Goal: Task Accomplishment & Management: Use online tool/utility

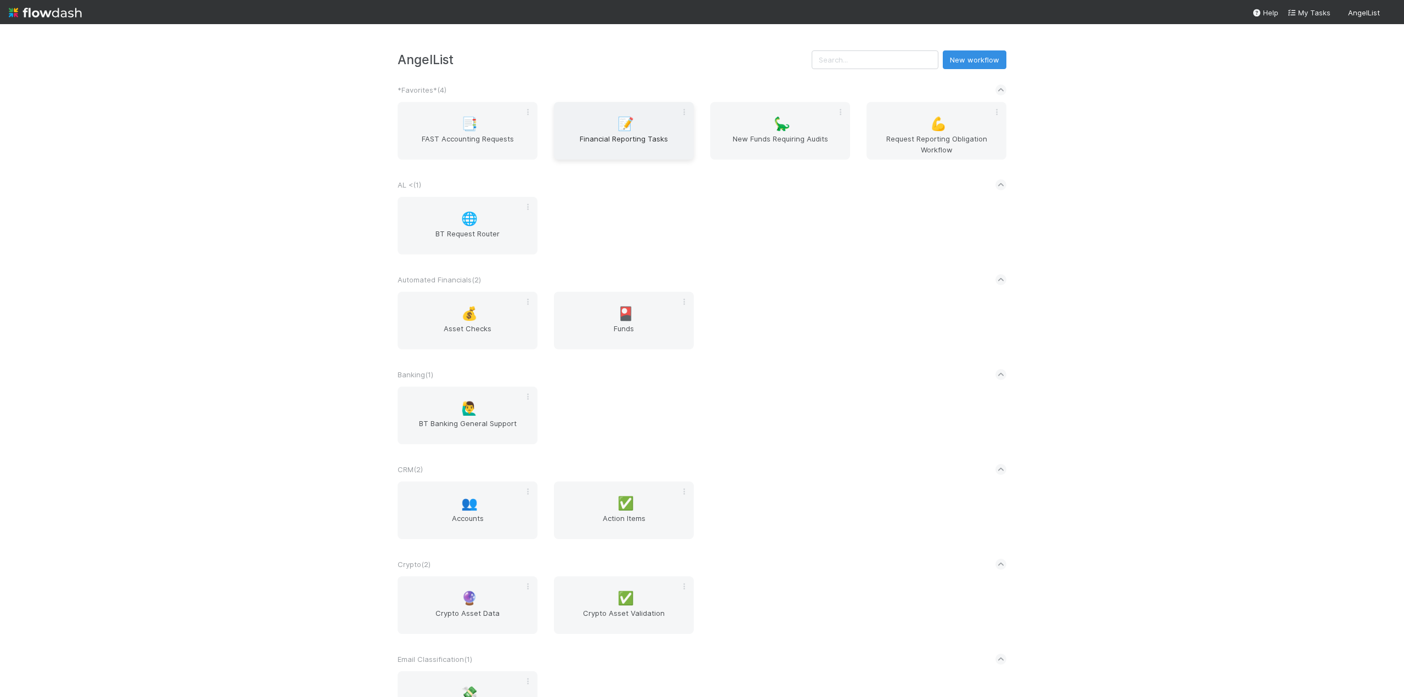
click at [595, 137] on span "Financial Reporting Tasks" at bounding box center [623, 144] width 131 height 22
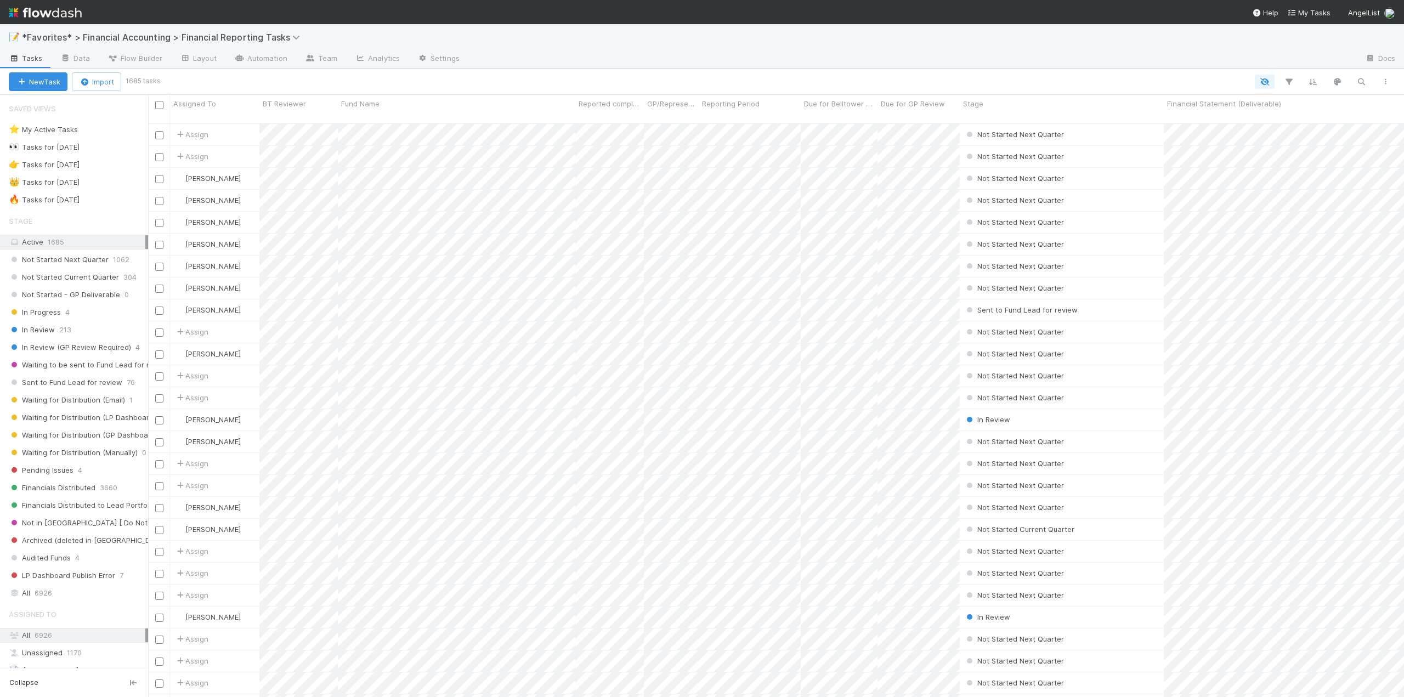
scroll to position [575, 1247]
click at [31, 592] on div "All 6926" at bounding box center [77, 593] width 137 height 14
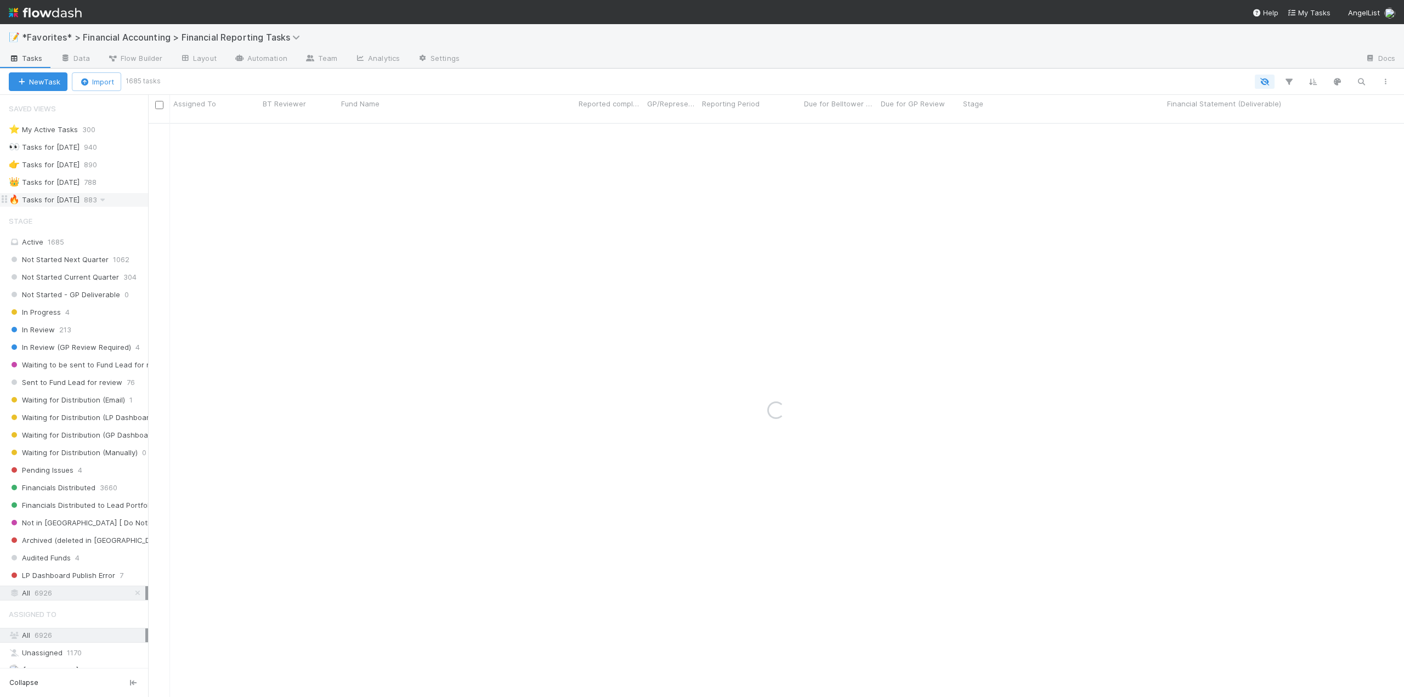
click at [73, 201] on div "🔥 Tasks for [DATE]" at bounding box center [44, 200] width 71 height 14
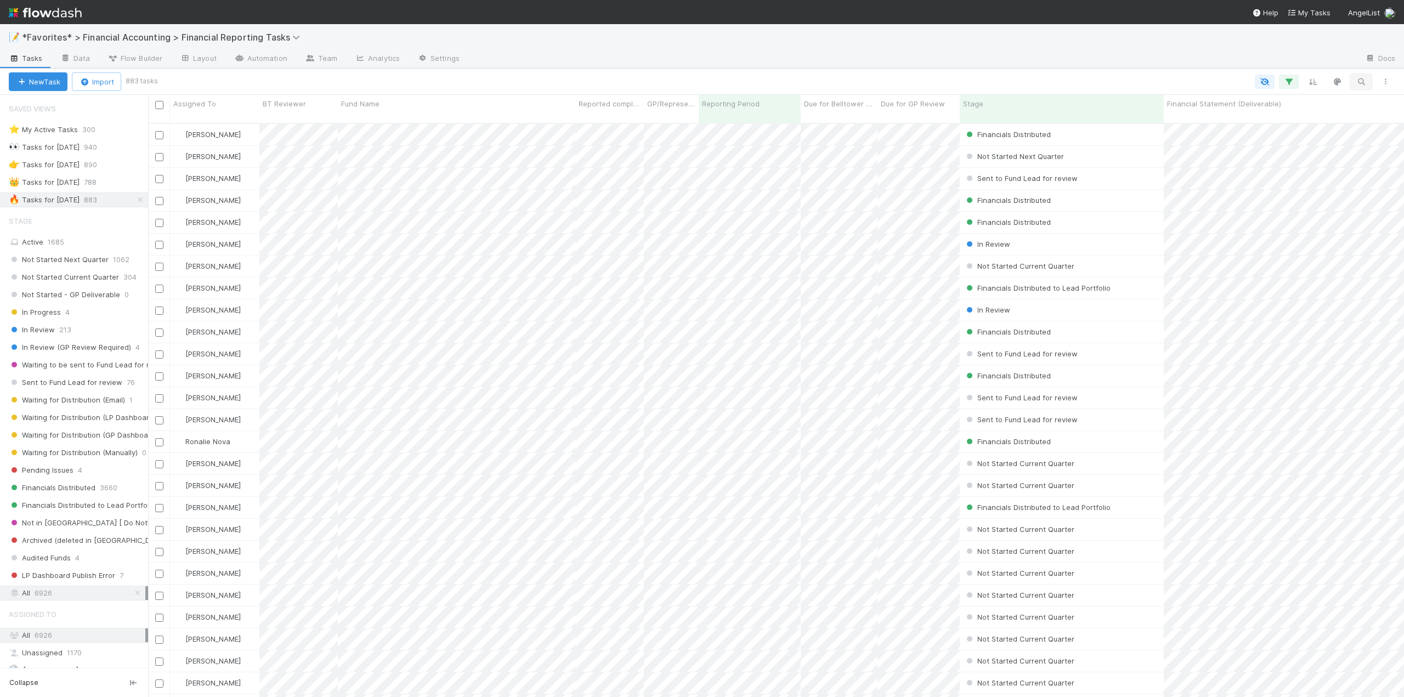
click at [1365, 85] on icon "button" at bounding box center [1360, 82] width 11 height 10
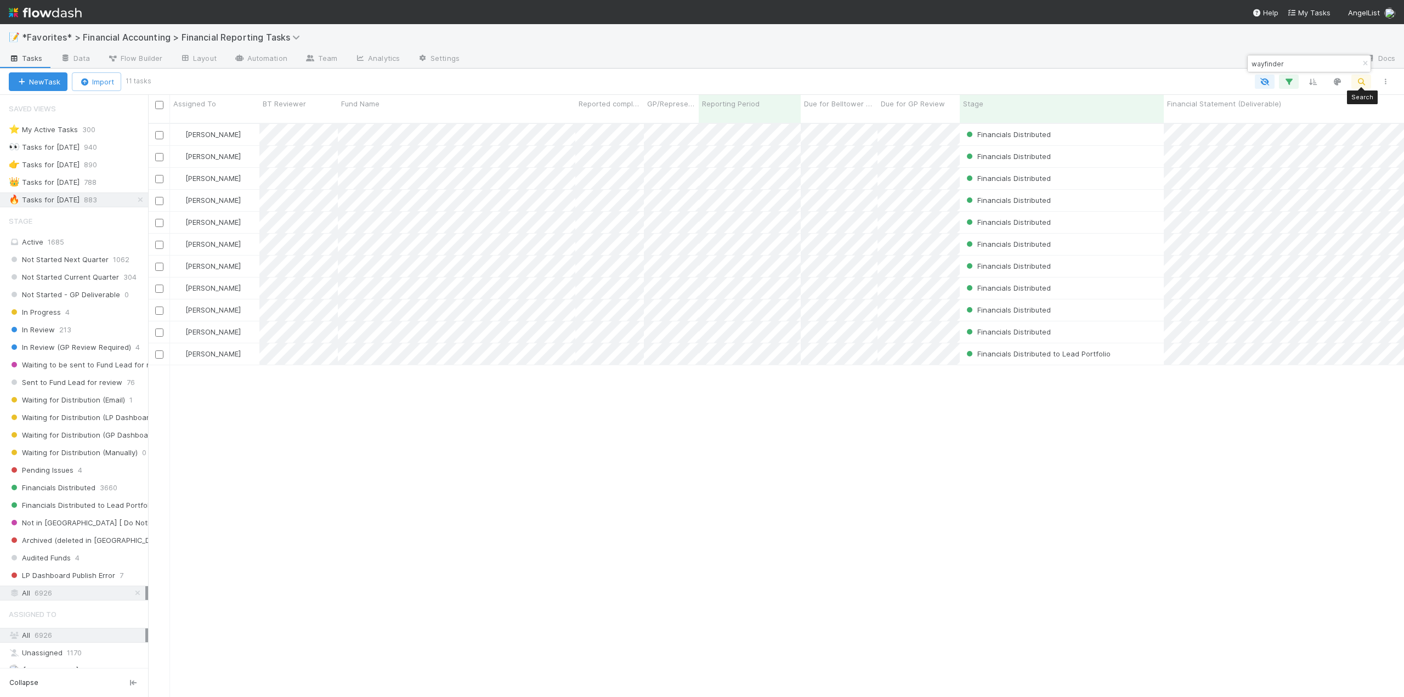
scroll to position [575, 1247]
type input "wayfinder"
click at [161, 108] on input "checkbox" at bounding box center [159, 105] width 8 height 8
checkbox input "true"
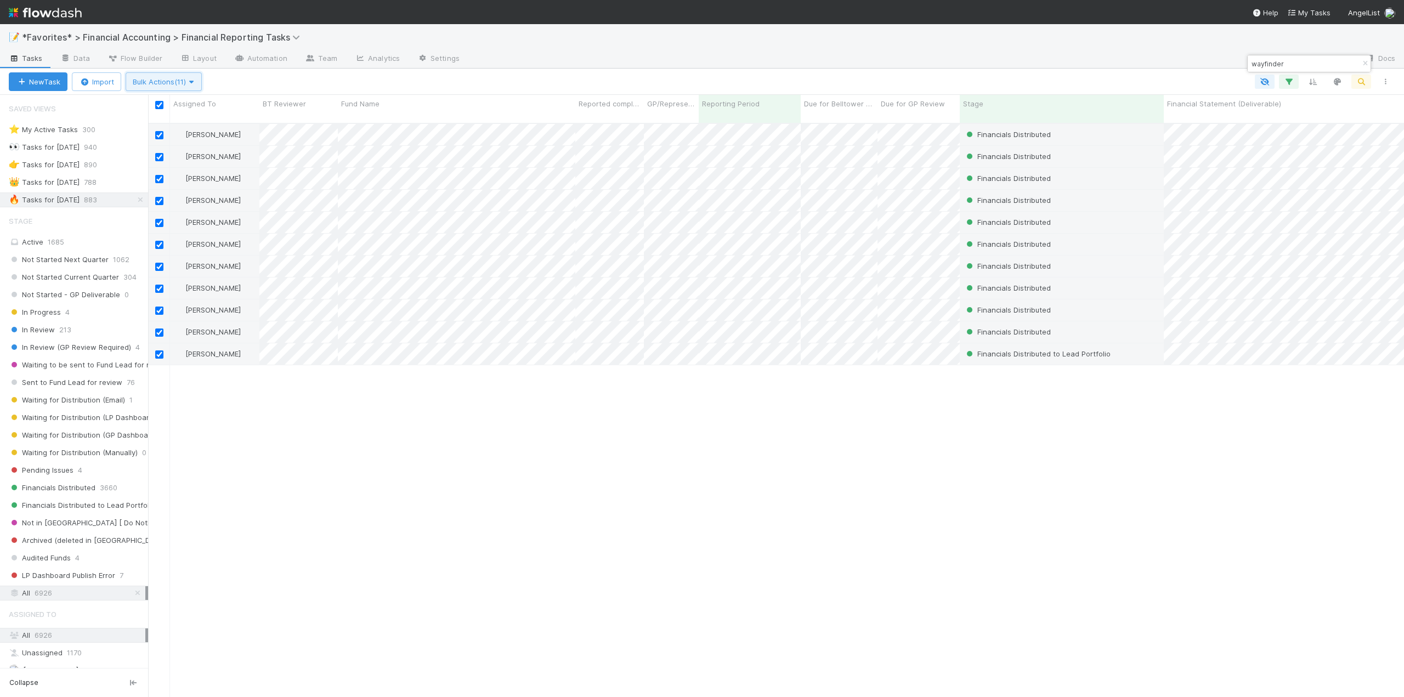
click at [173, 81] on span "Bulk Actions (11)" at bounding box center [164, 81] width 62 height 9
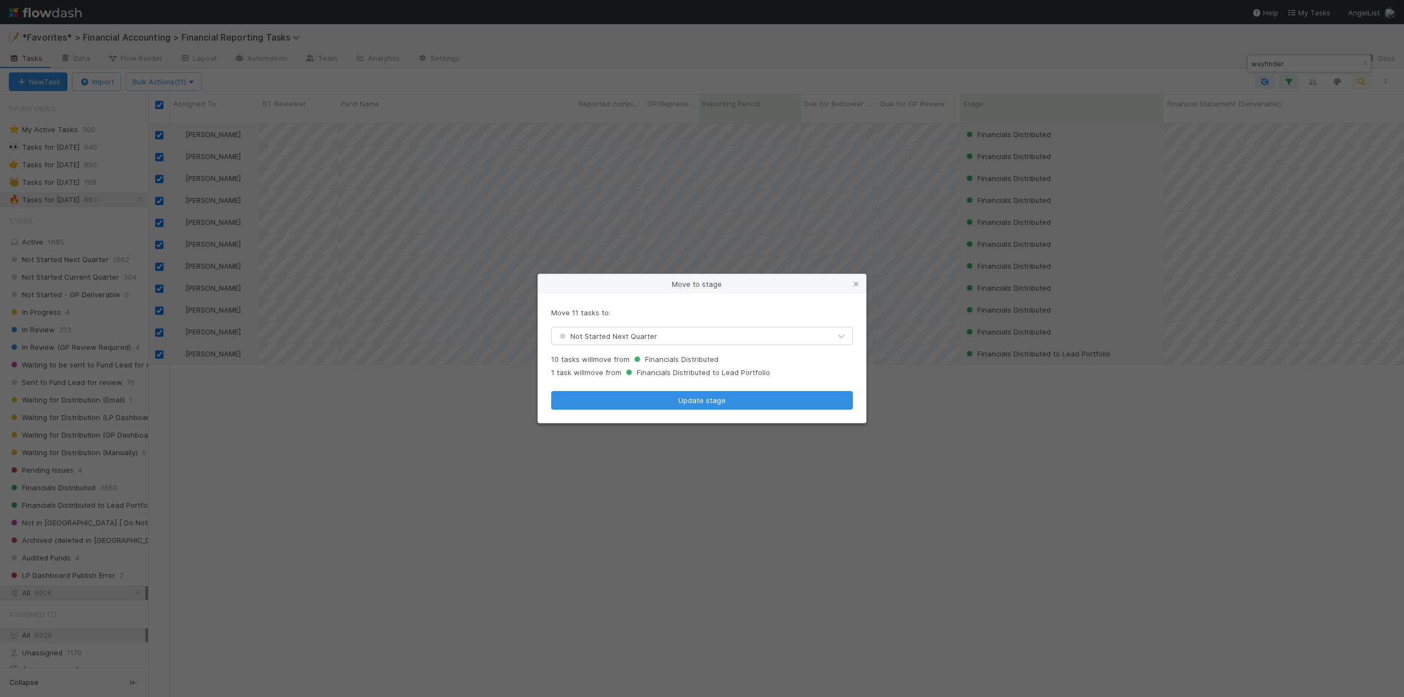
click at [599, 347] on div "Move 11 tasks to: Not Started Next Quarter 10 tasks will move from Financials D…" at bounding box center [702, 358] width 328 height 129
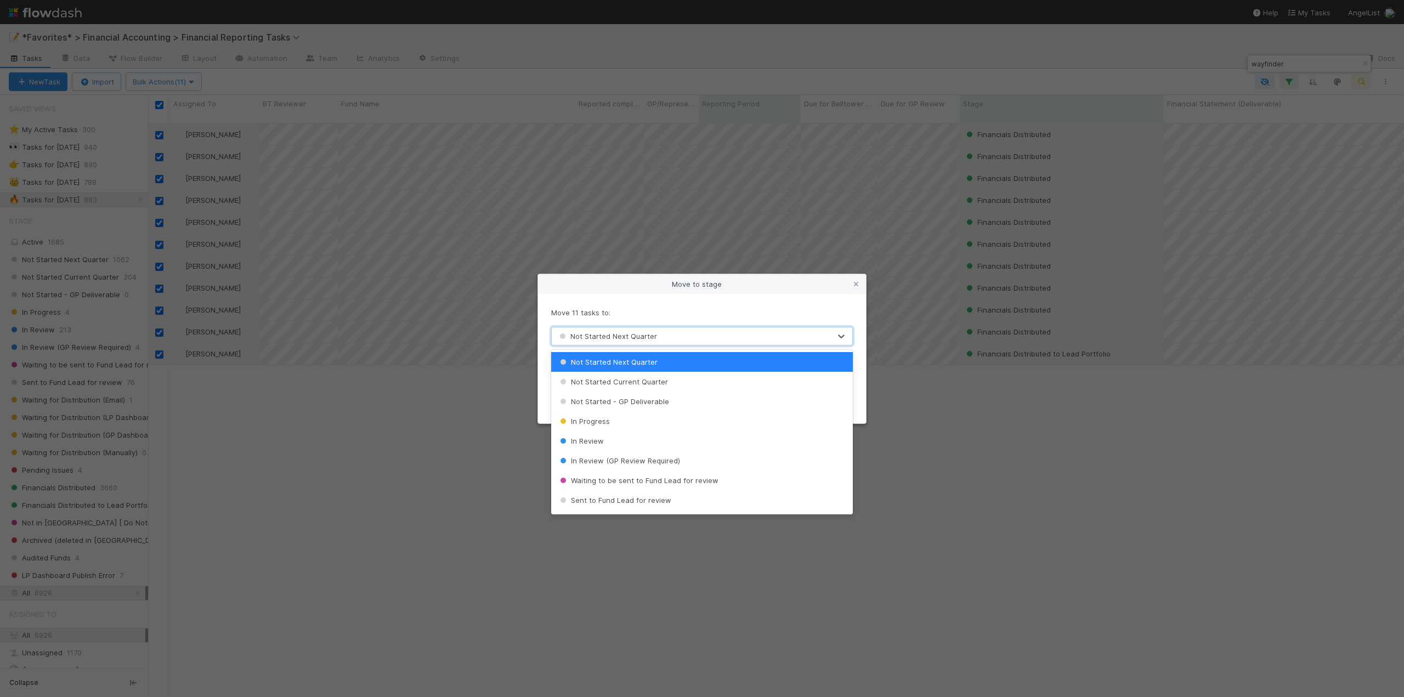
click at [599, 338] on span "Not Started Next Quarter" at bounding box center [607, 336] width 100 height 9
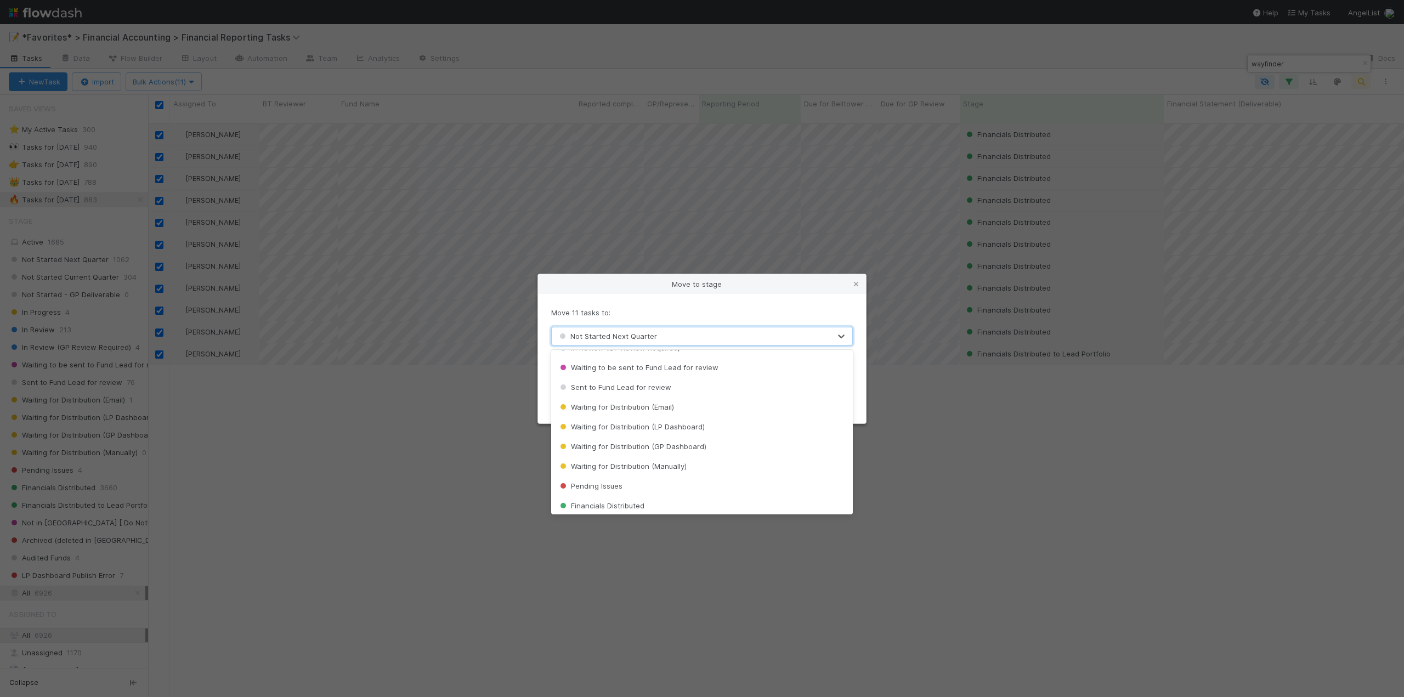
scroll to position [215, 0]
click at [623, 381] on div "Pending Issues" at bounding box center [702, 384] width 302 height 20
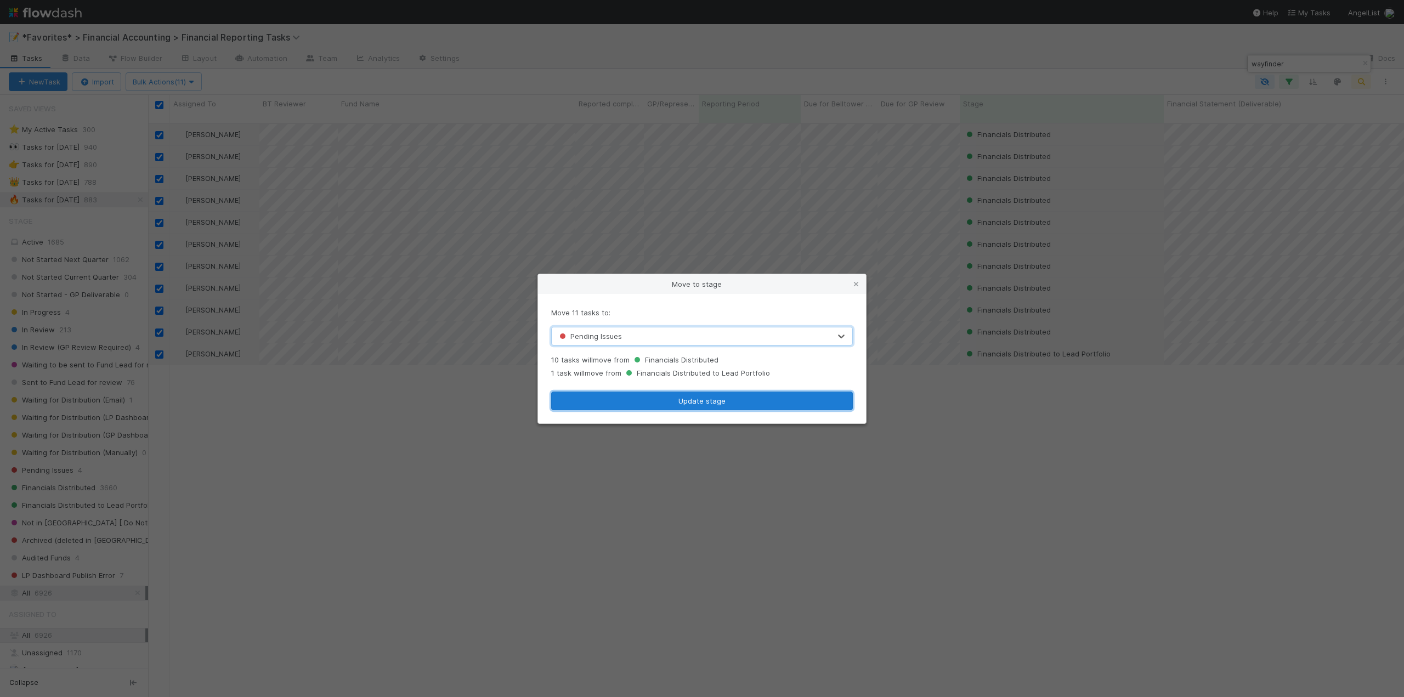
click at [666, 402] on button "Update stage" at bounding box center [702, 400] width 302 height 19
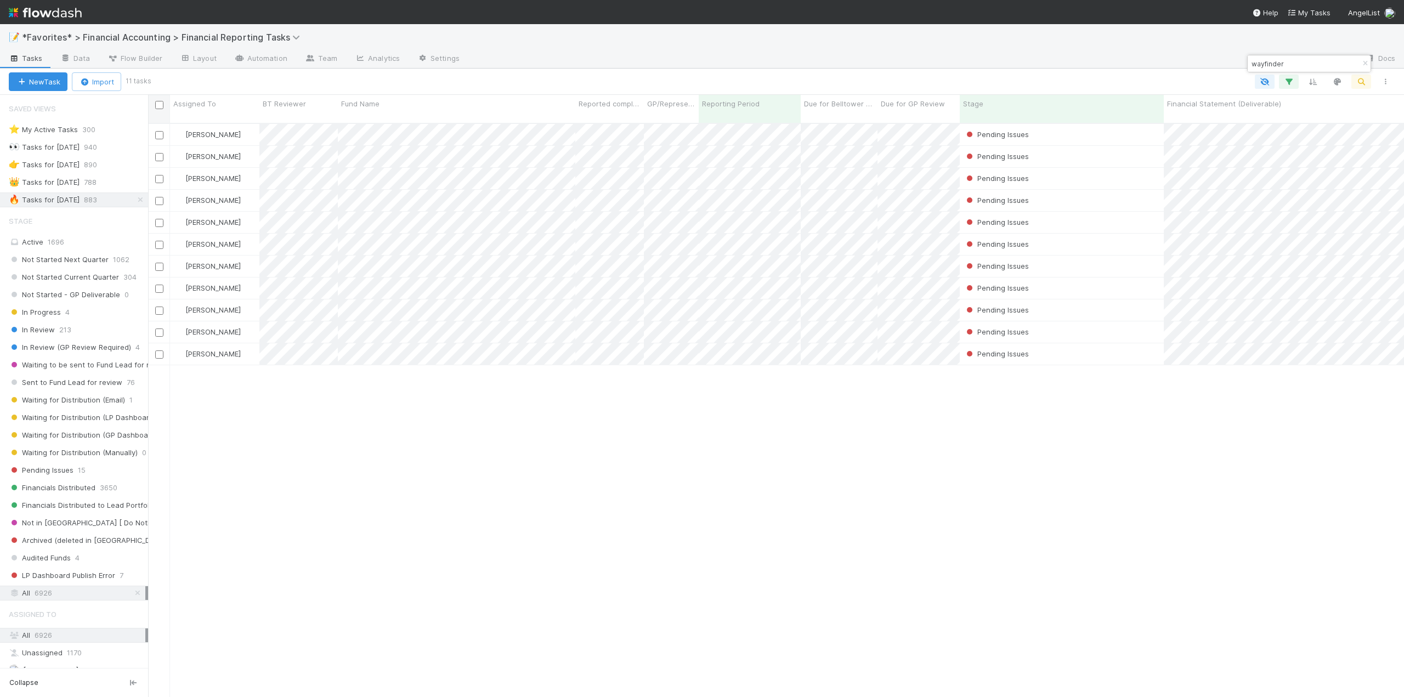
click at [161, 106] on input "checkbox" at bounding box center [159, 105] width 8 height 8
checkbox input "true"
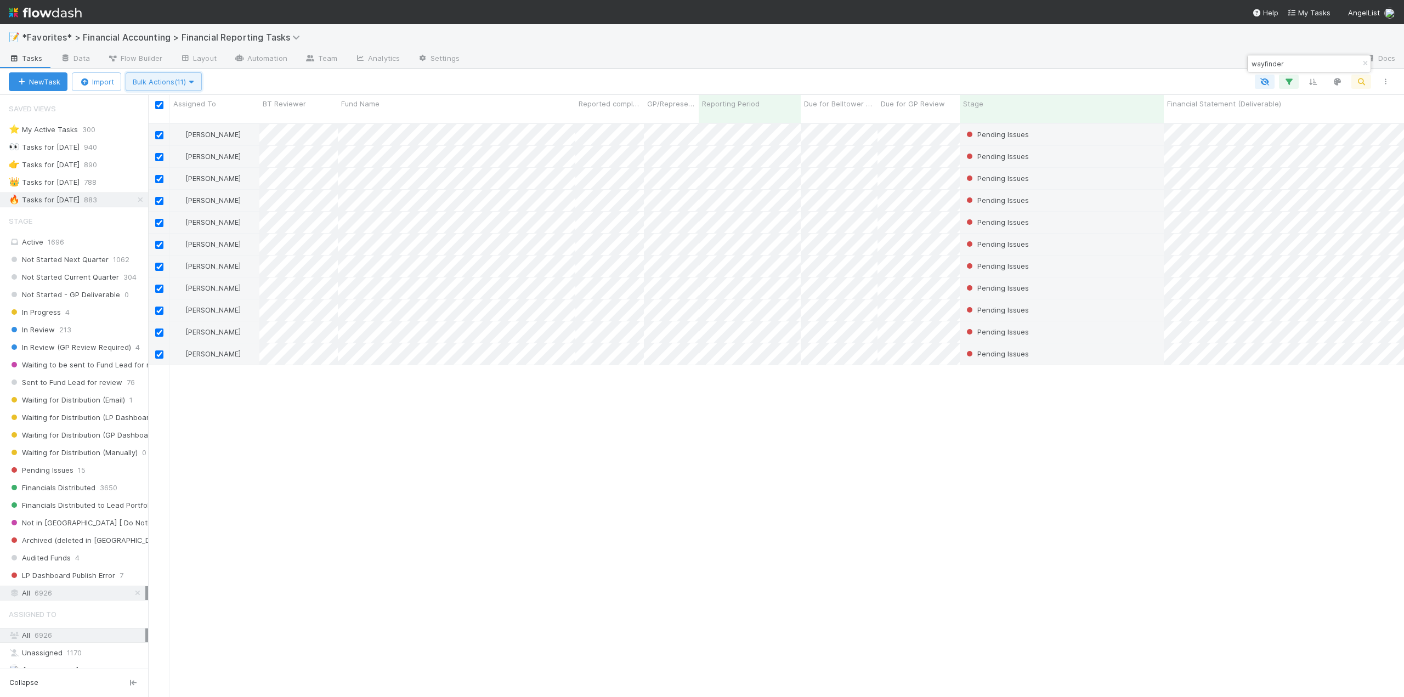
click at [169, 83] on span "Bulk Actions (11)" at bounding box center [164, 81] width 62 height 9
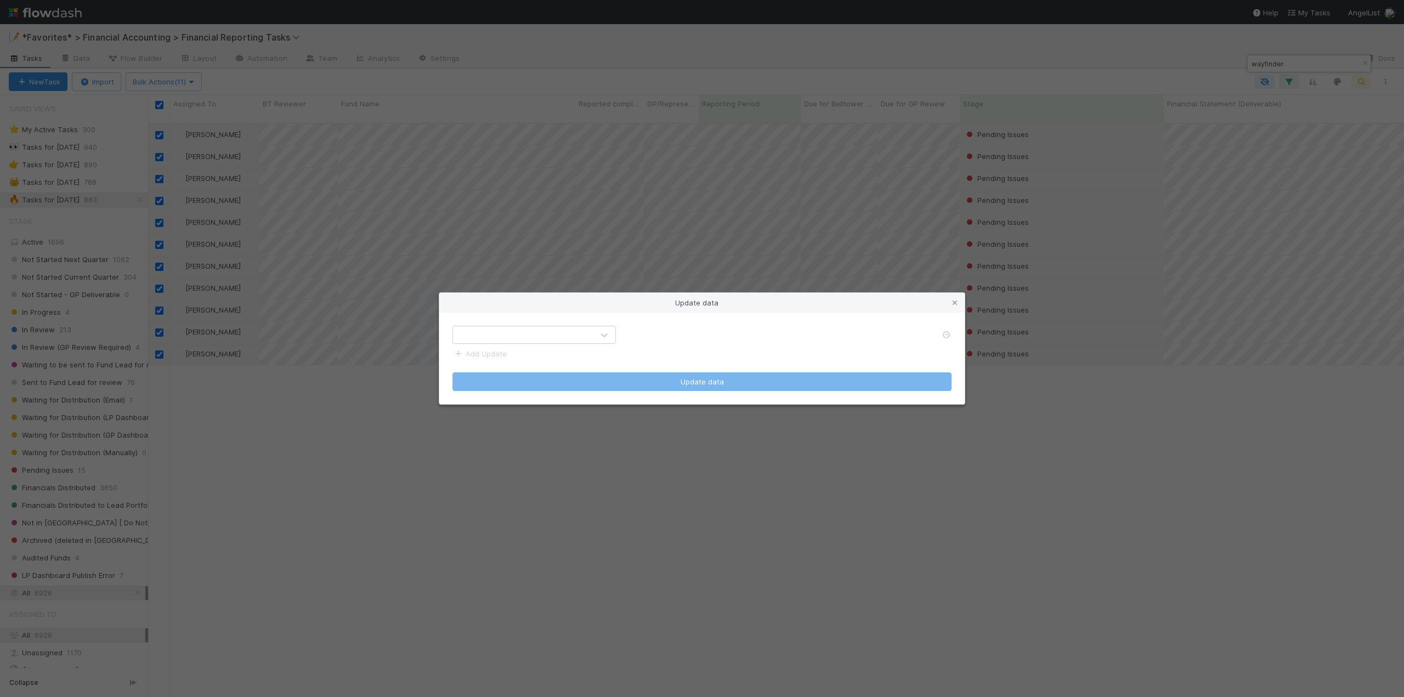
click at [529, 339] on div at bounding box center [523, 335] width 140 height 18
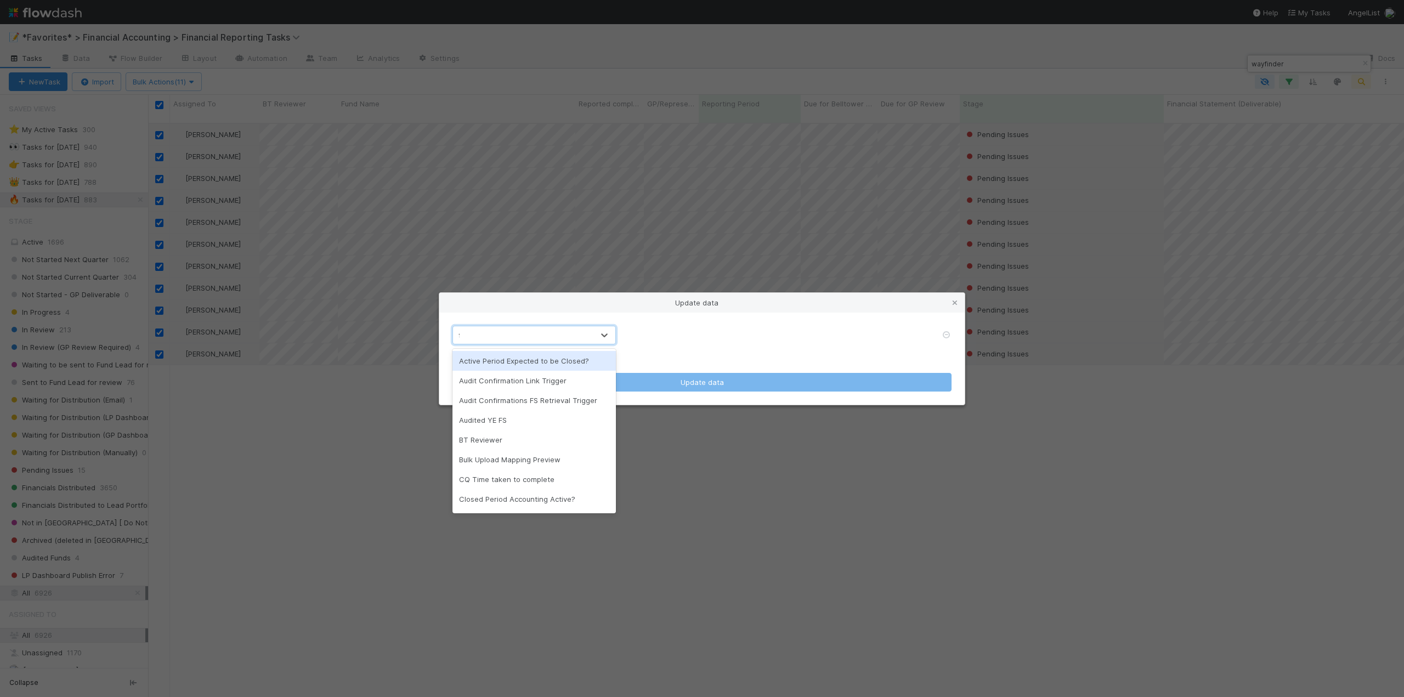
type input "fin"
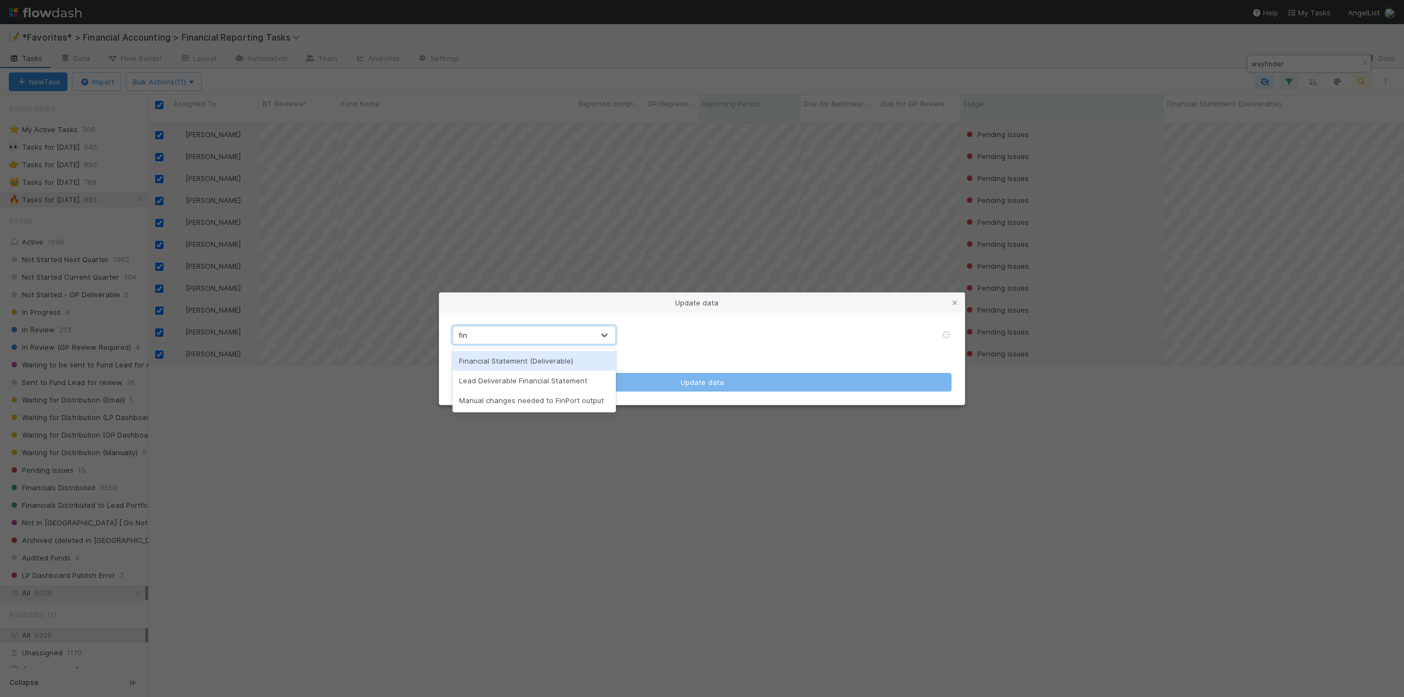
click at [527, 360] on div "Financial Statement (Deliverable)" at bounding box center [533, 361] width 163 height 20
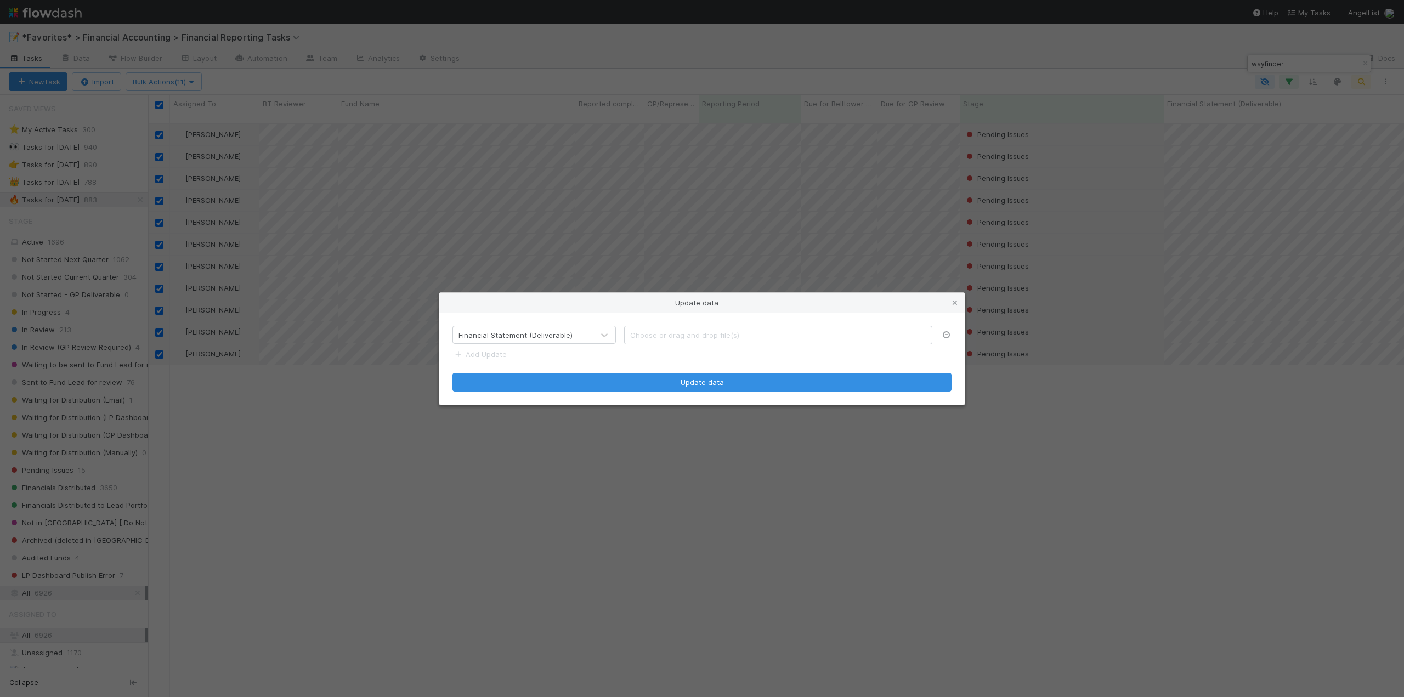
click at [945, 334] on icon at bounding box center [945, 334] width 11 height 7
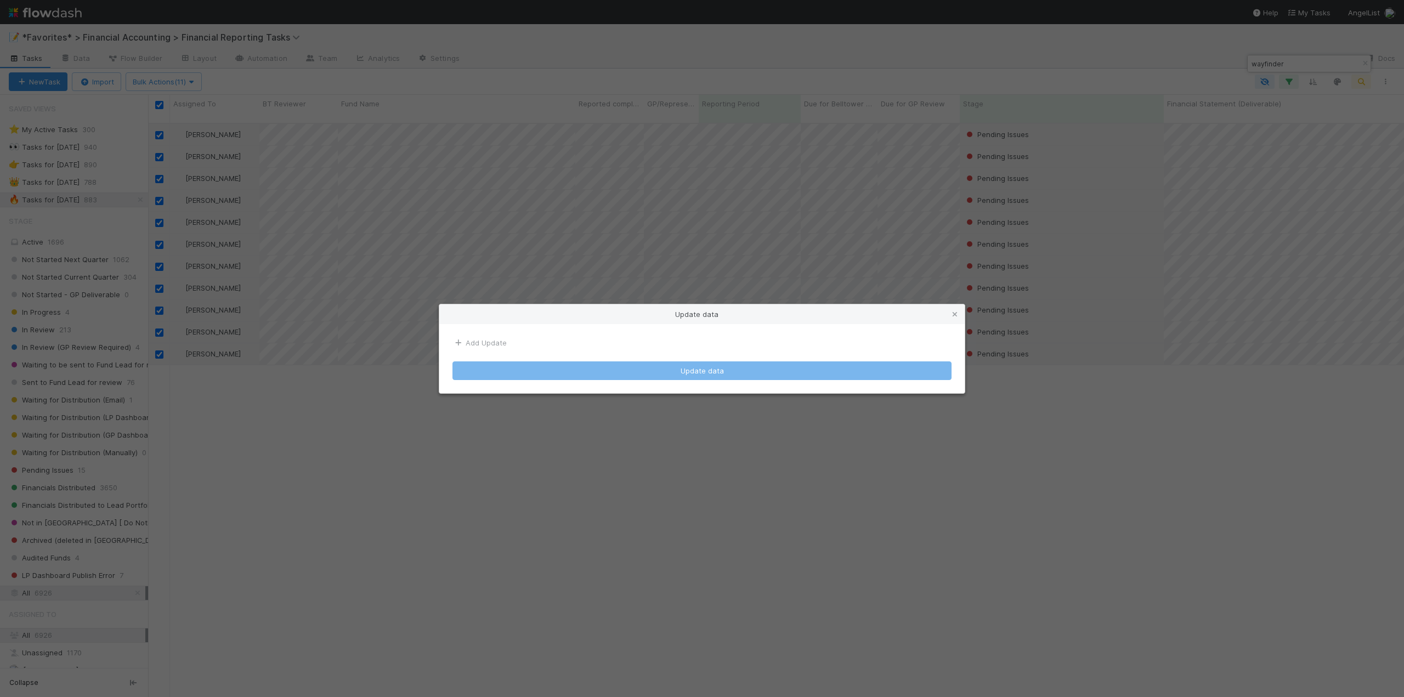
click at [475, 340] on link "Add Update" at bounding box center [479, 342] width 54 height 9
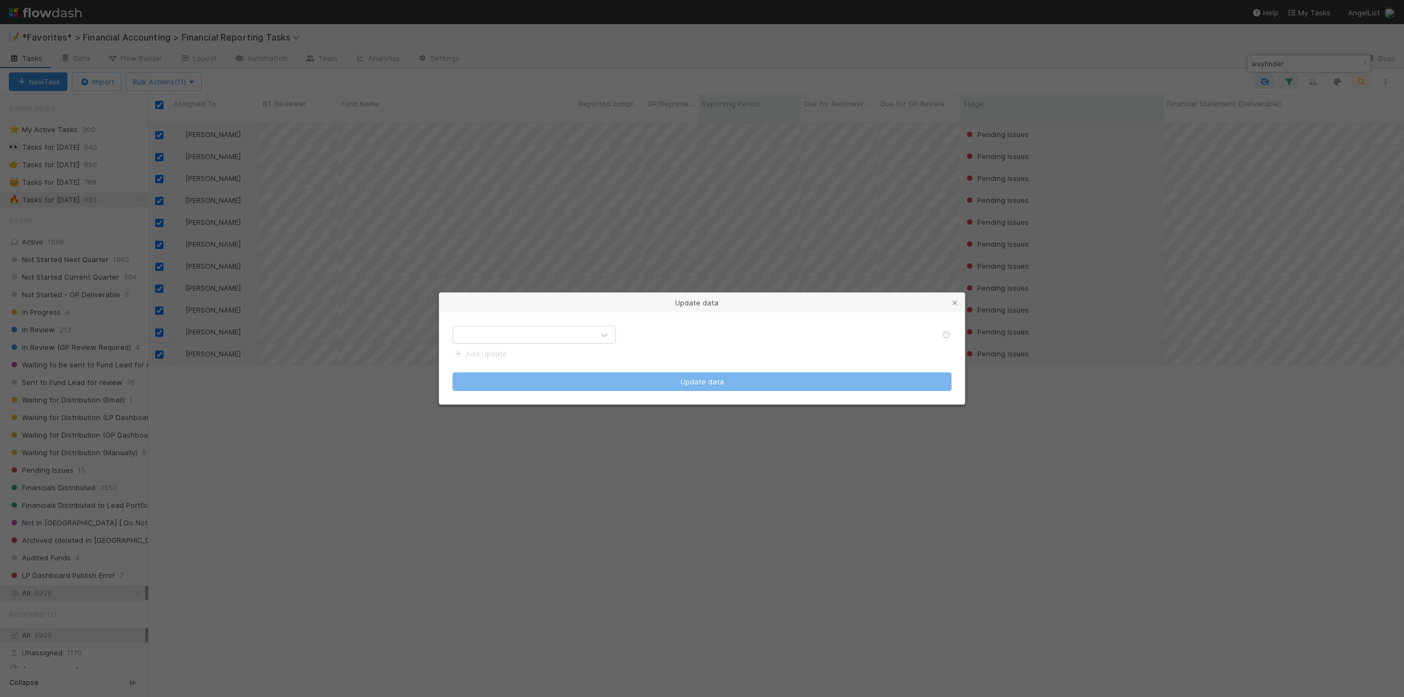
click at [487, 339] on div at bounding box center [523, 335] width 140 height 18
type input "supp"
click at [490, 331] on div at bounding box center [523, 335] width 140 height 18
type input "supp"
click at [496, 381] on div "Support File" at bounding box center [533, 381] width 163 height 20
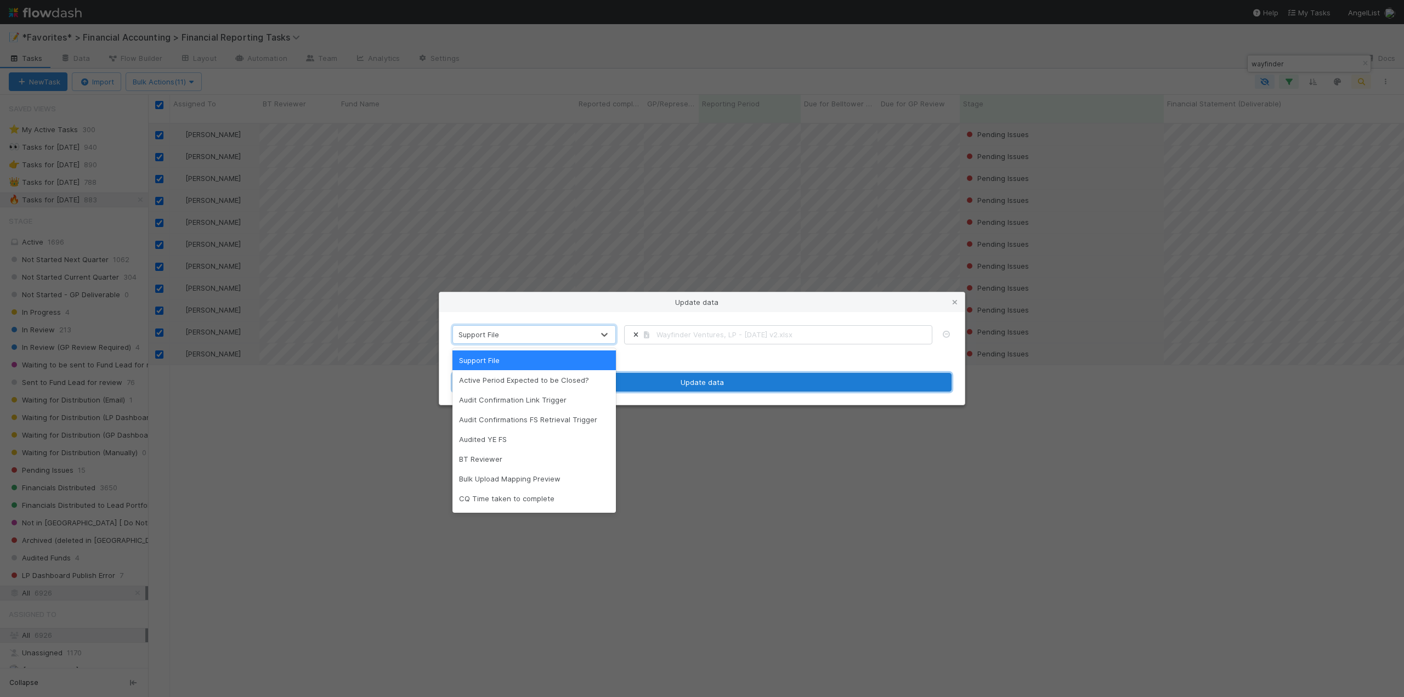
click at [708, 383] on button "Update data" at bounding box center [701, 382] width 499 height 19
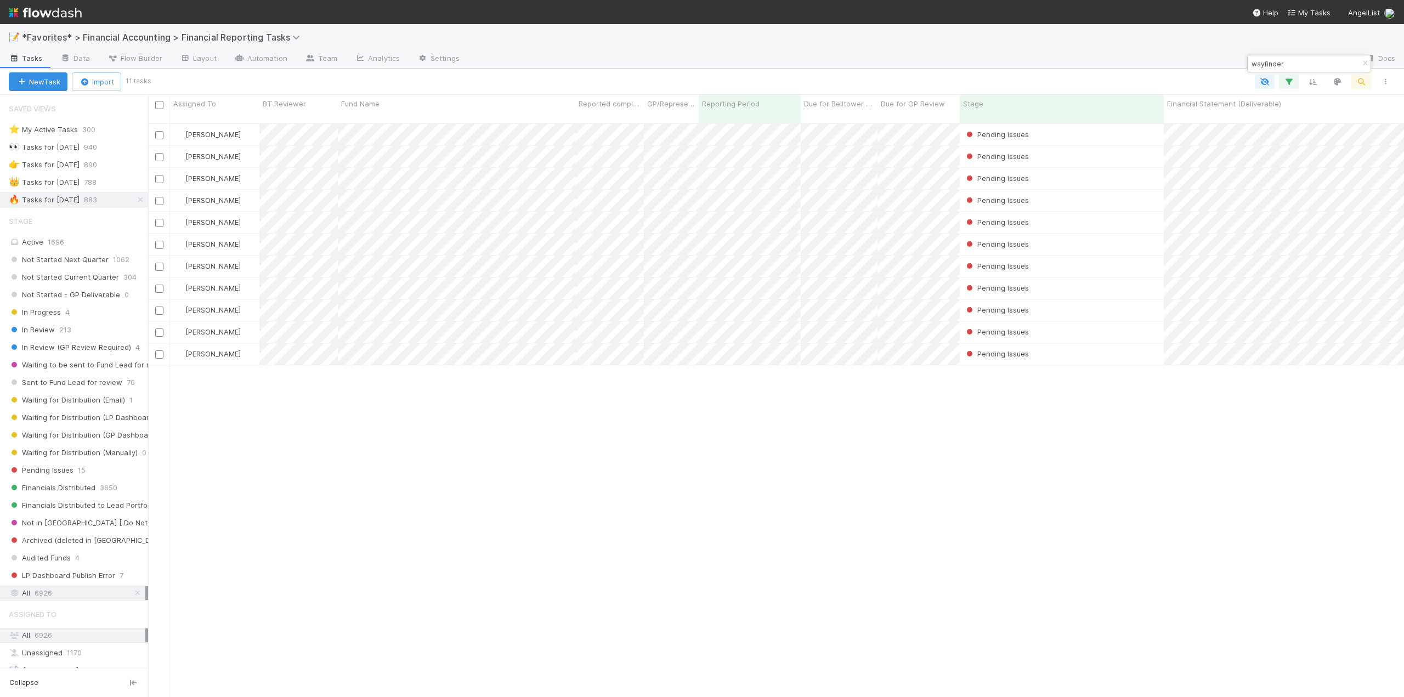
click at [850, 435] on div "[PERSON_NAME] Pending Issues [DATE] 2:11:06 AM [DATE] 8:28:08 AM 0 0 0 0 [PERSO…" at bounding box center [776, 415] width 1256 height 582
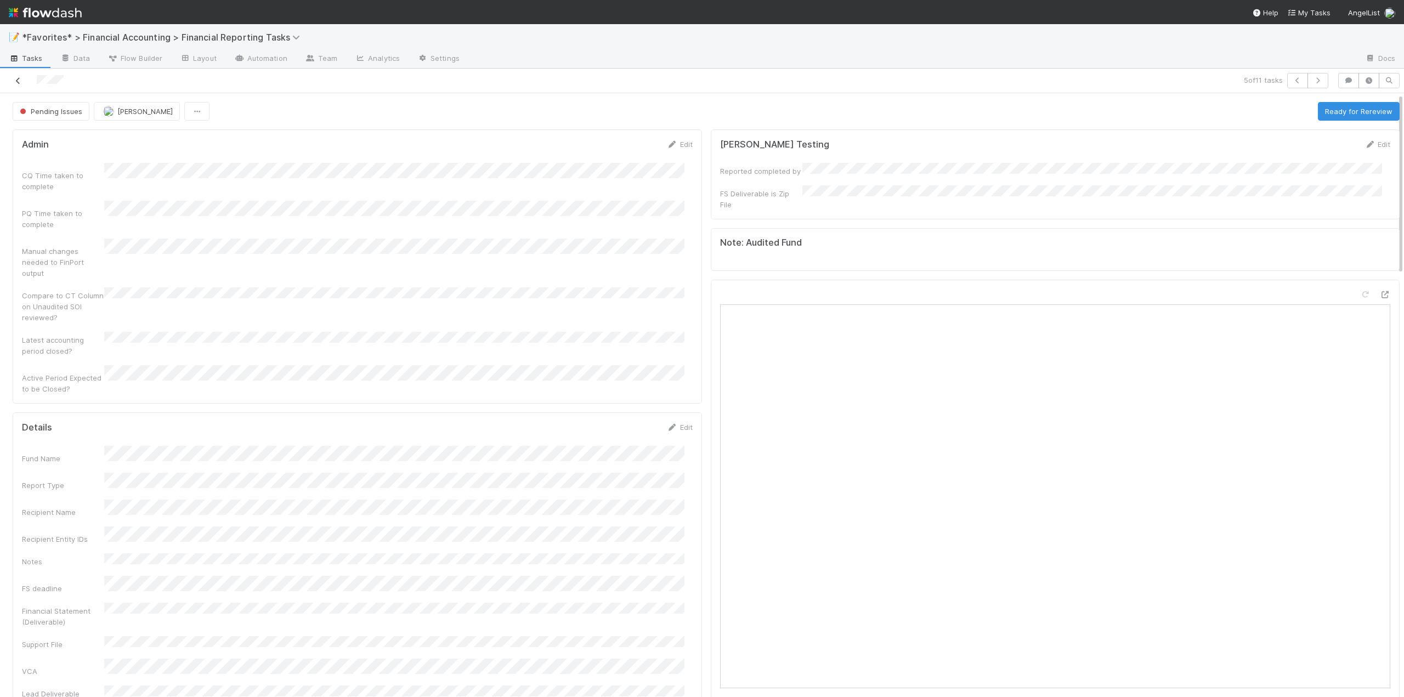
click at [16, 84] on icon at bounding box center [18, 80] width 11 height 7
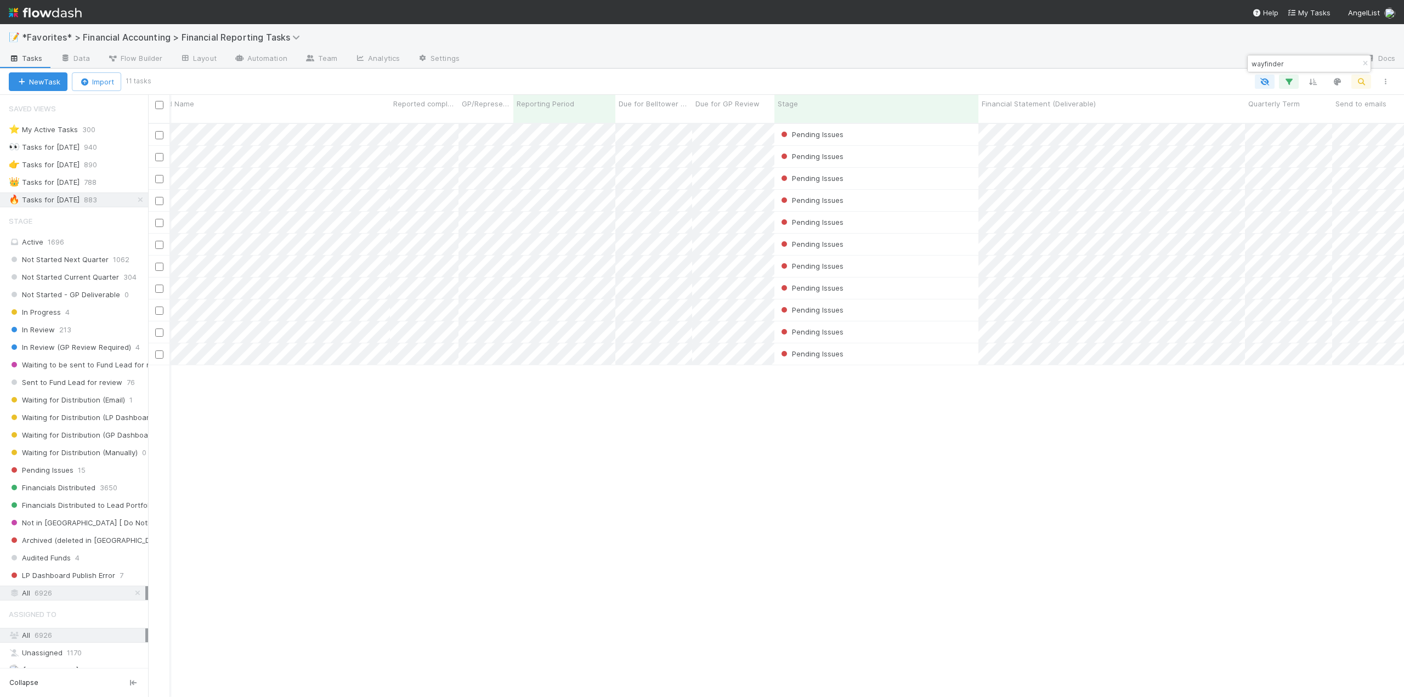
scroll to position [0, 268]
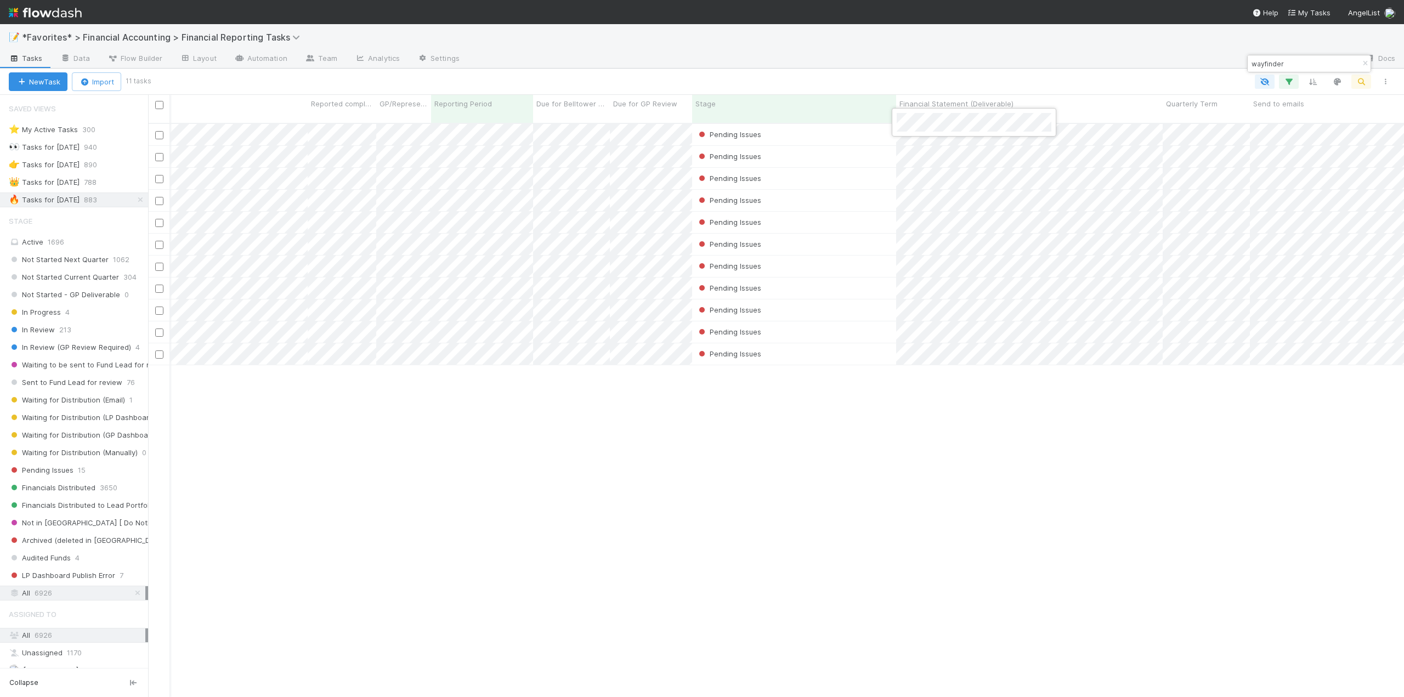
click at [1170, 399] on div at bounding box center [702, 348] width 1404 height 697
click at [1124, 148] on div at bounding box center [702, 348] width 1404 height 697
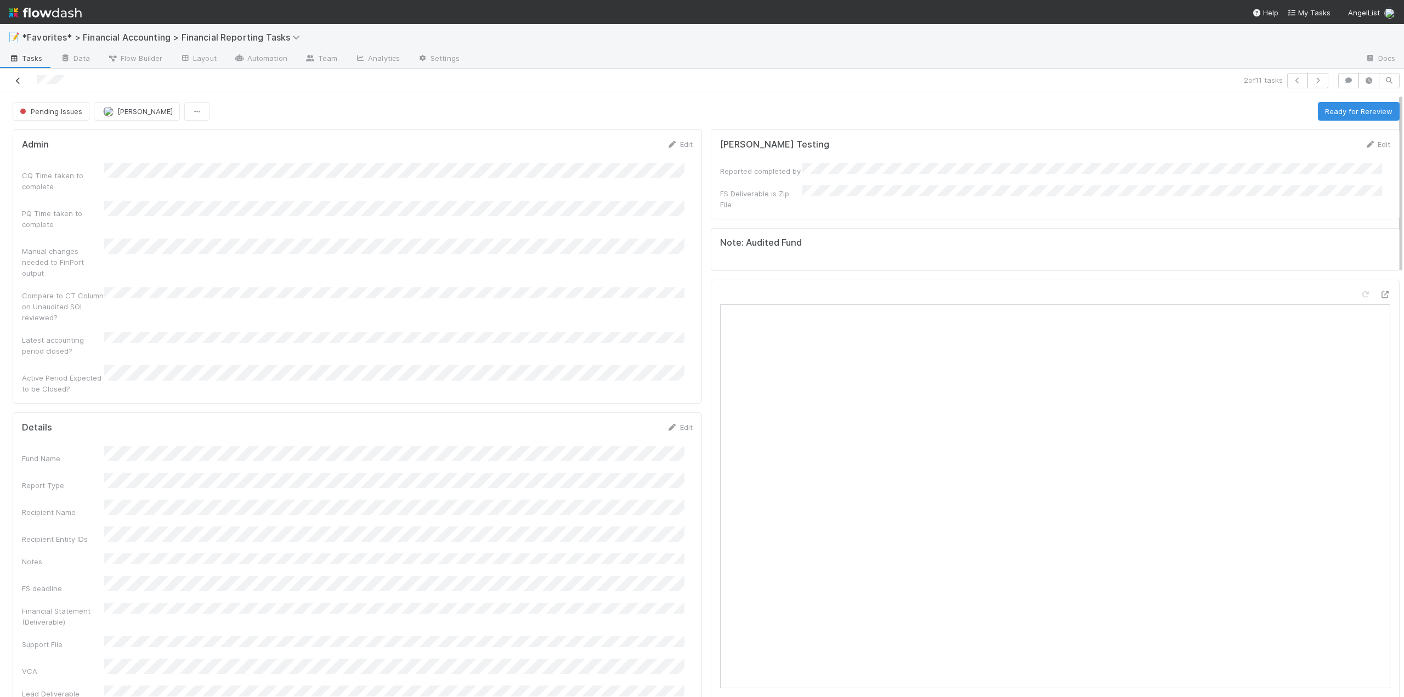
click at [15, 80] on icon at bounding box center [18, 80] width 11 height 7
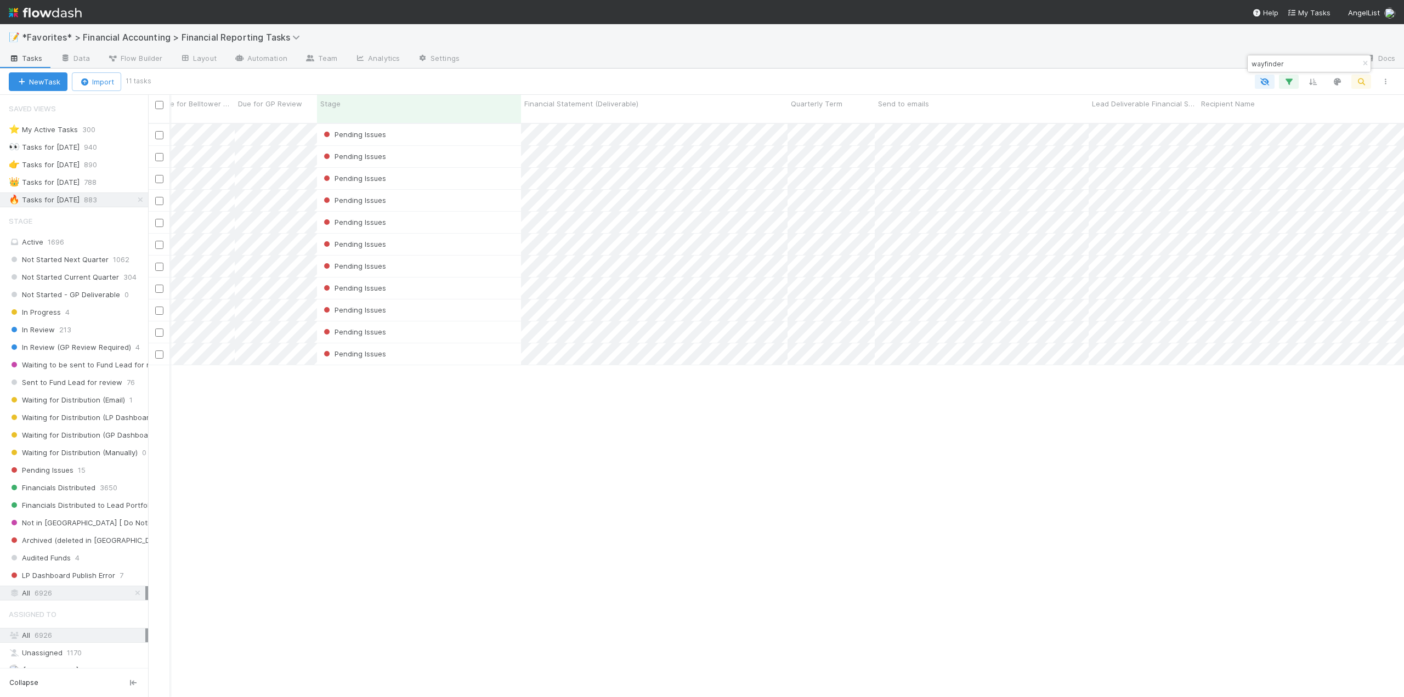
scroll to position [0, 556]
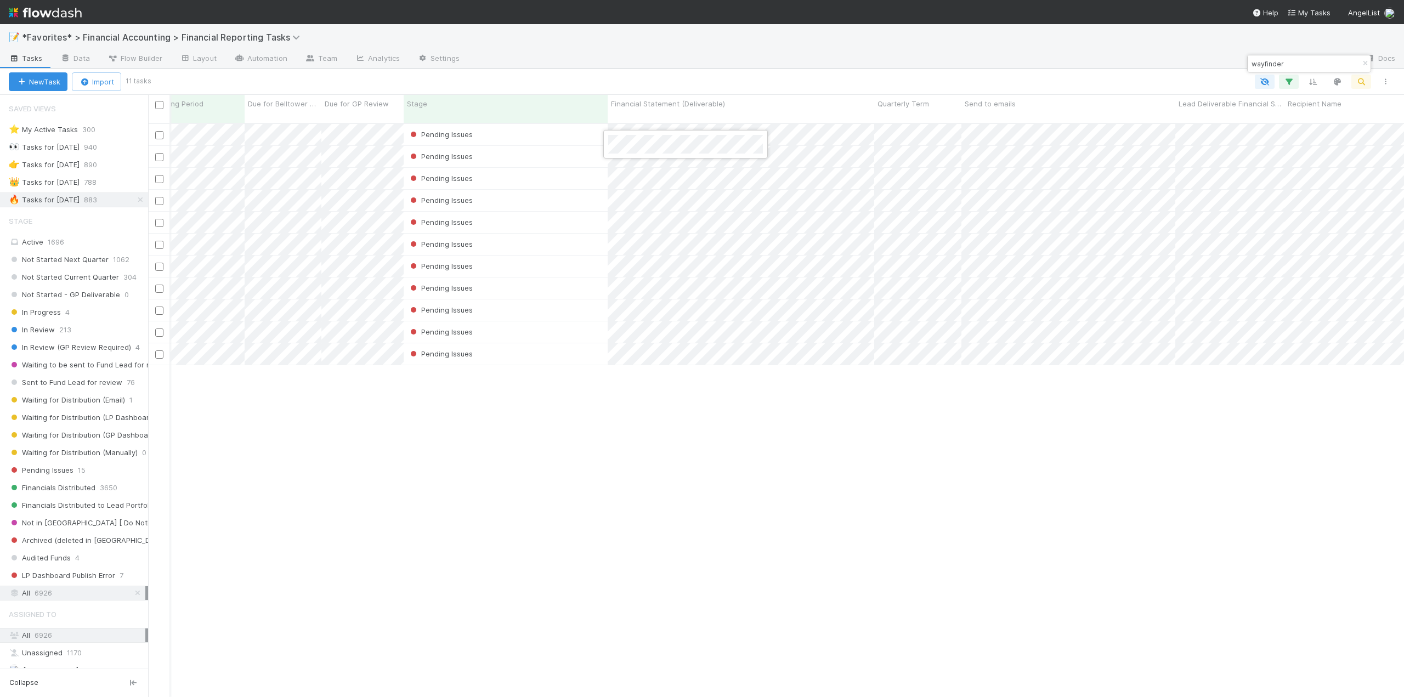
click at [813, 444] on div at bounding box center [702, 348] width 1404 height 697
click at [750, 508] on div at bounding box center [702, 348] width 1404 height 697
click at [729, 482] on div at bounding box center [702, 348] width 1404 height 697
click at [783, 462] on div at bounding box center [702, 348] width 1404 height 697
click at [729, 411] on div at bounding box center [702, 348] width 1404 height 697
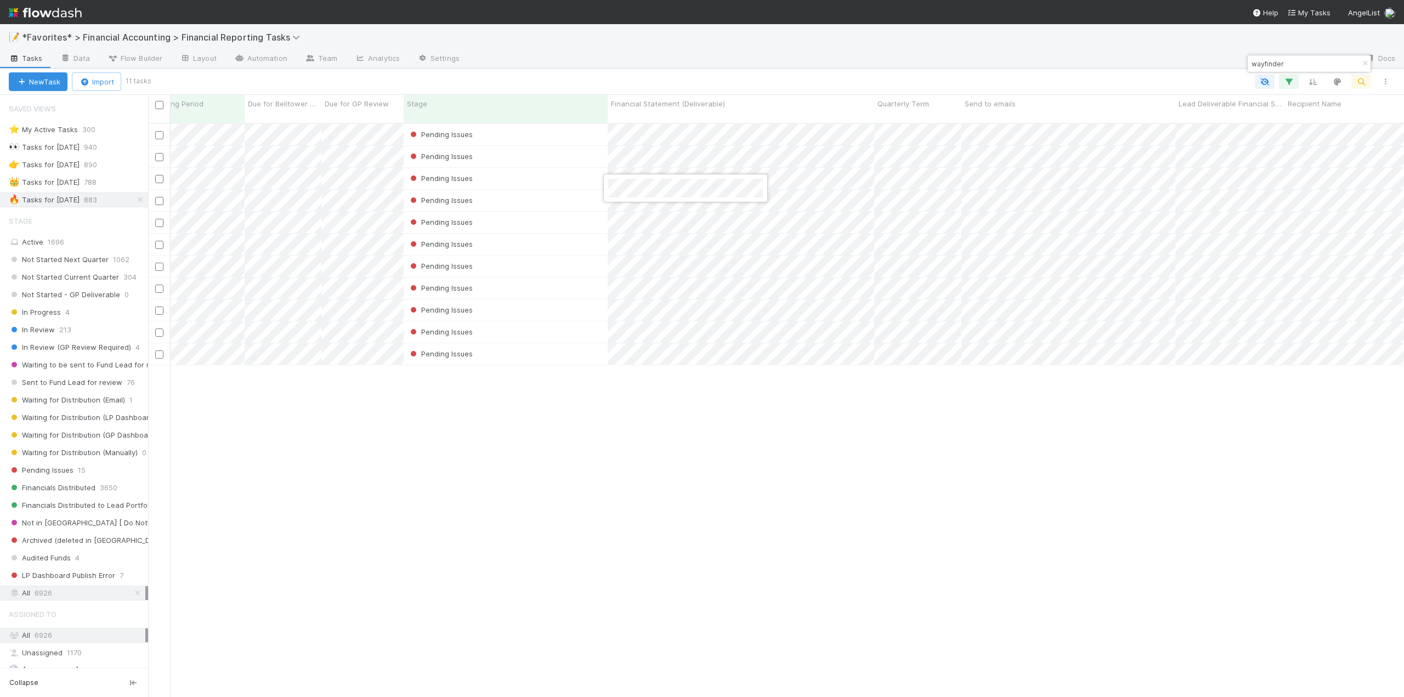
click at [677, 428] on div at bounding box center [702, 348] width 1404 height 697
click at [759, 411] on div at bounding box center [702, 348] width 1404 height 697
click at [730, 464] on div at bounding box center [702, 348] width 1404 height 697
click at [634, 418] on div at bounding box center [702, 348] width 1404 height 697
click at [646, 438] on div at bounding box center [702, 348] width 1404 height 697
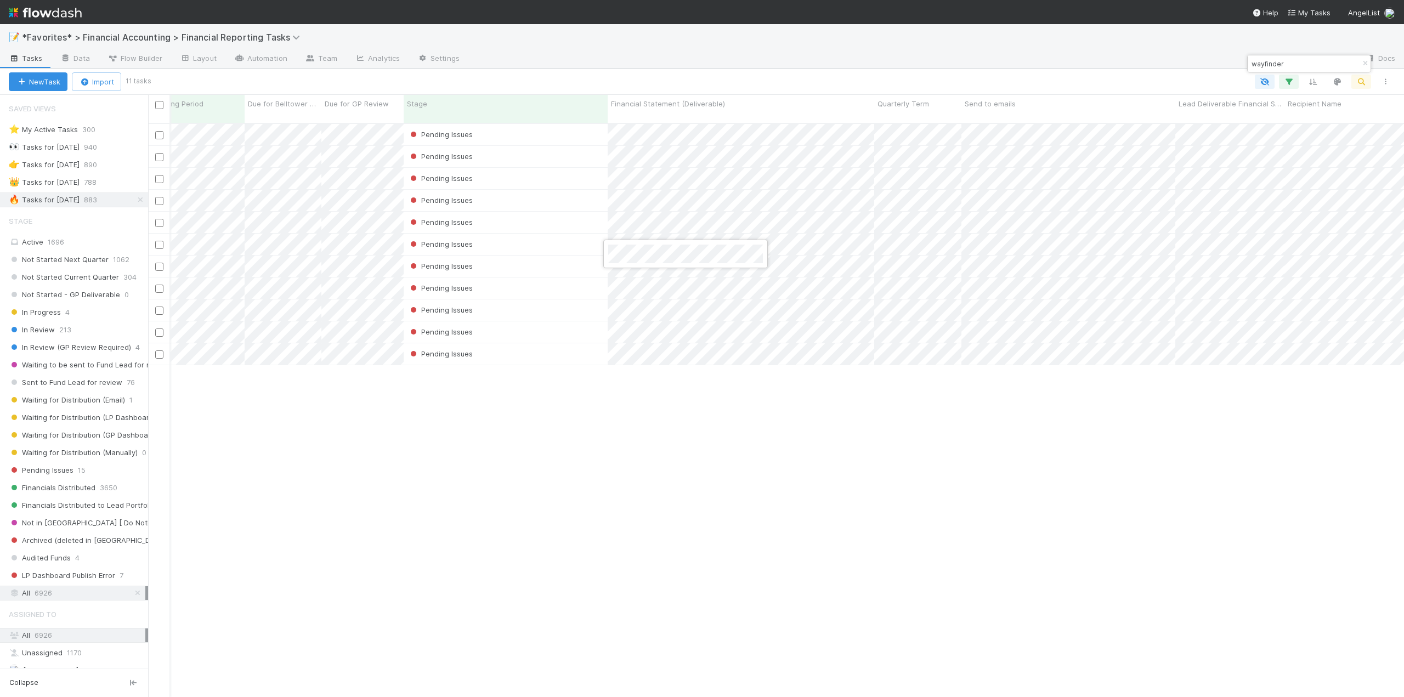
click at [670, 384] on div at bounding box center [702, 348] width 1404 height 697
click at [689, 453] on div at bounding box center [702, 348] width 1404 height 697
click at [652, 370] on div at bounding box center [702, 348] width 1404 height 697
click at [673, 416] on div at bounding box center [702, 348] width 1404 height 697
click at [660, 444] on div at bounding box center [702, 348] width 1404 height 697
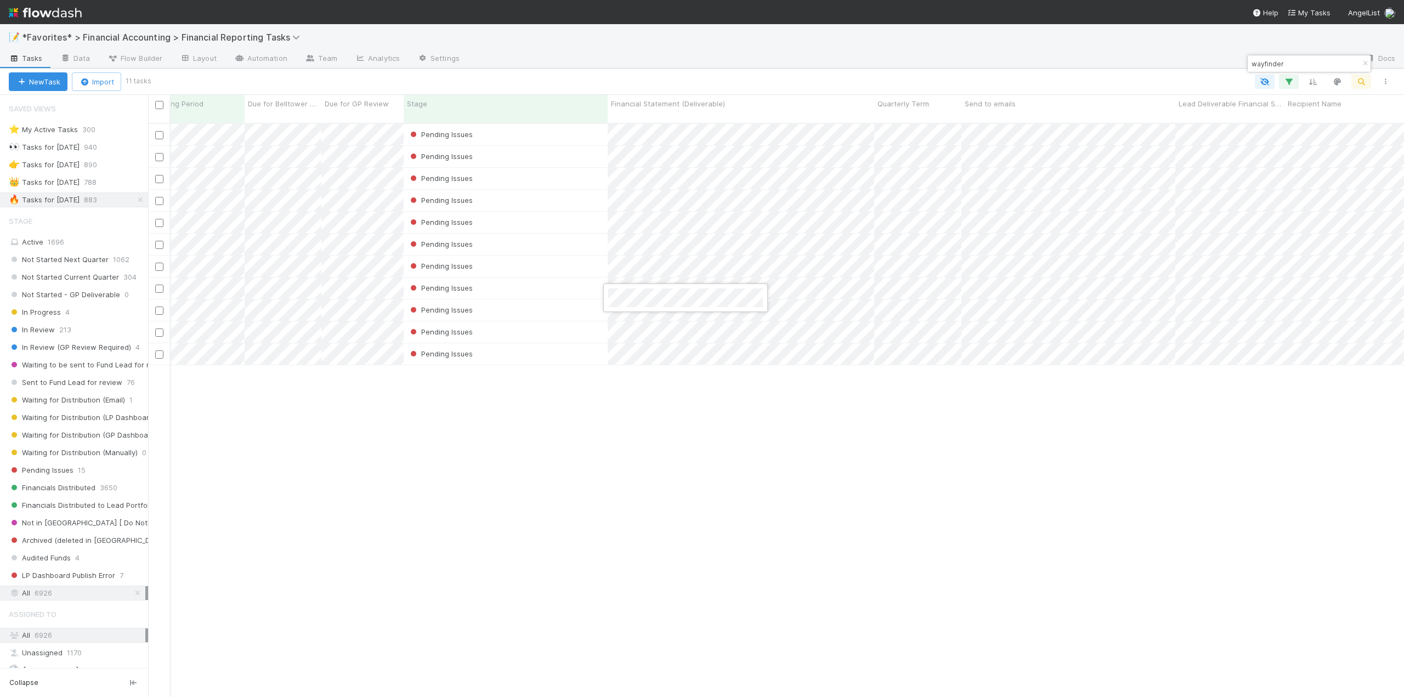
click at [683, 472] on div at bounding box center [702, 348] width 1404 height 697
click at [635, 429] on div at bounding box center [702, 348] width 1404 height 697
click at [645, 448] on div at bounding box center [702, 348] width 1404 height 697
click at [1171, 427] on div at bounding box center [702, 348] width 1404 height 697
click at [1185, 447] on div at bounding box center [702, 348] width 1404 height 697
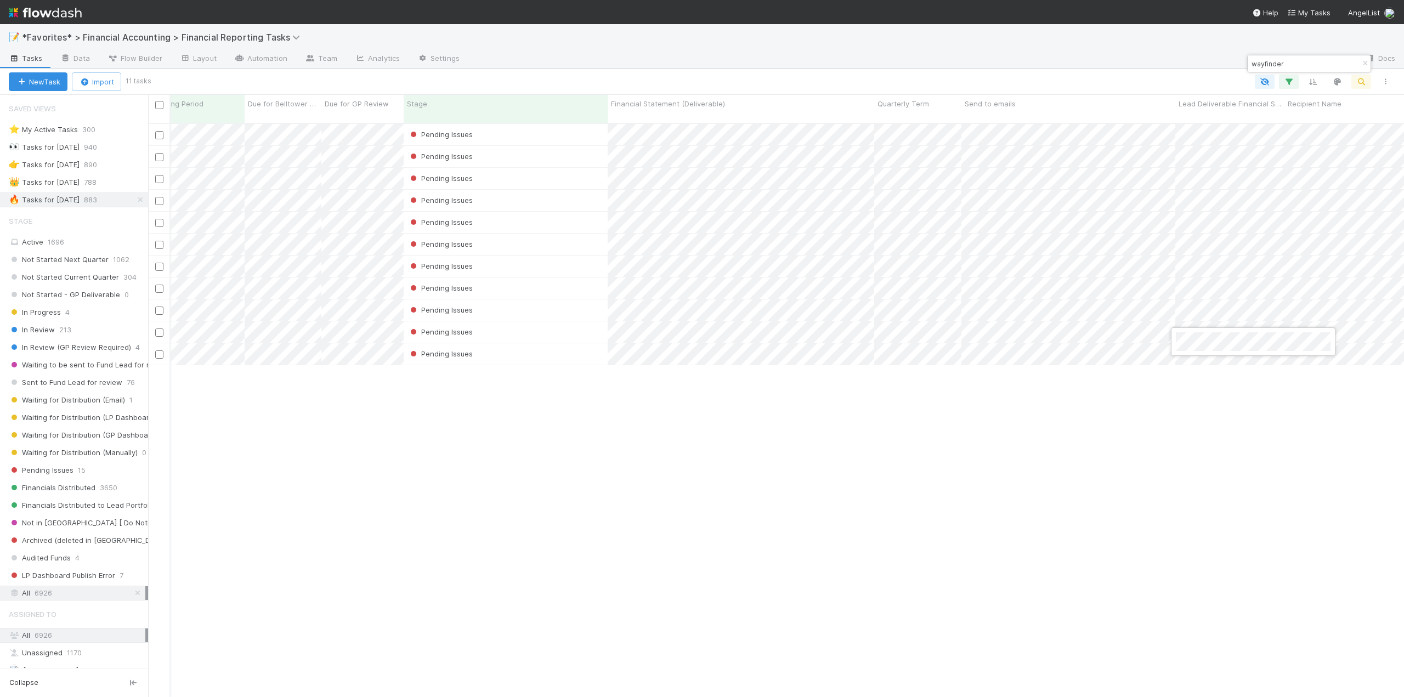
click at [1185, 402] on div at bounding box center [702, 348] width 1404 height 697
click at [1177, 424] on div at bounding box center [702, 348] width 1404 height 697
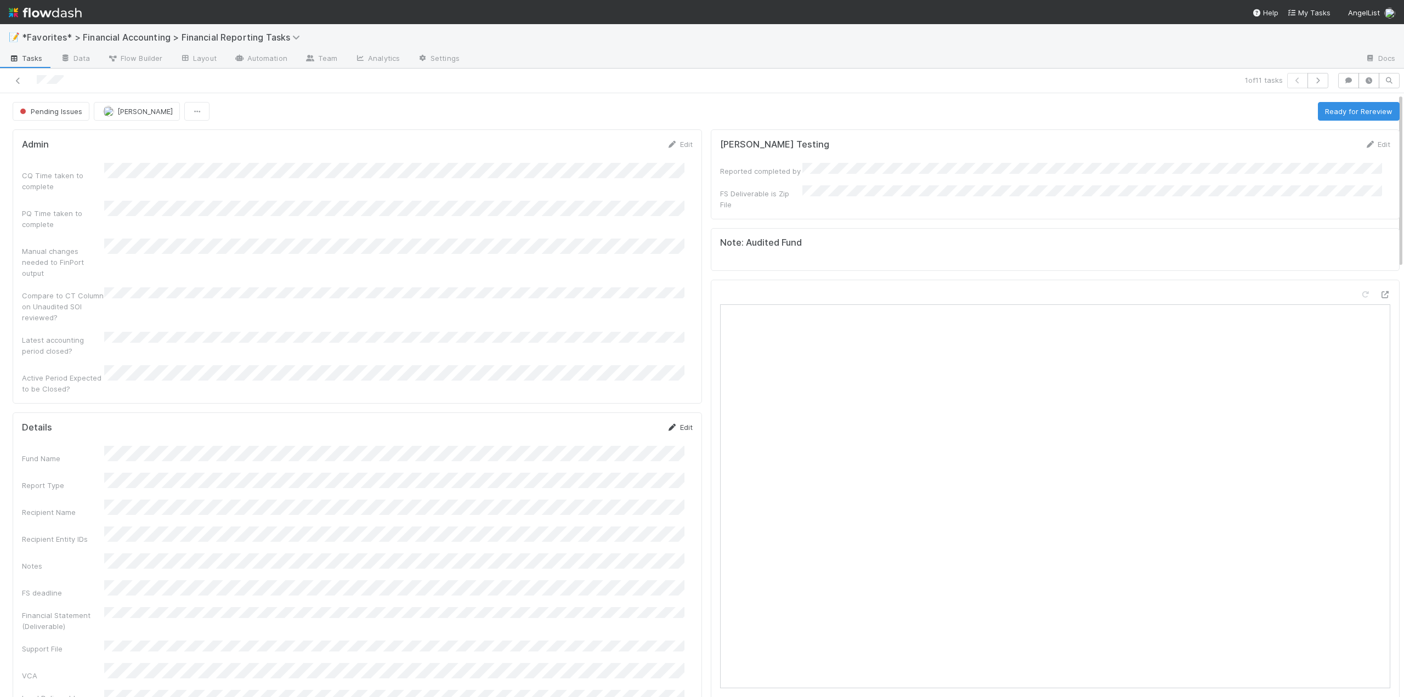
click at [682, 423] on link "Edit" at bounding box center [680, 427] width 26 height 9
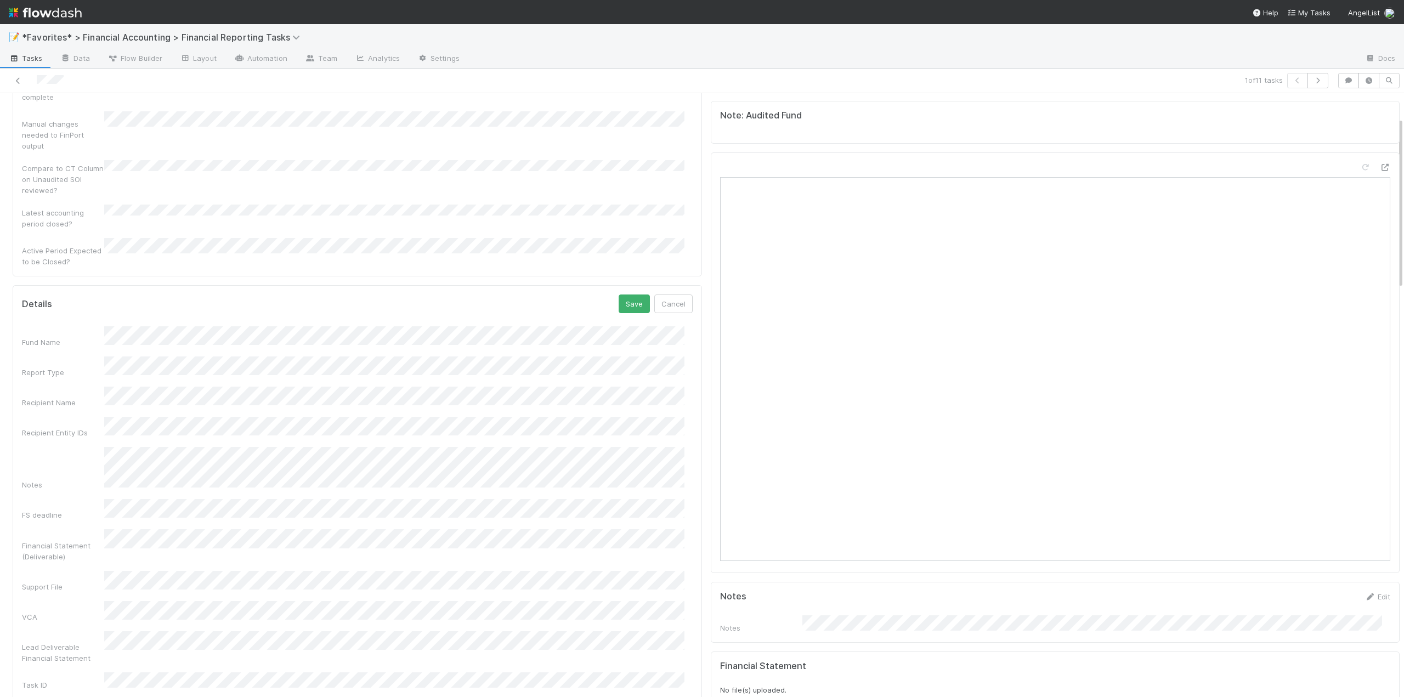
scroll to position [164, 0]
click at [621, 257] on button "Save" at bounding box center [633, 266] width 31 height 19
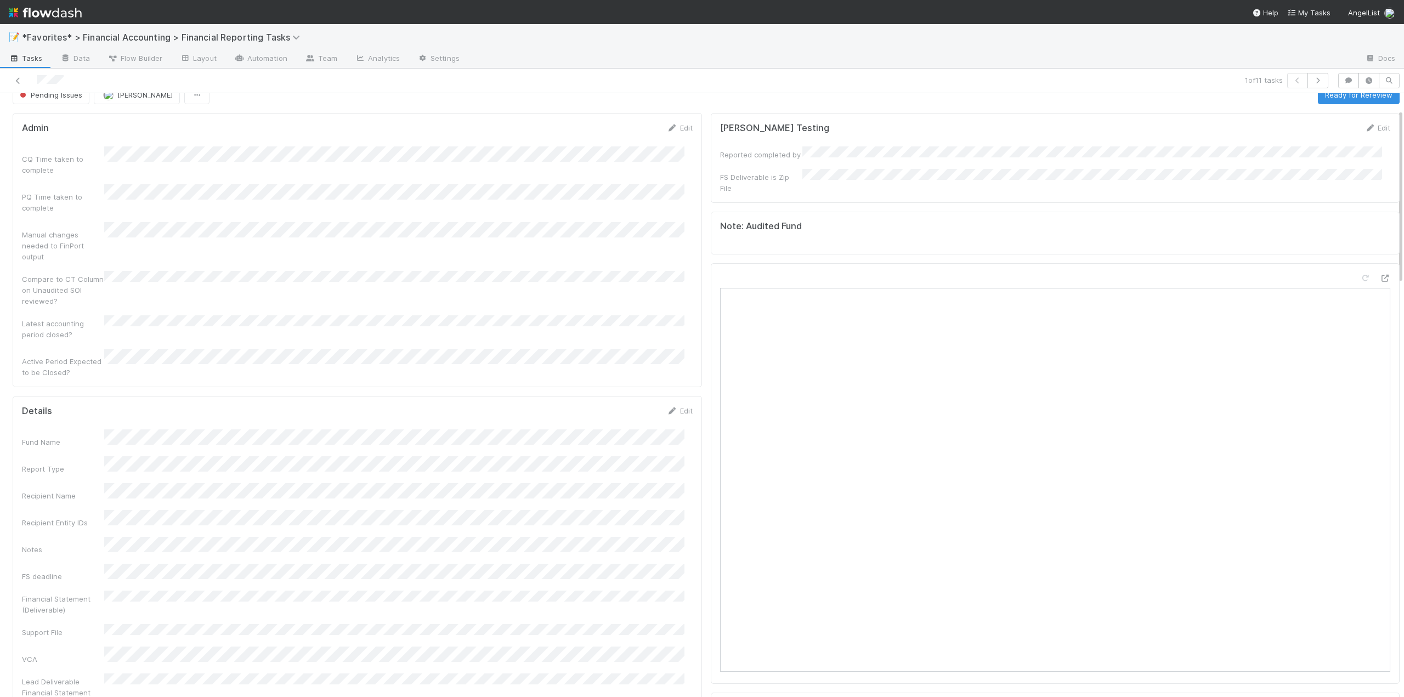
scroll to position [0, 0]
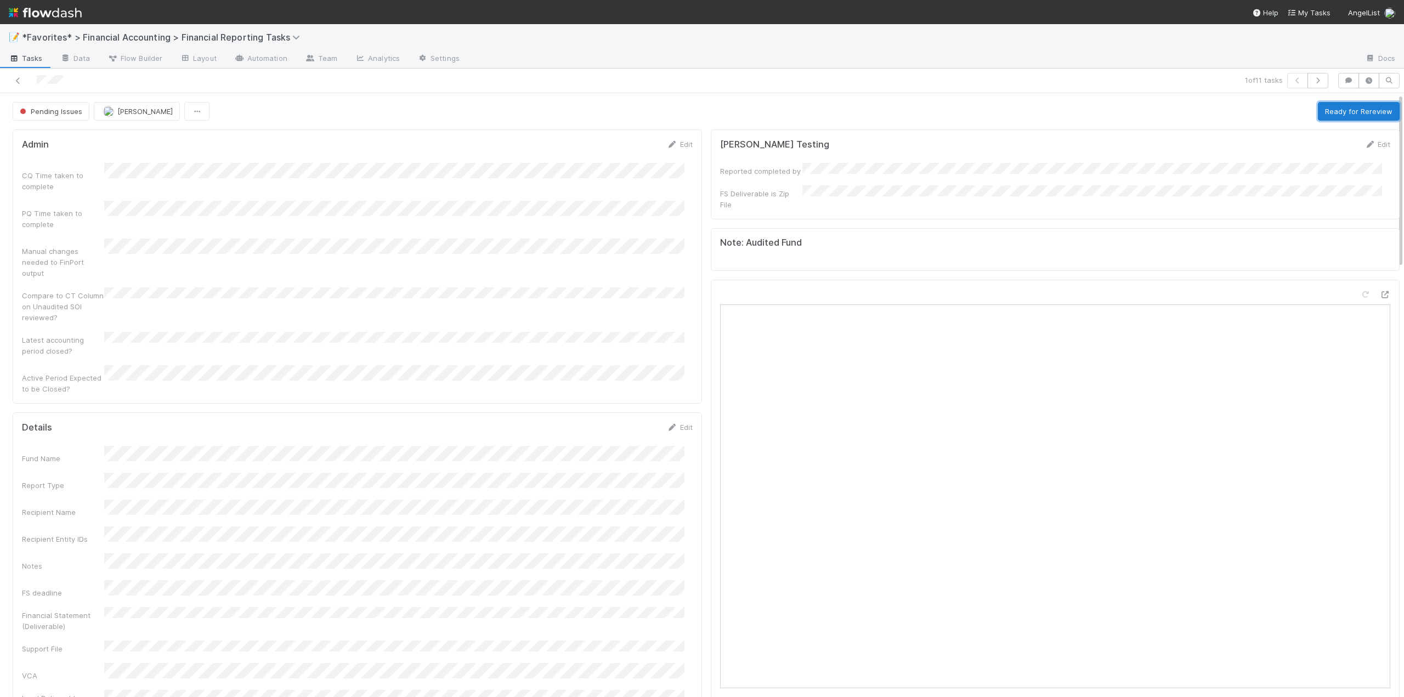
click at [1328, 118] on button "Ready for Rereview" at bounding box center [1359, 111] width 82 height 19
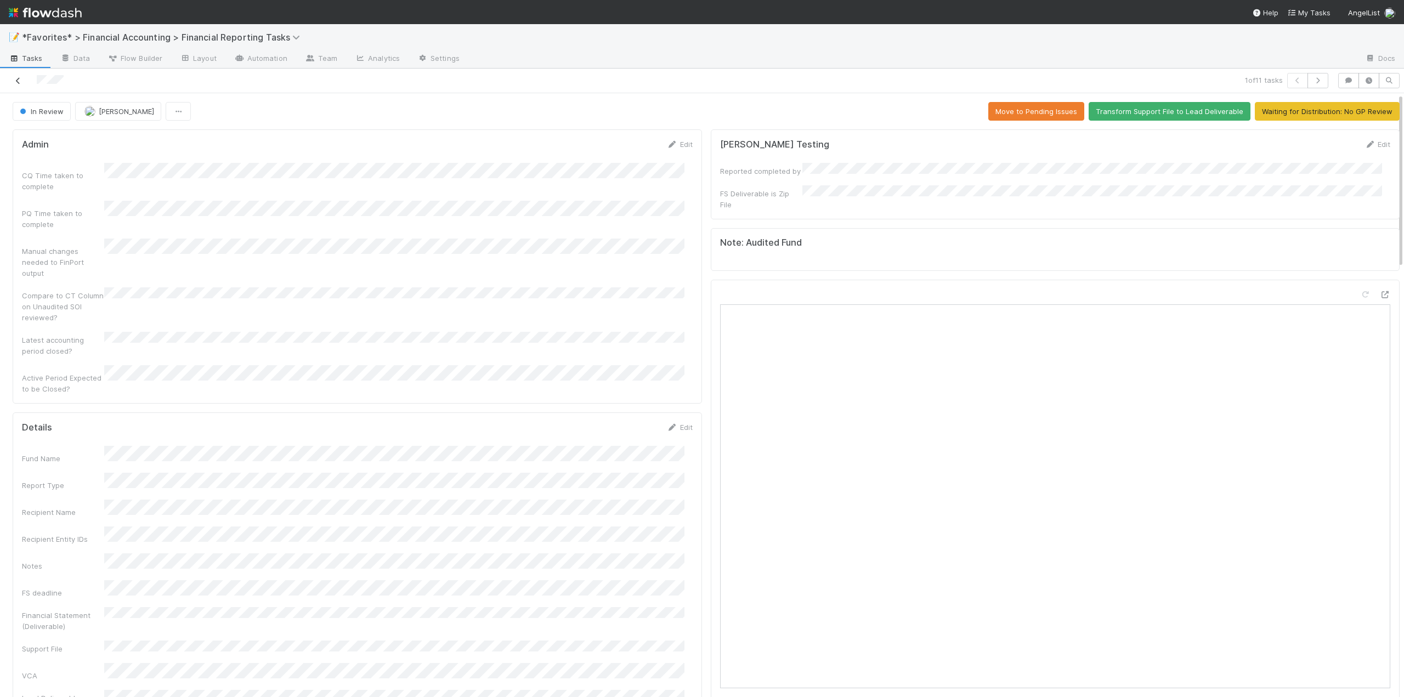
click at [18, 84] on icon at bounding box center [18, 80] width 11 height 7
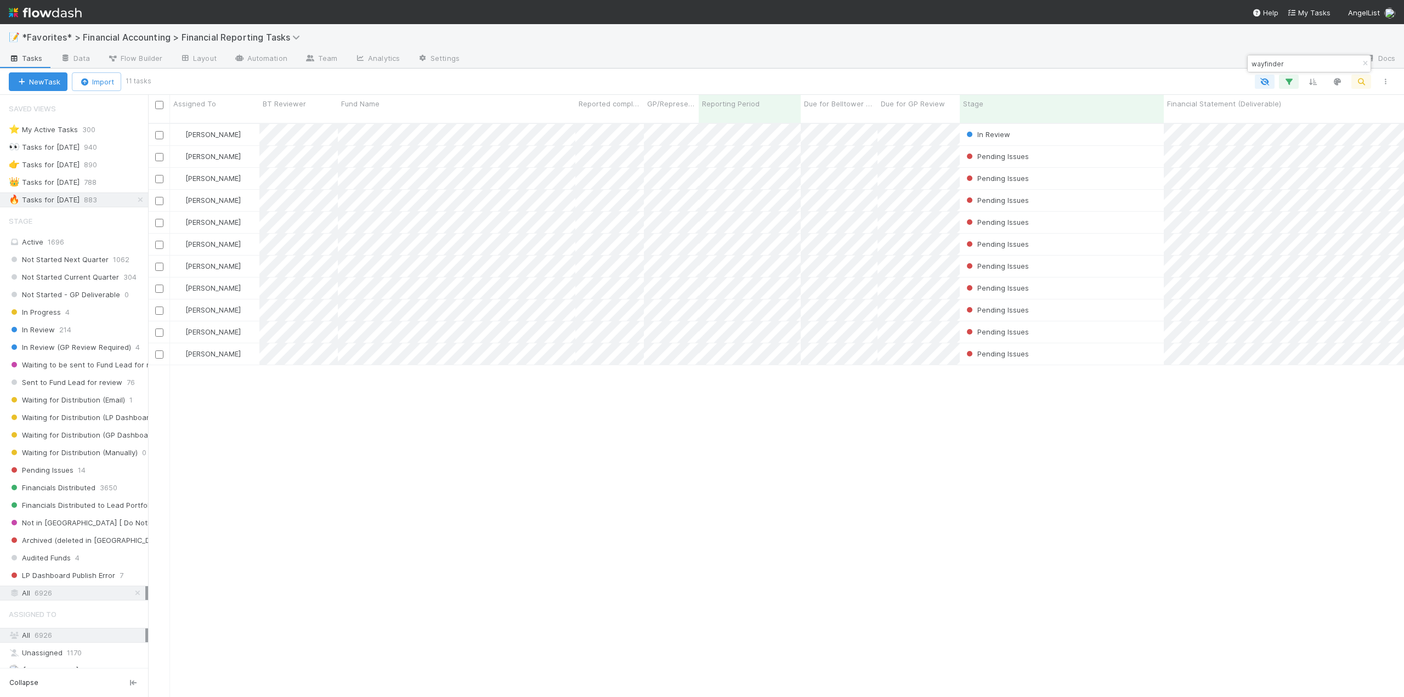
scroll to position [575, 1247]
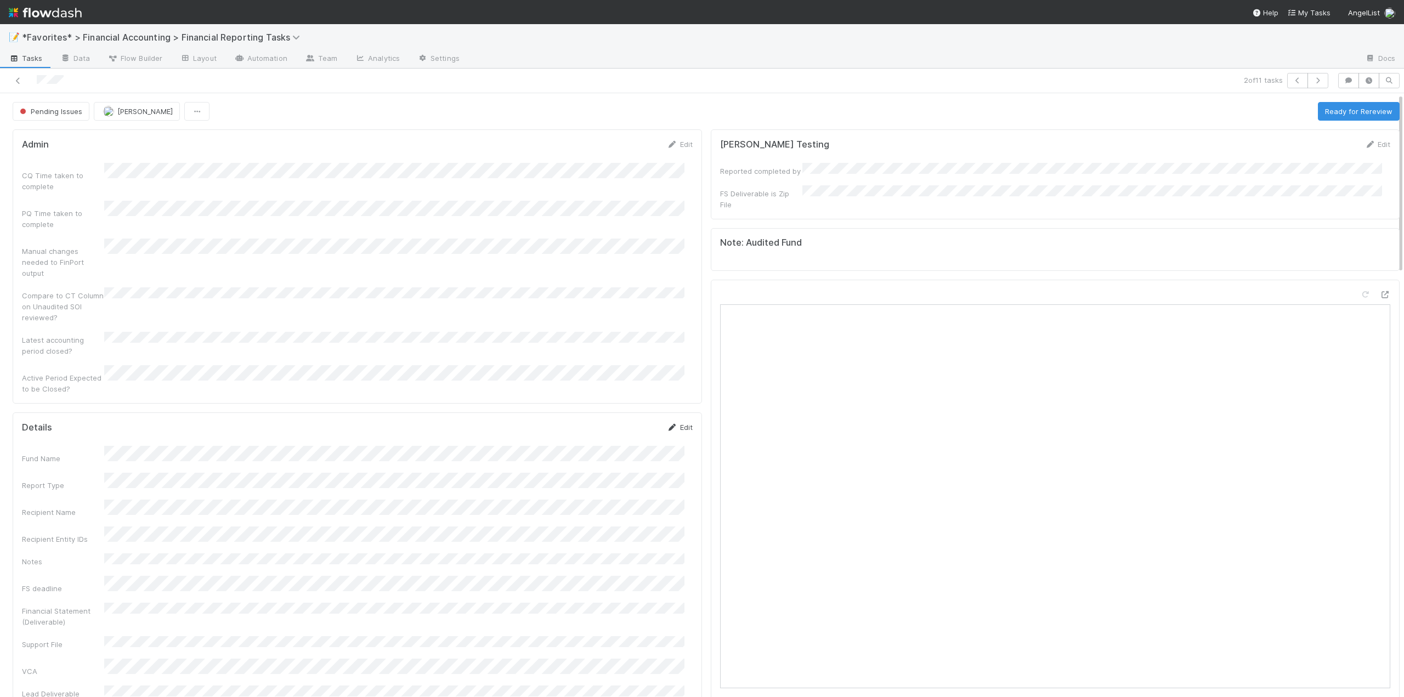
click at [673, 423] on link "Edit" at bounding box center [680, 427] width 26 height 9
click at [627, 422] on button "Save" at bounding box center [633, 431] width 31 height 19
click at [1318, 112] on button "Ready for Rereview" at bounding box center [1359, 111] width 82 height 19
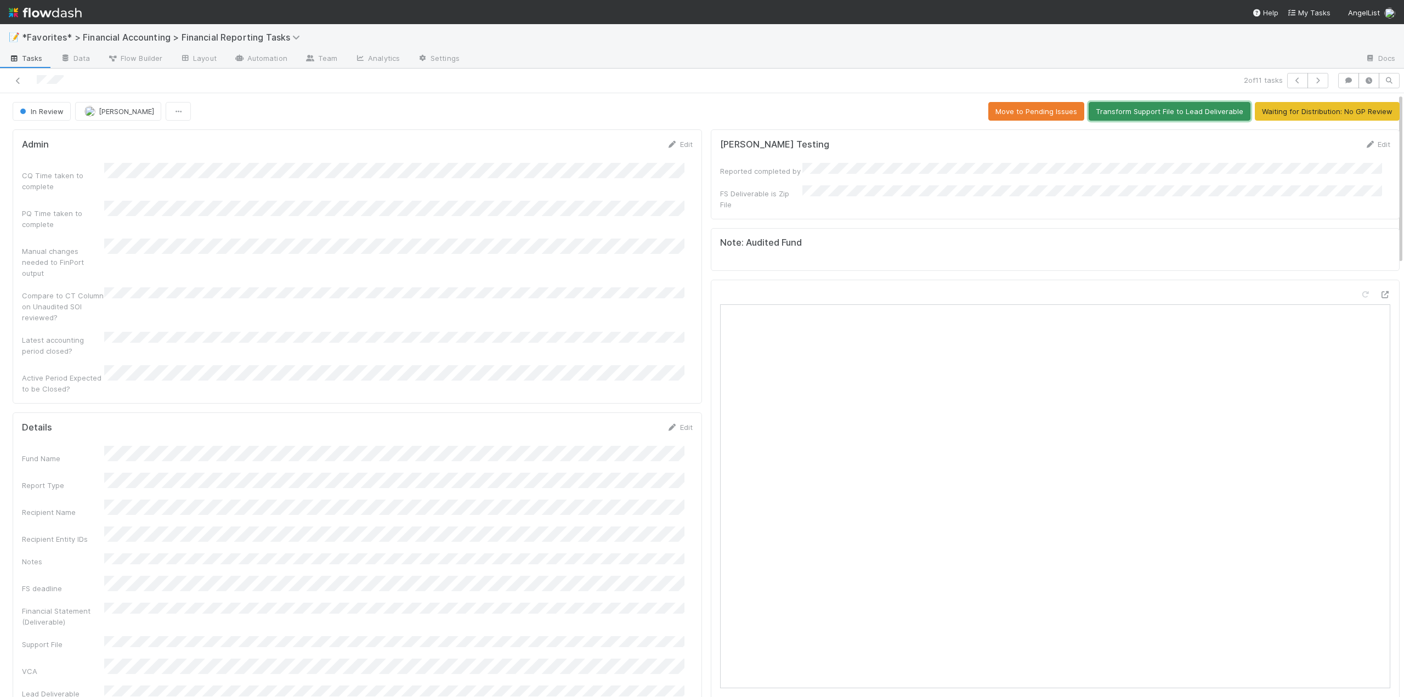
click at [1131, 110] on button "Transform Support File to Lead Deliverable" at bounding box center [1169, 111] width 162 height 19
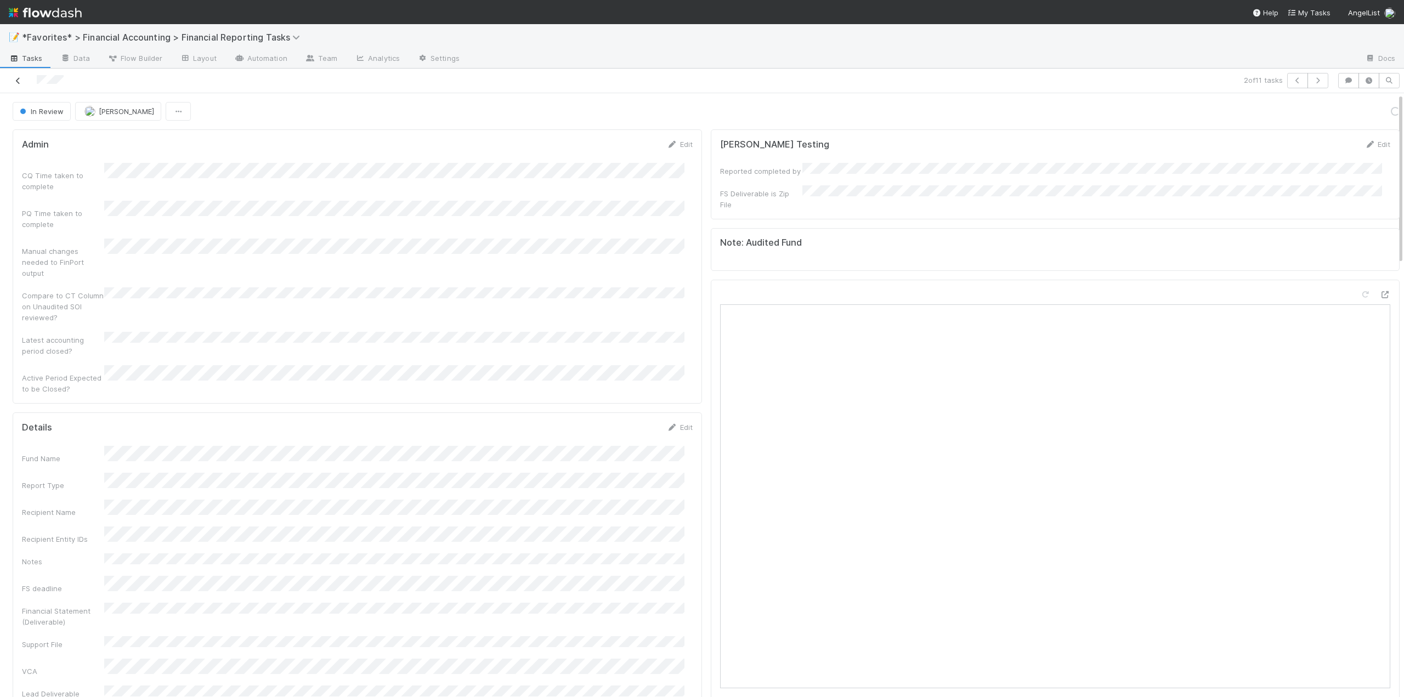
click at [16, 78] on icon at bounding box center [18, 80] width 11 height 7
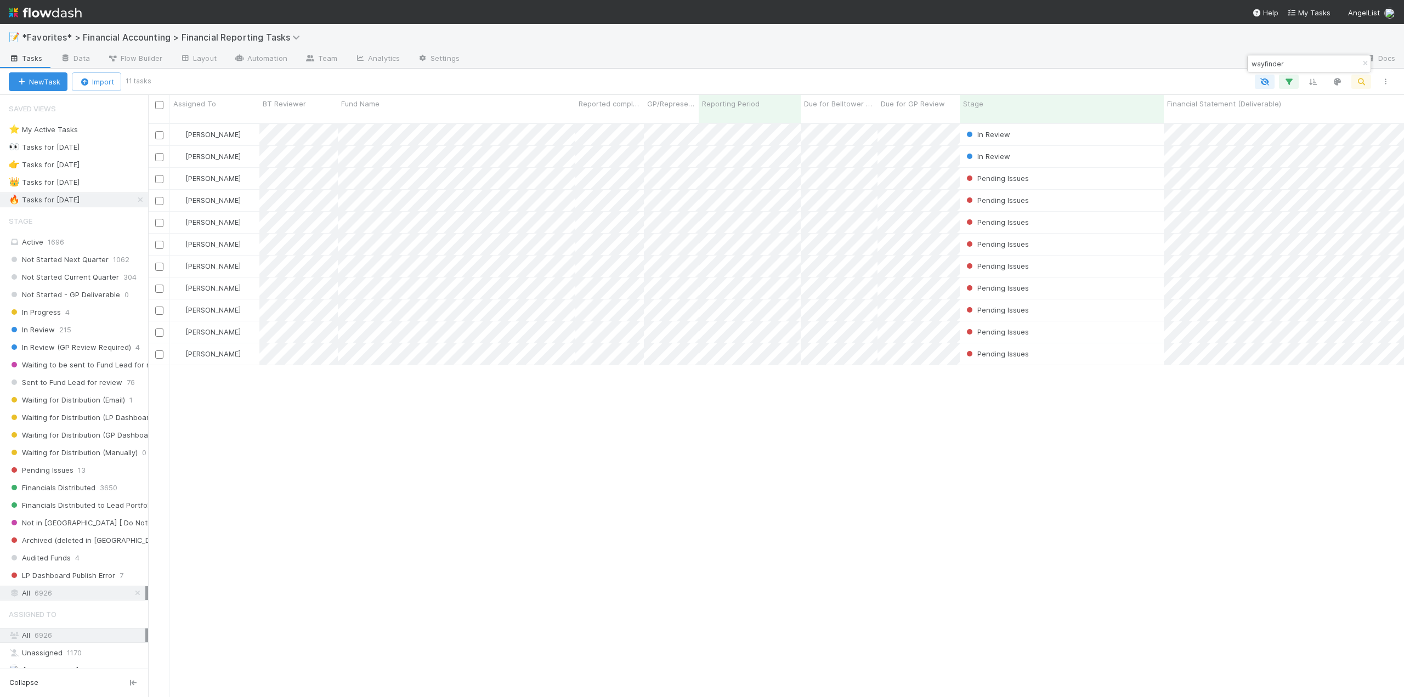
scroll to position [575, 1247]
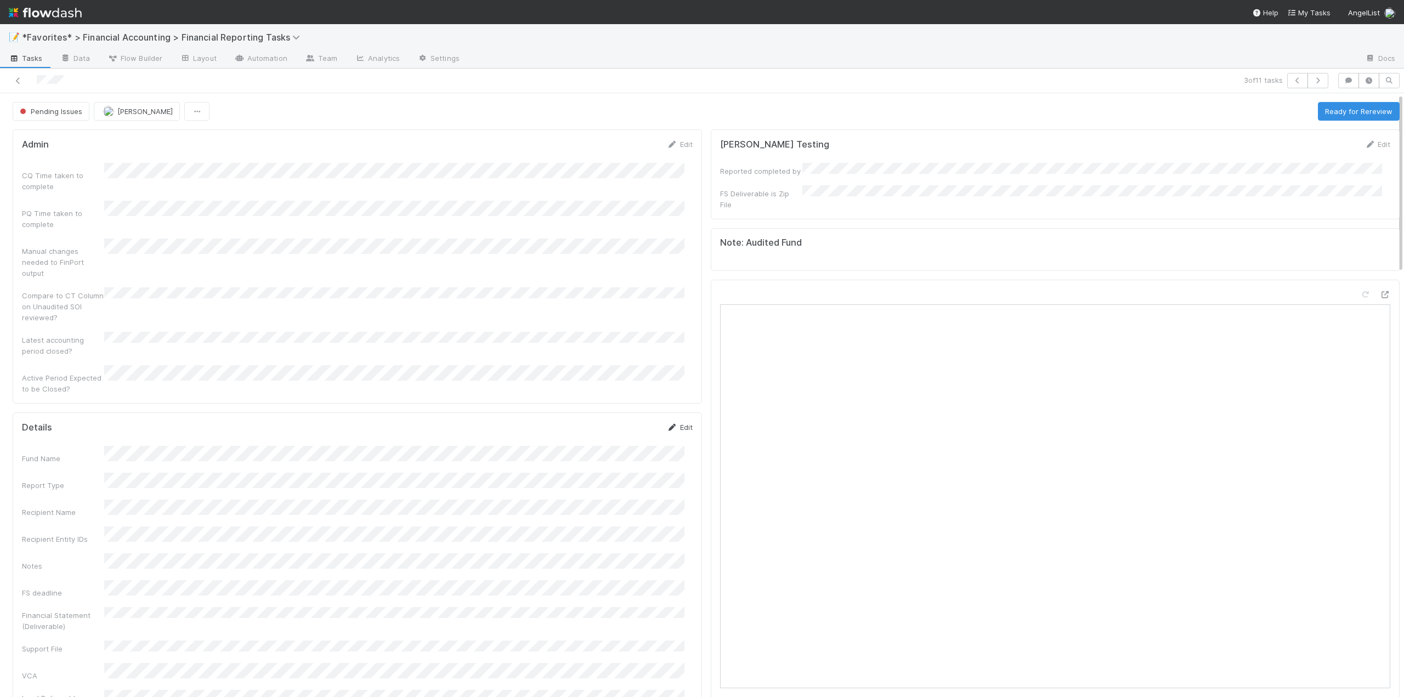
click at [676, 423] on link "Edit" at bounding box center [680, 427] width 26 height 9
click at [618, 422] on button "Save" at bounding box center [633, 431] width 31 height 19
click at [1330, 115] on button "Ready for Rereview" at bounding box center [1359, 111] width 82 height 19
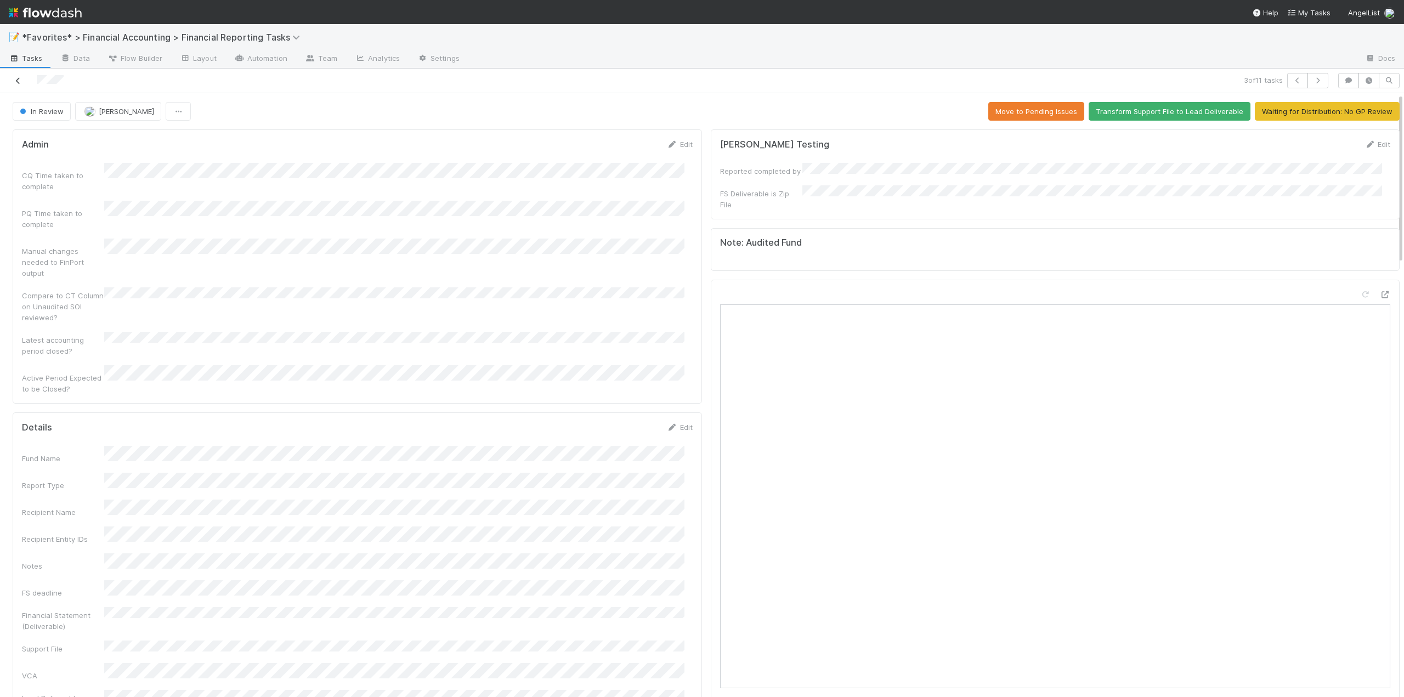
click at [20, 81] on icon at bounding box center [18, 80] width 11 height 7
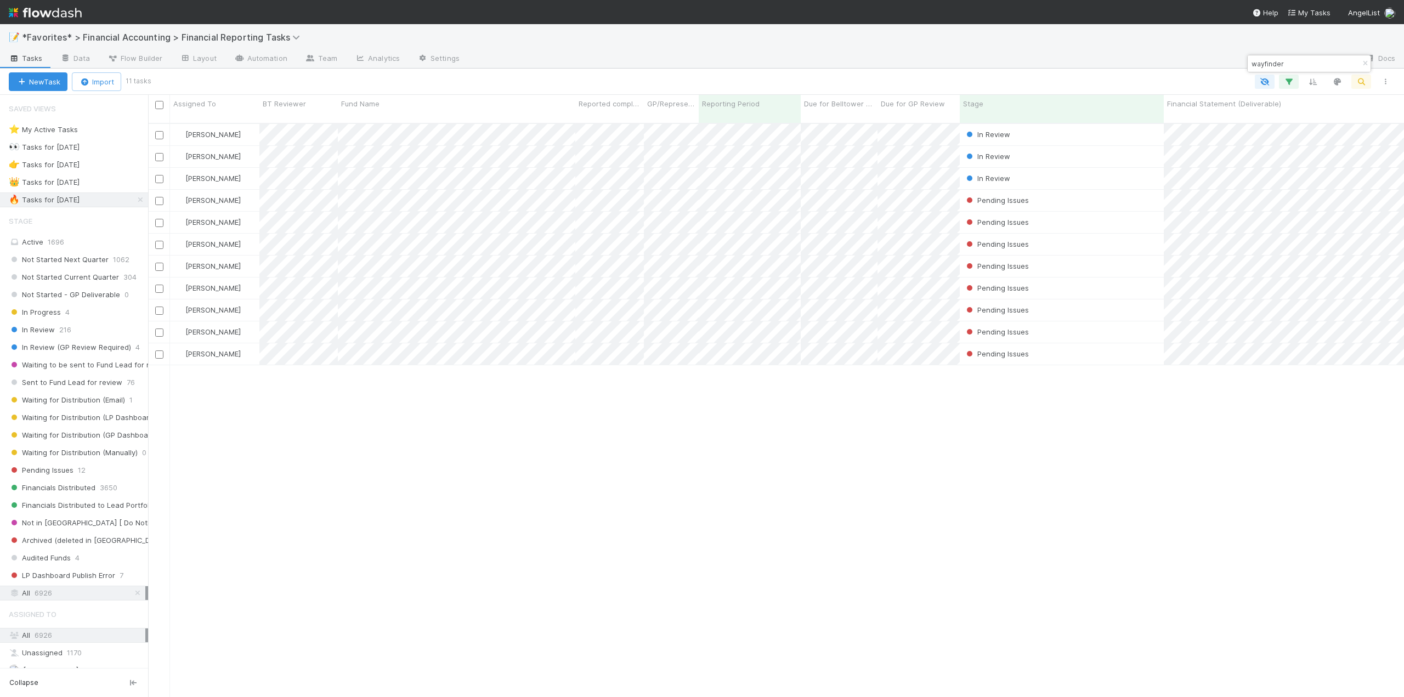
scroll to position [575, 1247]
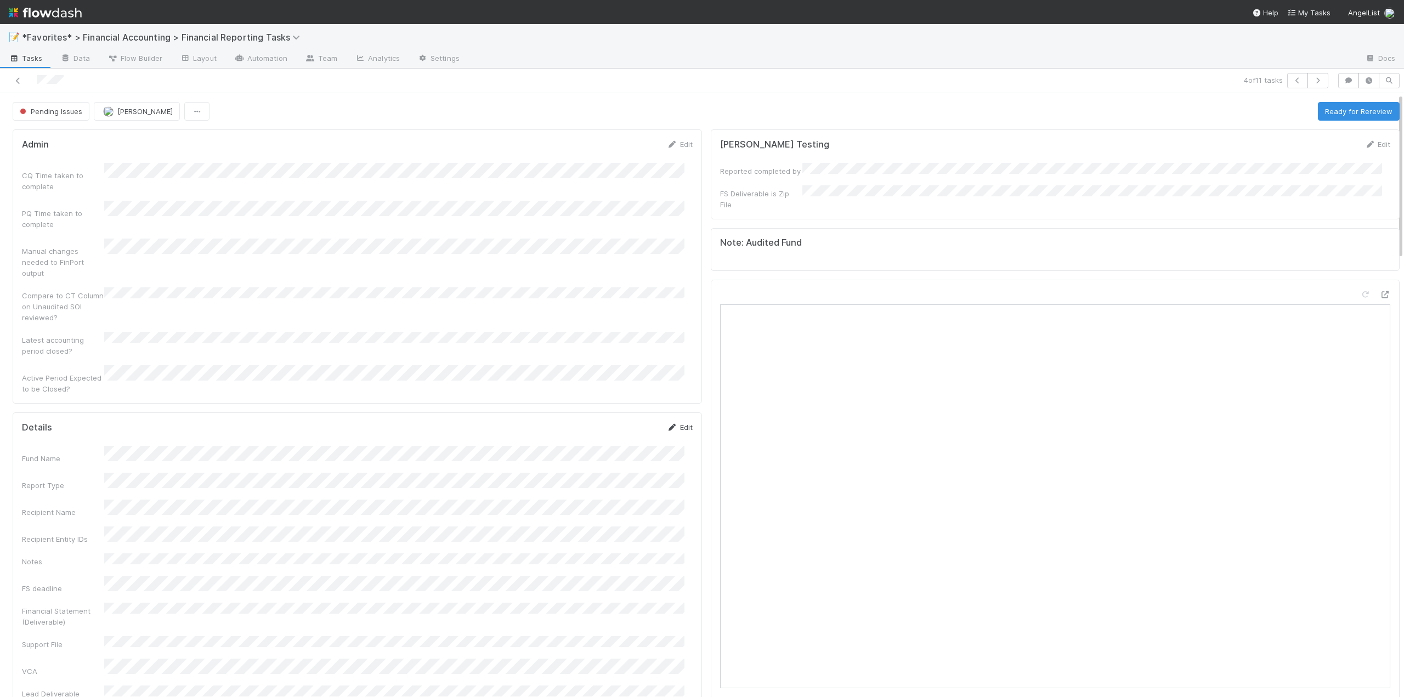
click at [675, 423] on link "Edit" at bounding box center [680, 427] width 26 height 9
click at [621, 422] on button "Save" at bounding box center [633, 431] width 31 height 19
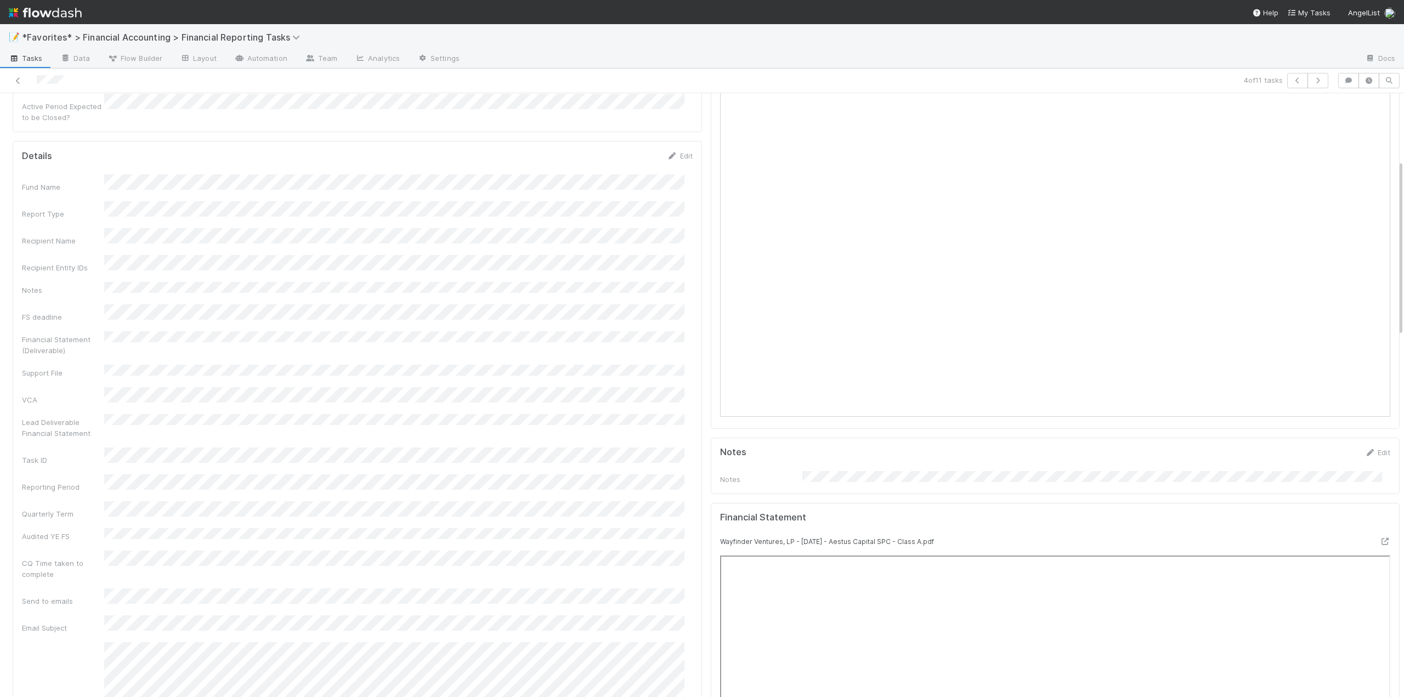
scroll to position [274, 0]
click at [19, 81] on icon at bounding box center [18, 80] width 11 height 7
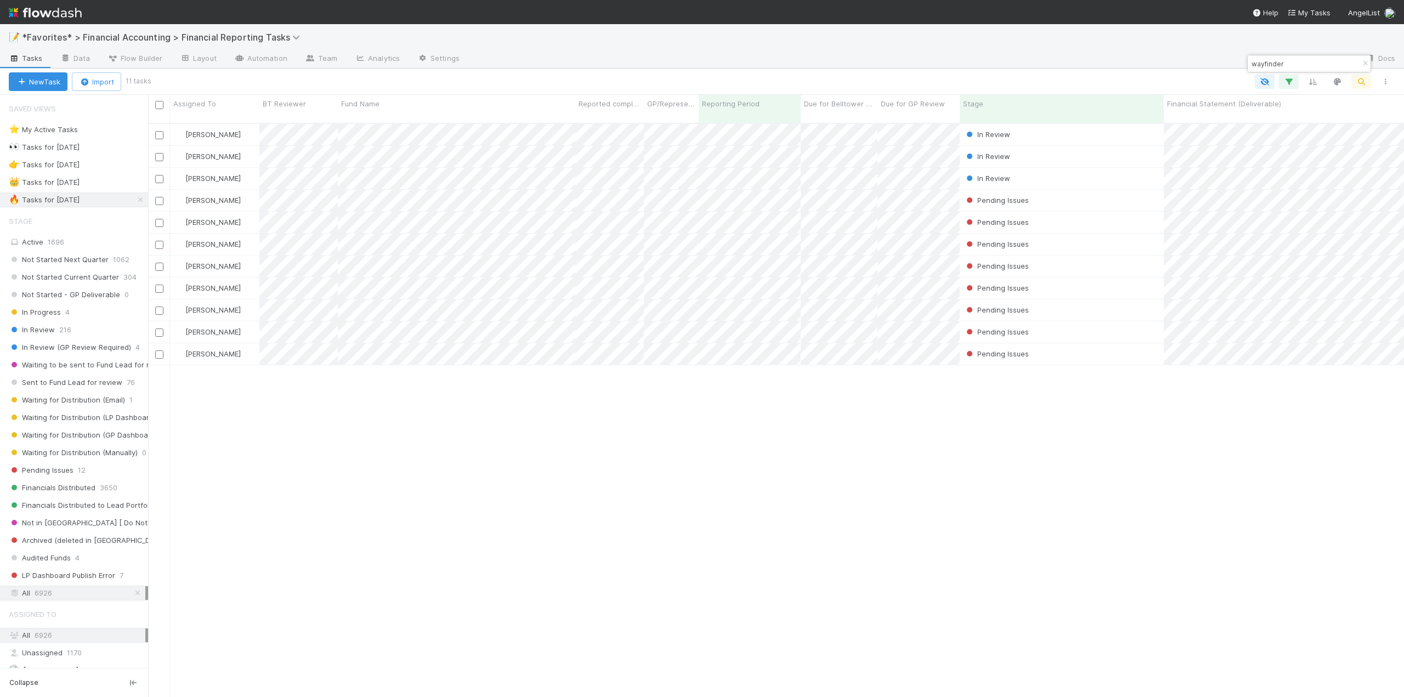
scroll to position [575, 1247]
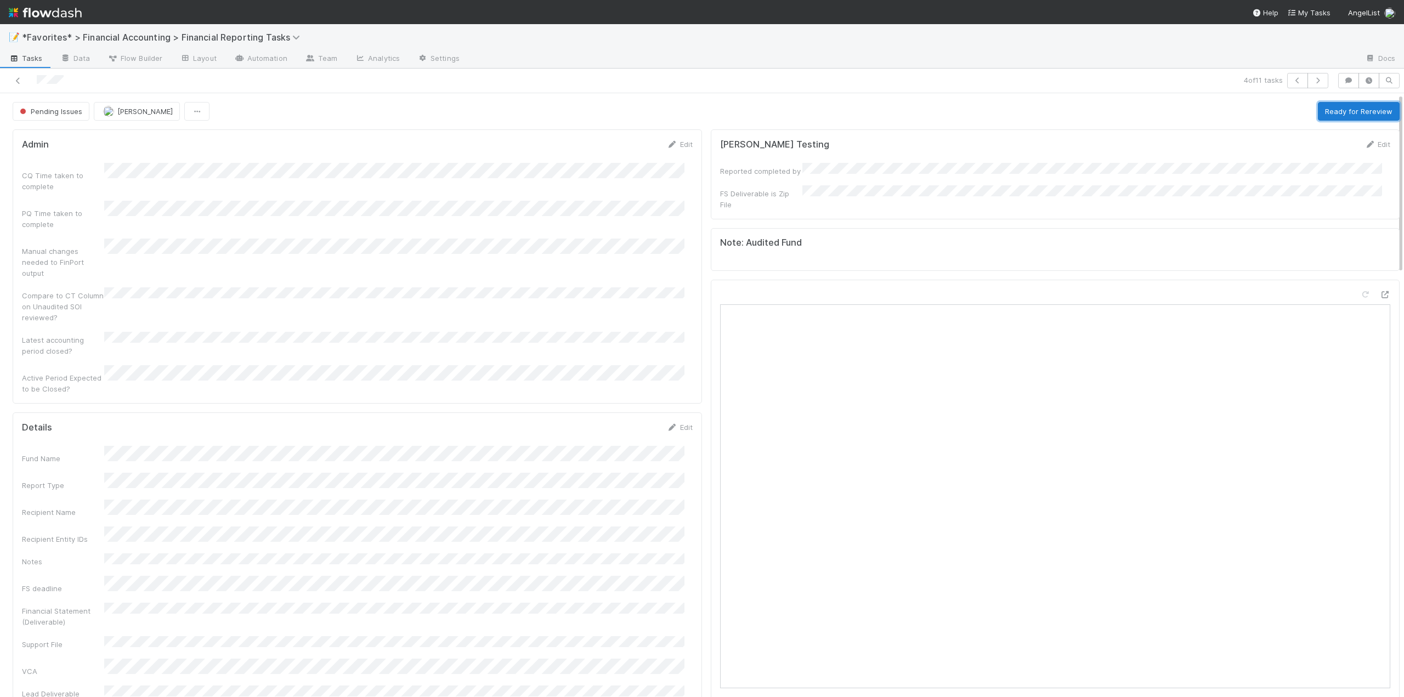
click at [1330, 112] on button "Ready for Rereview" at bounding box center [1359, 111] width 82 height 19
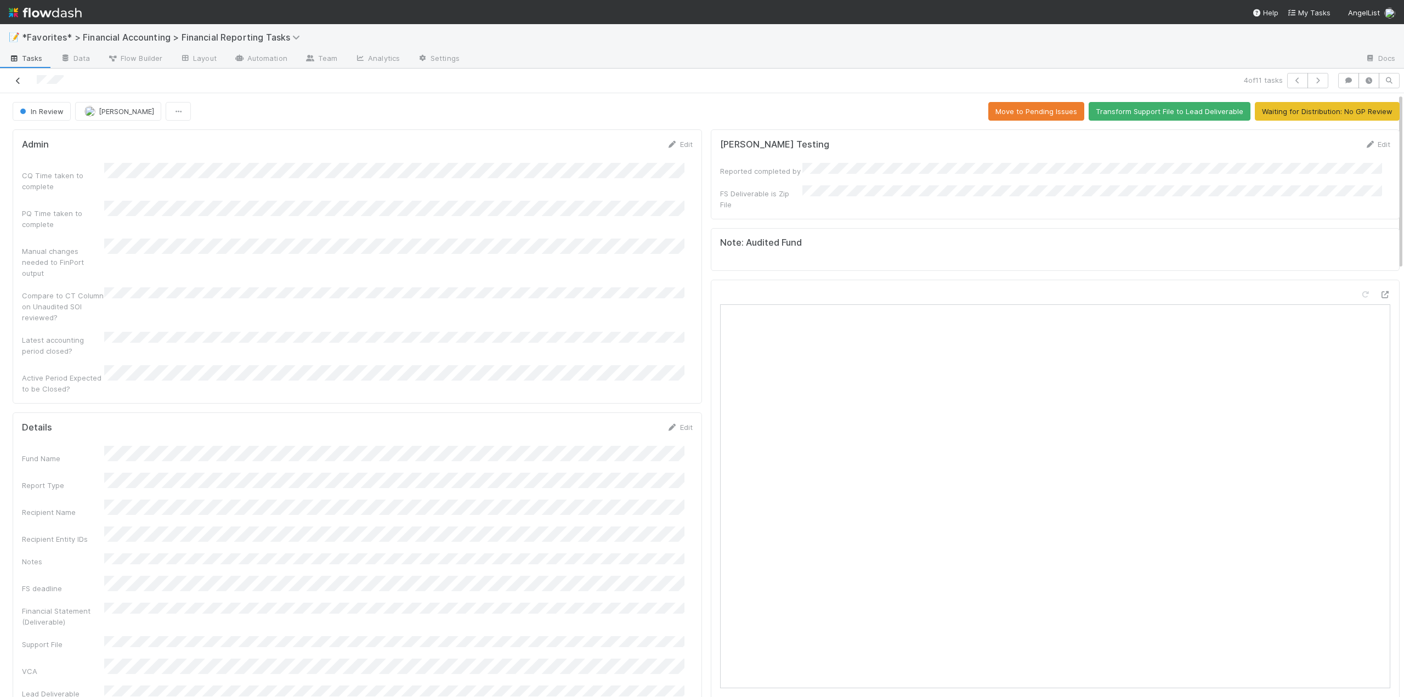
click at [20, 81] on icon at bounding box center [18, 80] width 11 height 7
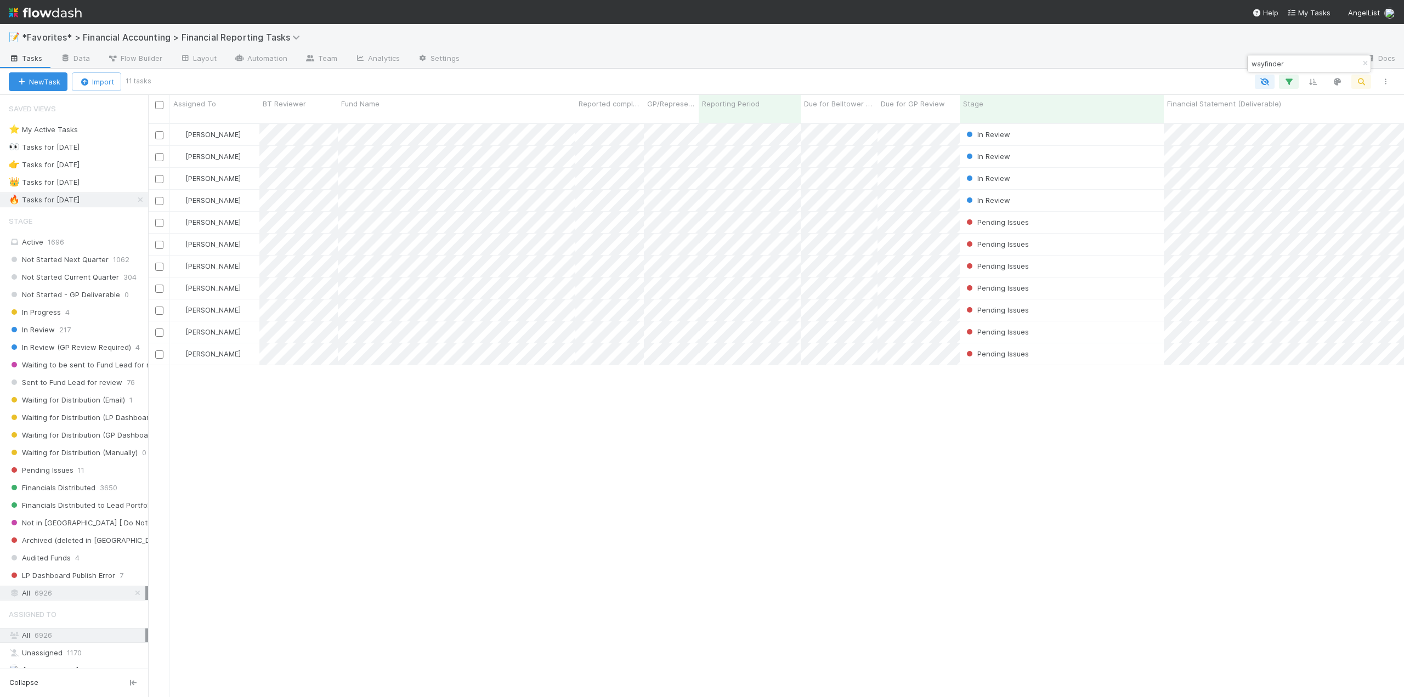
scroll to position [575, 1247]
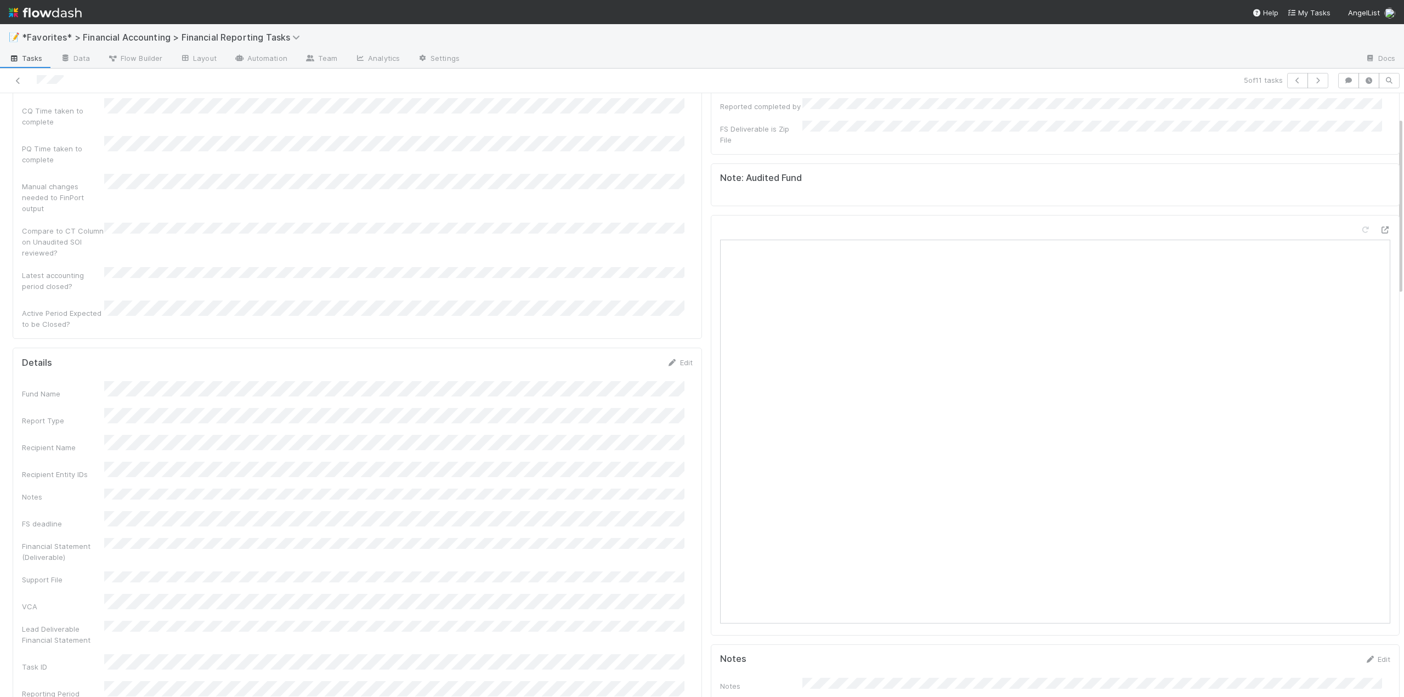
scroll to position [164, 0]
click at [675, 258] on link "Edit" at bounding box center [680, 262] width 26 height 9
click at [628, 257] on button "Save" at bounding box center [633, 266] width 31 height 19
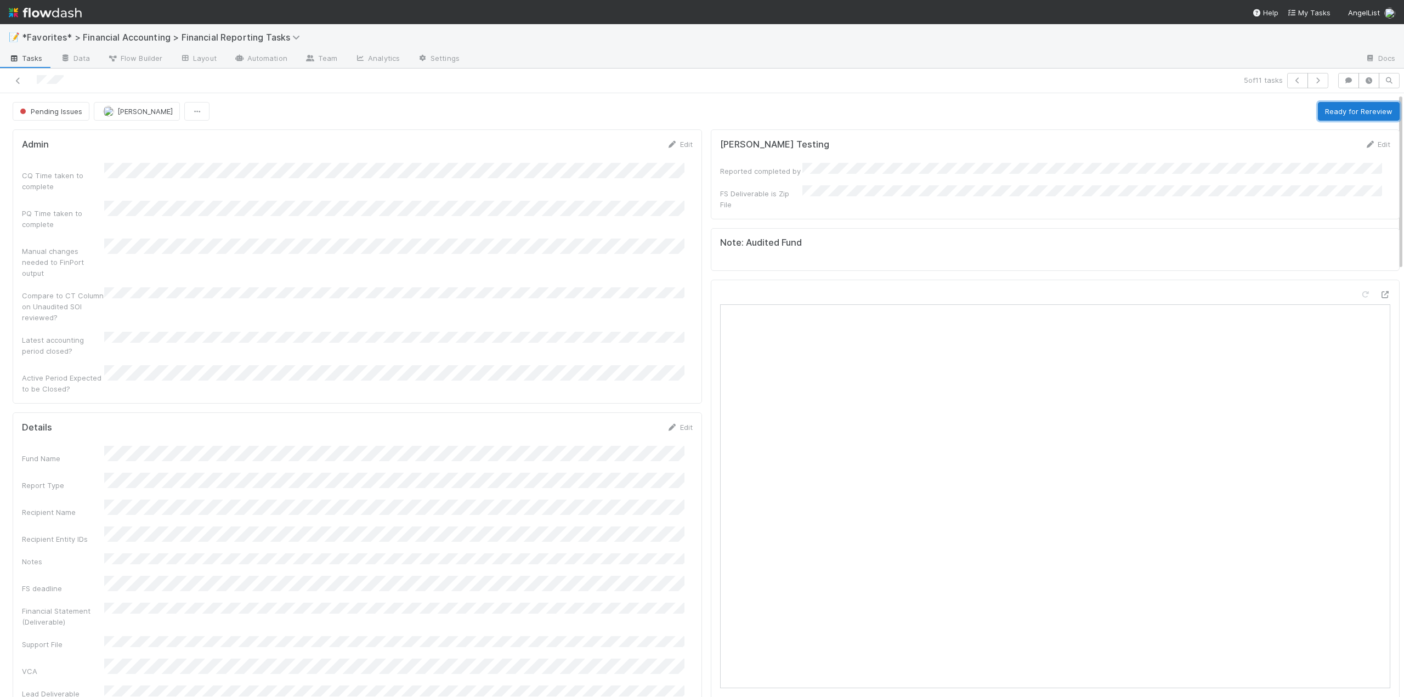
click at [1336, 115] on button "Ready for Rereview" at bounding box center [1359, 111] width 82 height 19
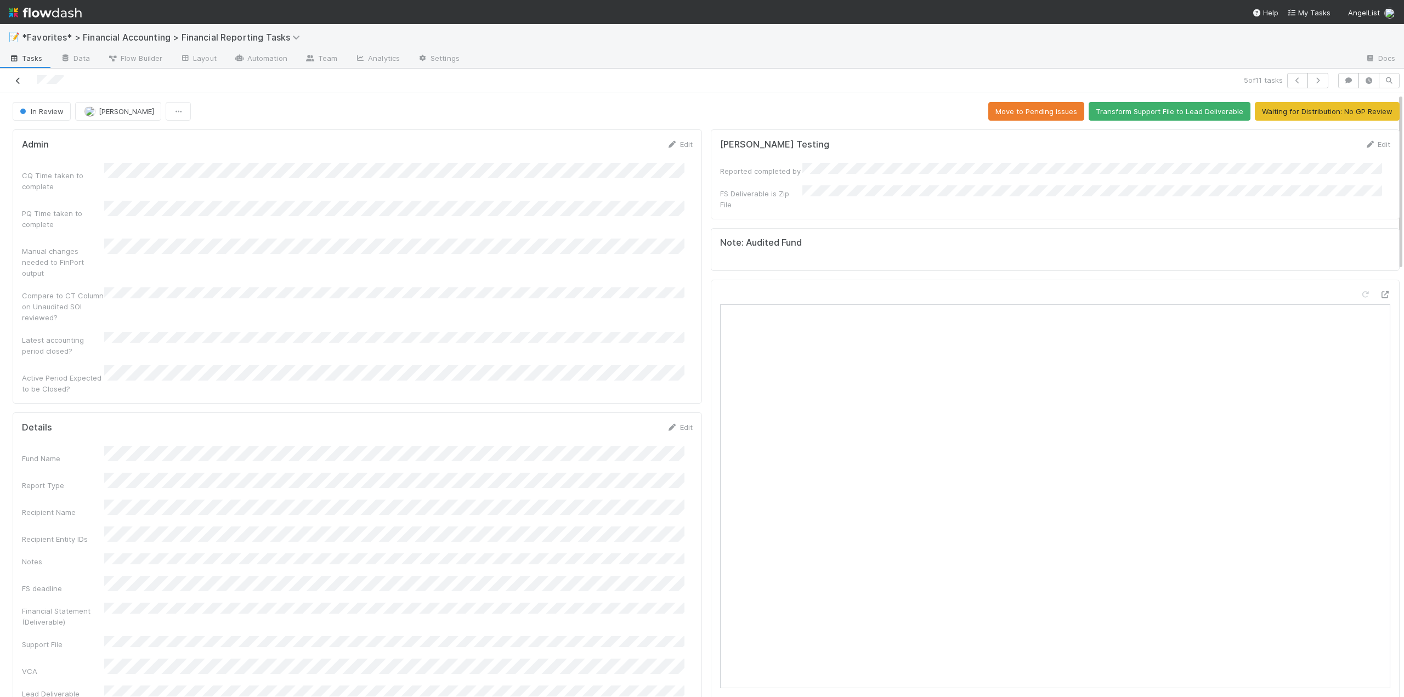
click at [18, 77] on icon at bounding box center [18, 80] width 11 height 7
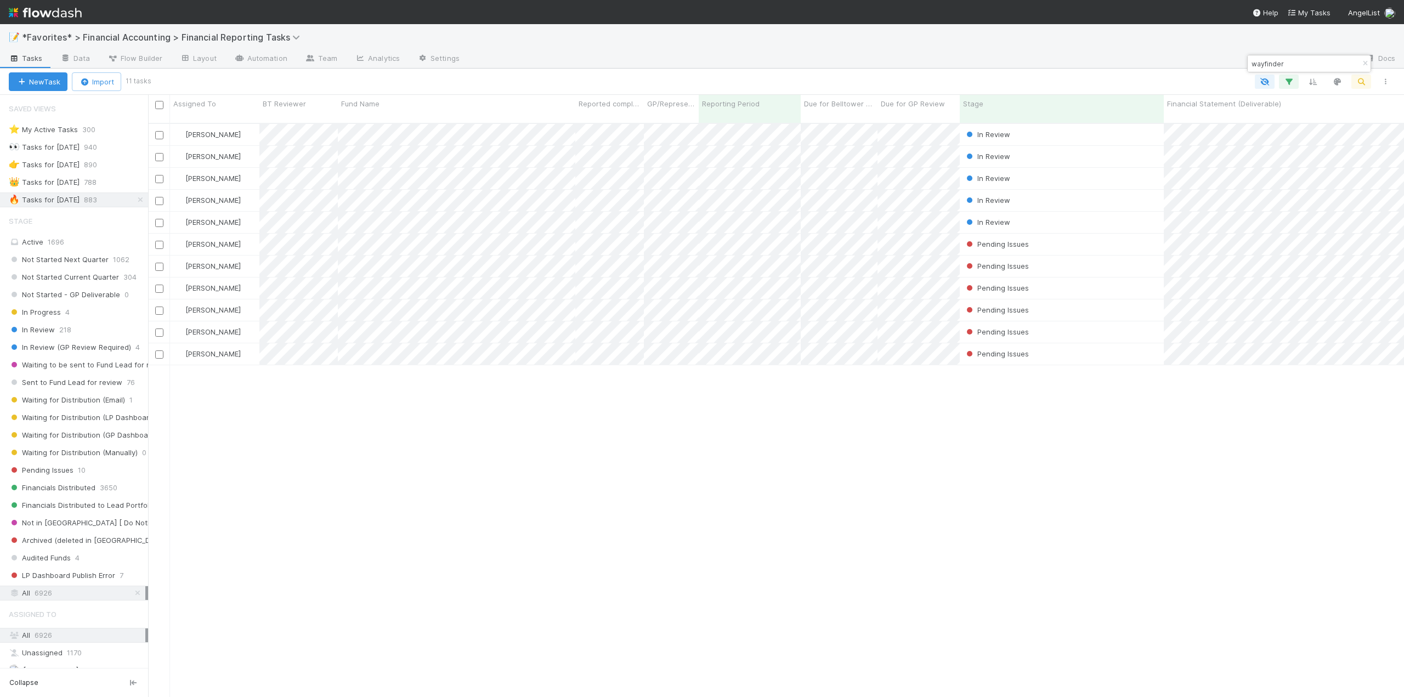
scroll to position [575, 1247]
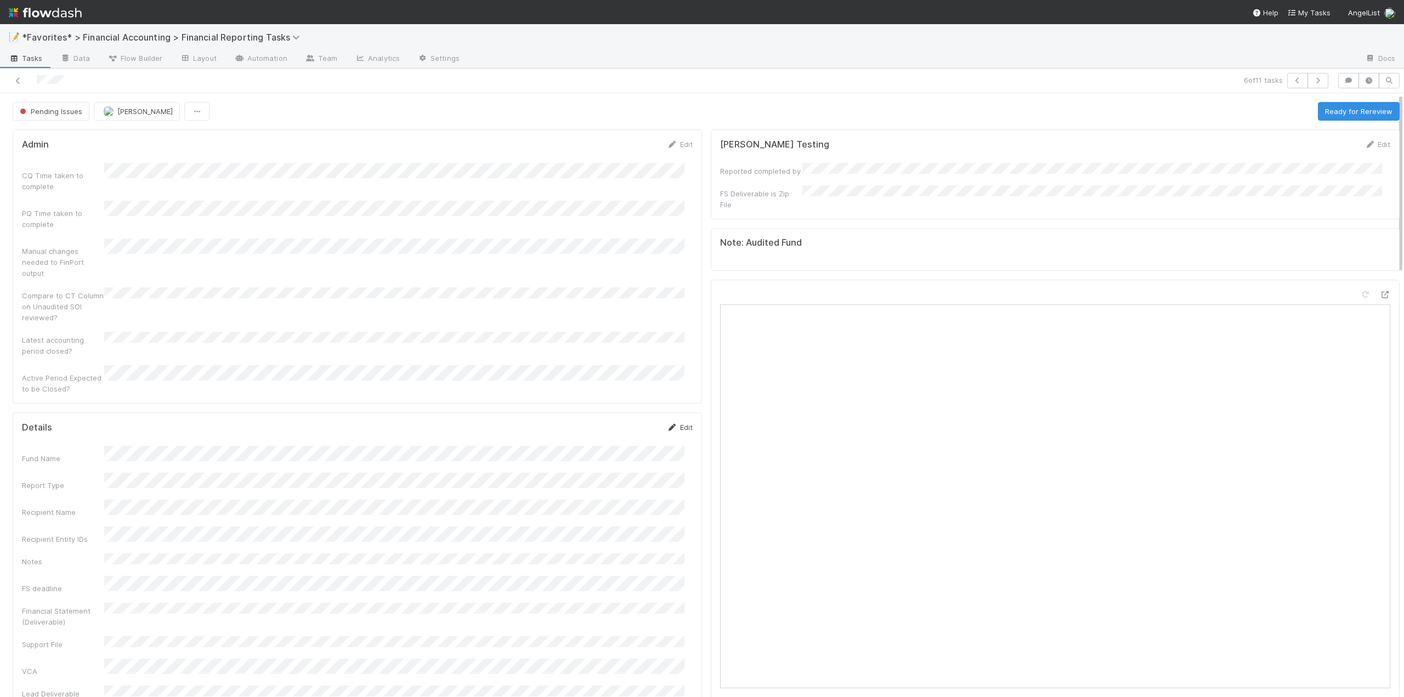
click at [684, 423] on link "Edit" at bounding box center [680, 427] width 26 height 9
click at [621, 422] on button "Save" at bounding box center [633, 431] width 31 height 19
click at [1356, 113] on button "Ready for Rereview" at bounding box center [1359, 111] width 82 height 19
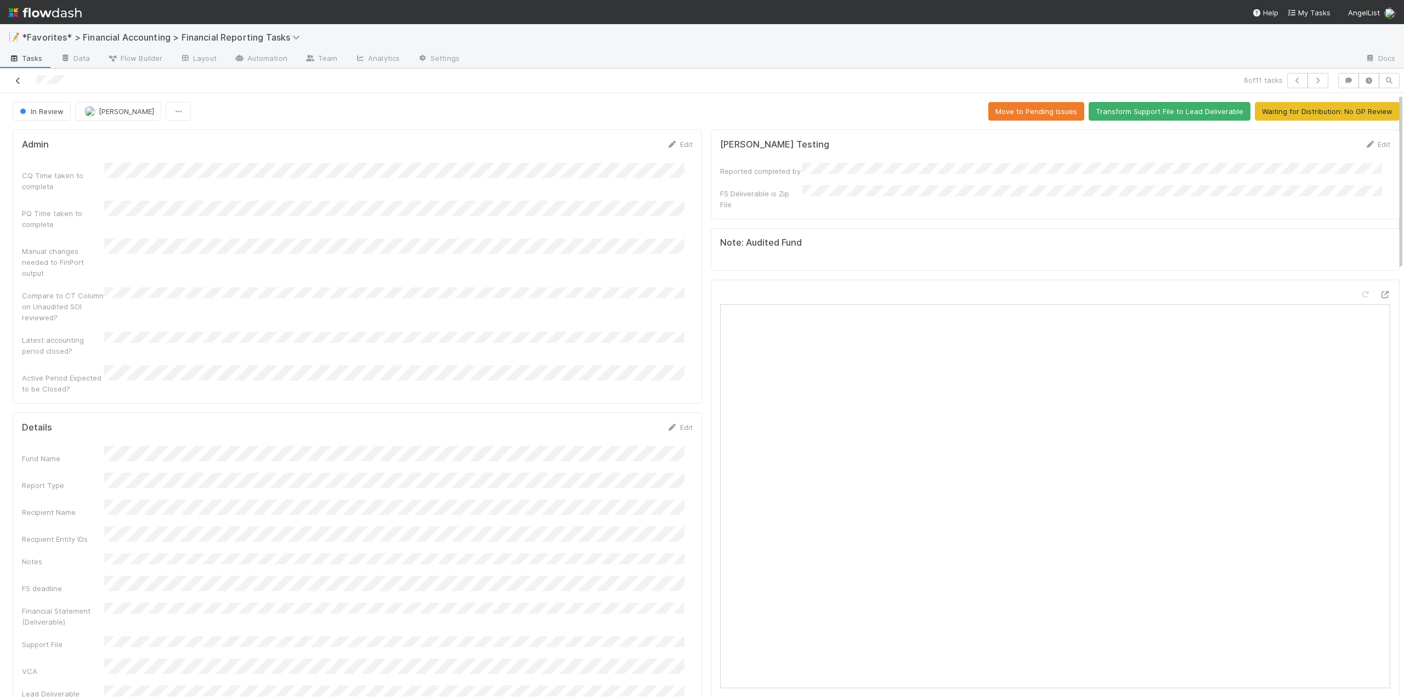
click at [22, 83] on icon at bounding box center [18, 80] width 11 height 7
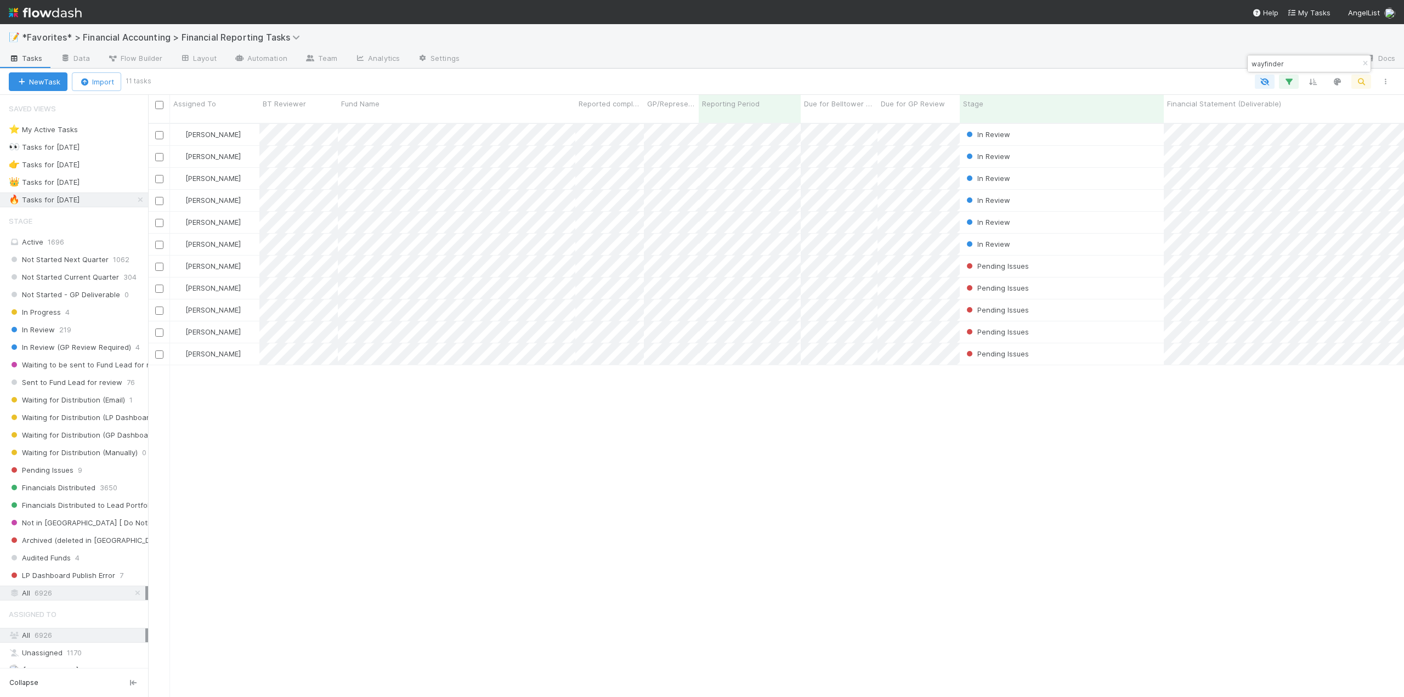
scroll to position [575, 1247]
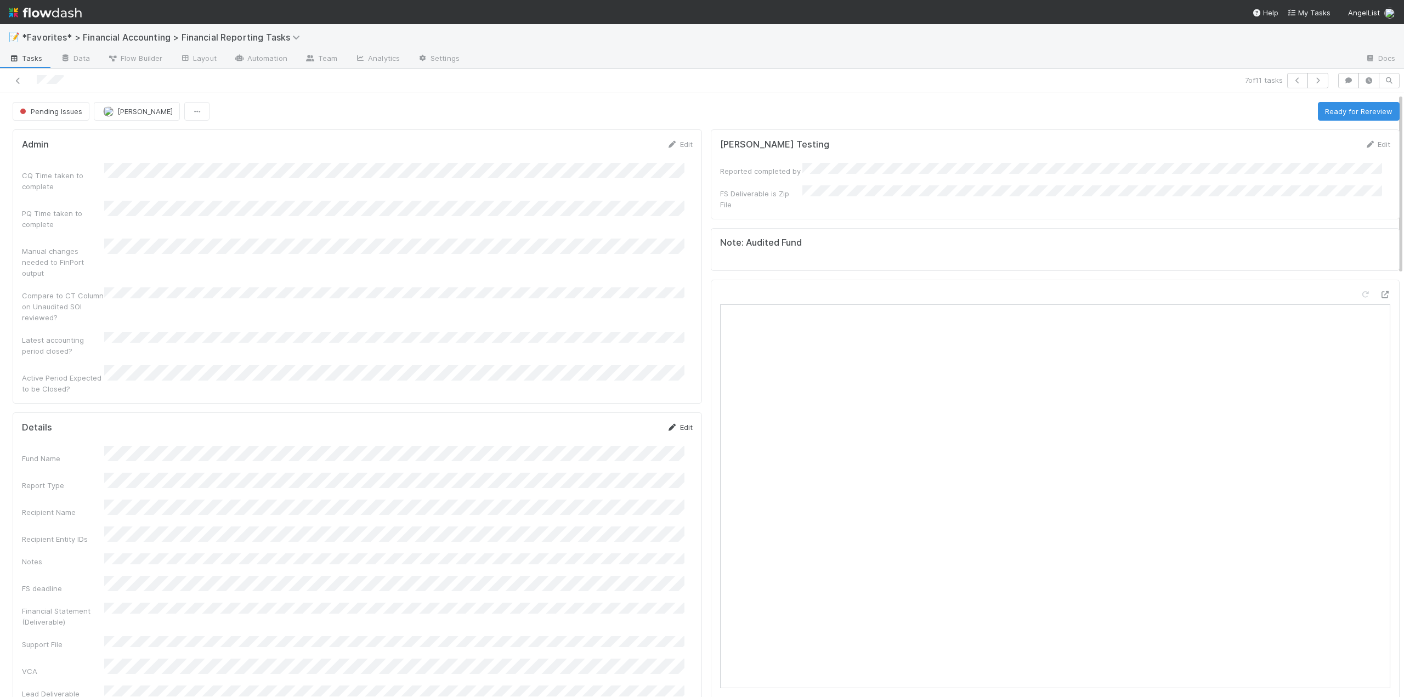
click at [675, 423] on link "Edit" at bounding box center [680, 427] width 26 height 9
click at [628, 422] on button "Save" at bounding box center [633, 431] width 31 height 19
click at [1331, 107] on button "Ready for Rereview" at bounding box center [1359, 111] width 82 height 19
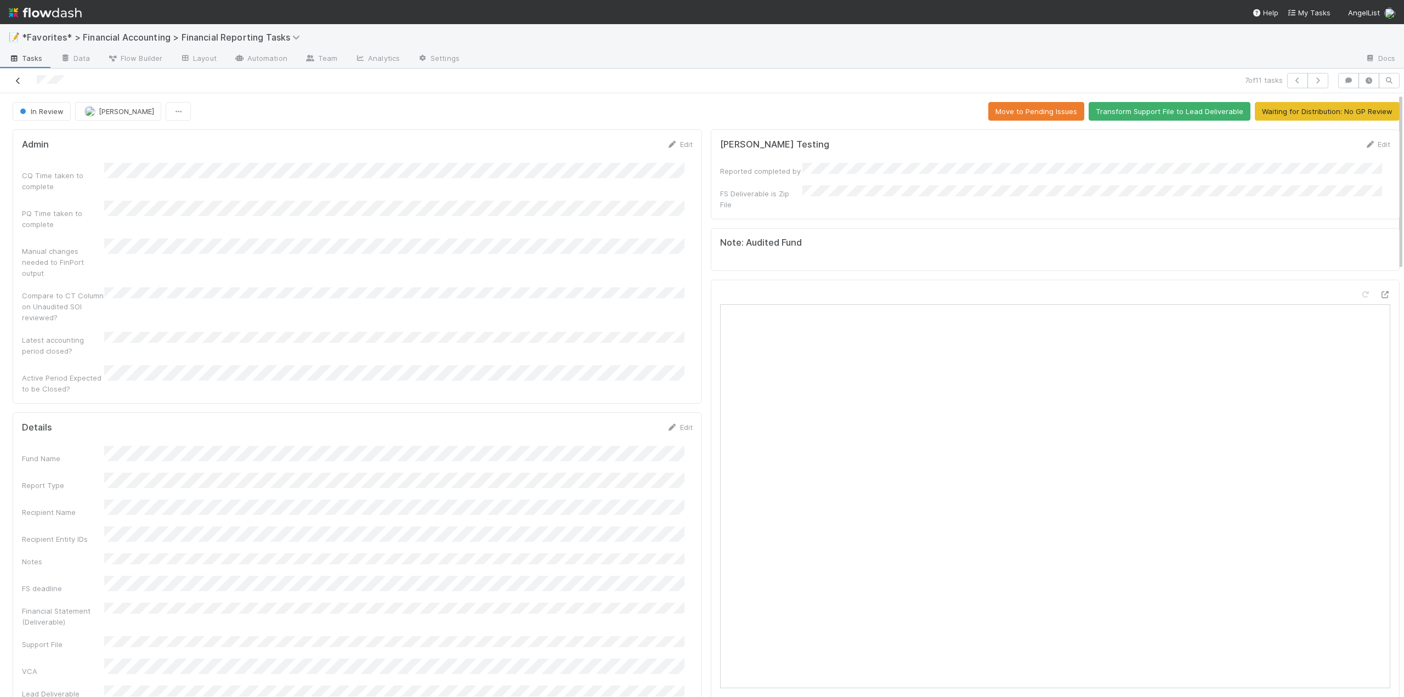
click at [19, 81] on icon at bounding box center [18, 80] width 11 height 7
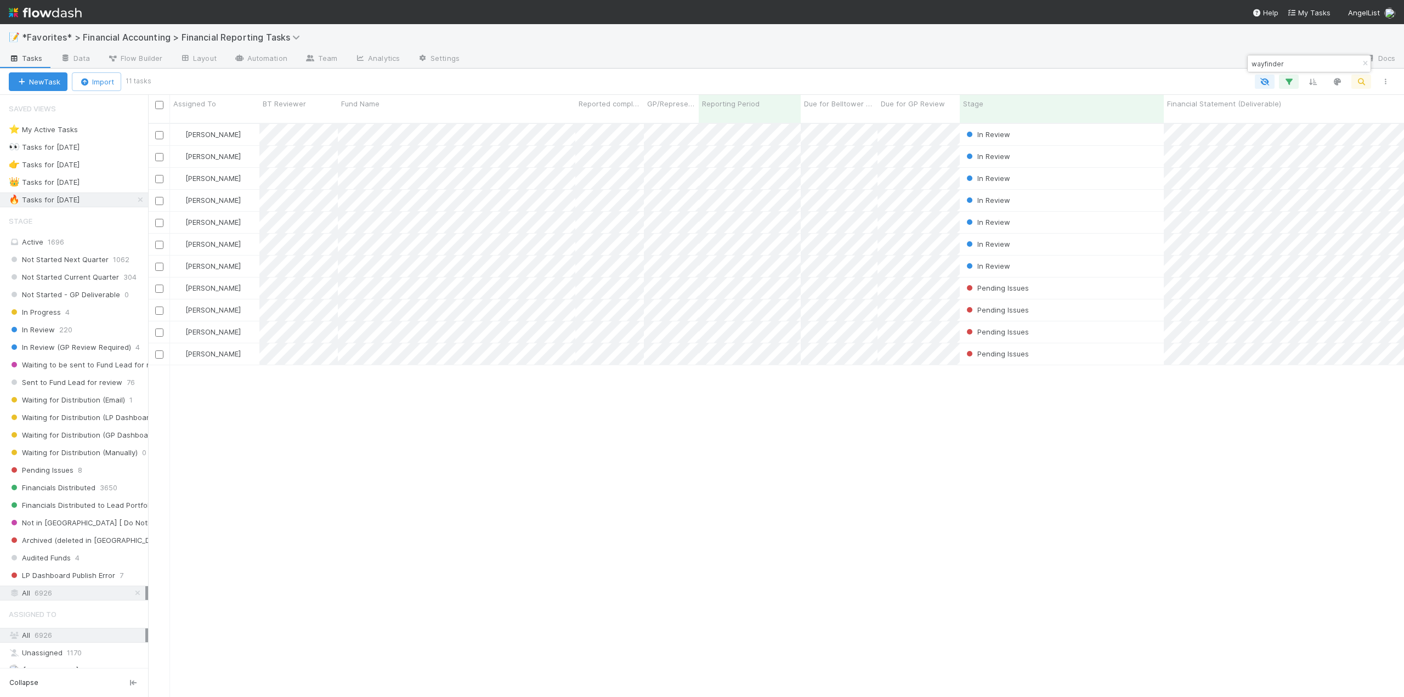
scroll to position [575, 1247]
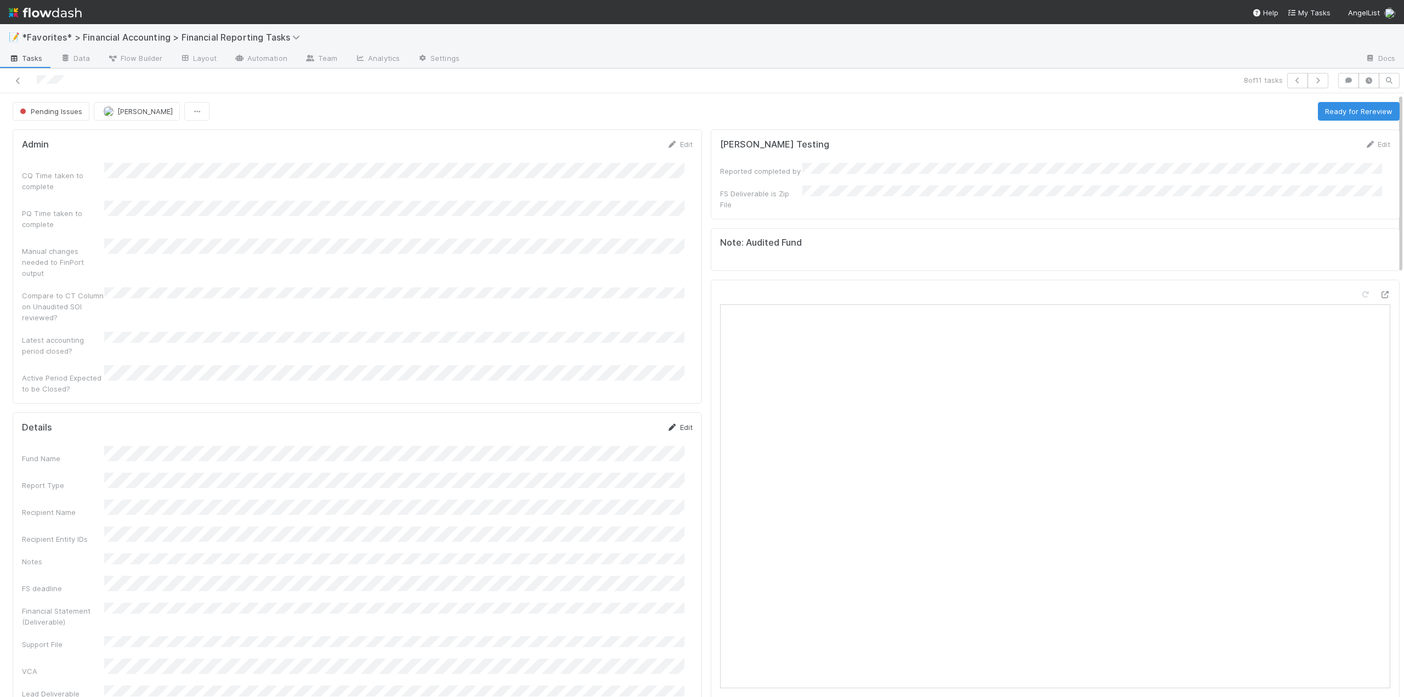
click at [673, 423] on link "Edit" at bounding box center [680, 427] width 26 height 9
click at [628, 422] on button "Save" at bounding box center [633, 431] width 31 height 19
click at [1328, 114] on button "Ready for Rereview" at bounding box center [1359, 111] width 82 height 19
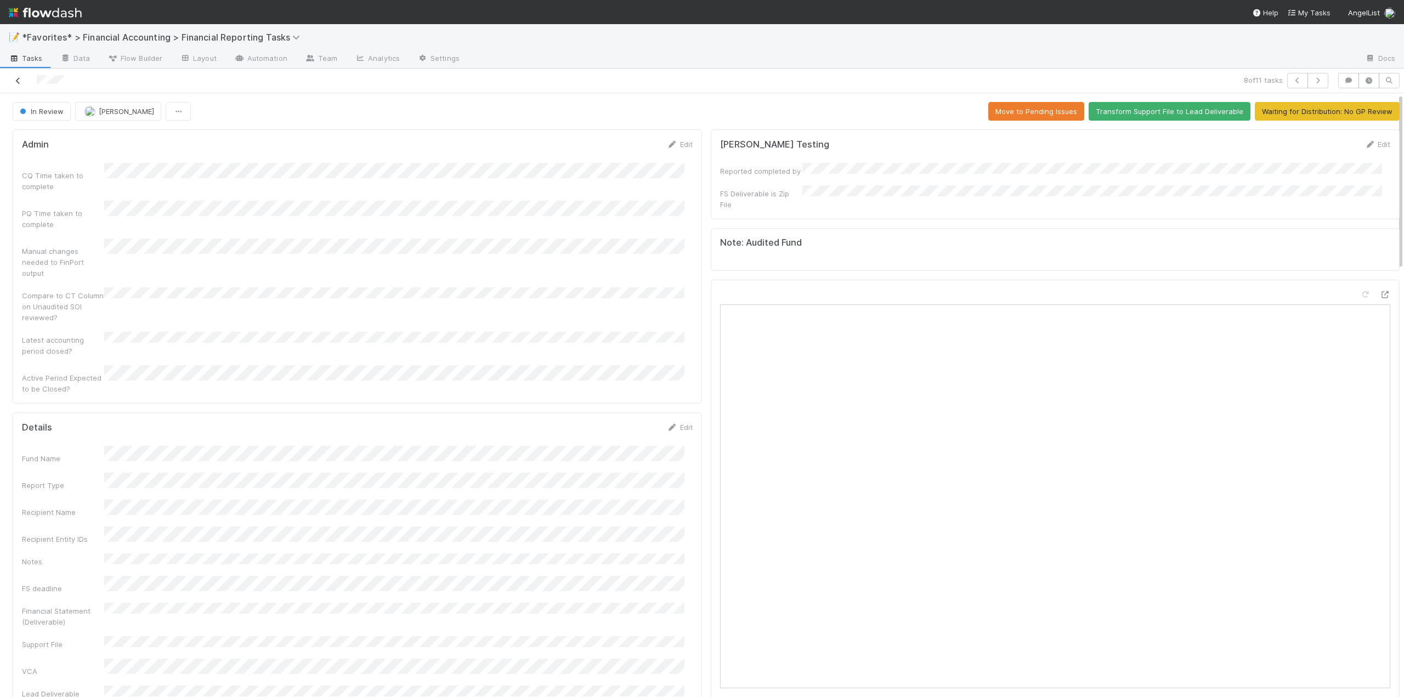
click at [17, 82] on icon at bounding box center [18, 80] width 11 height 7
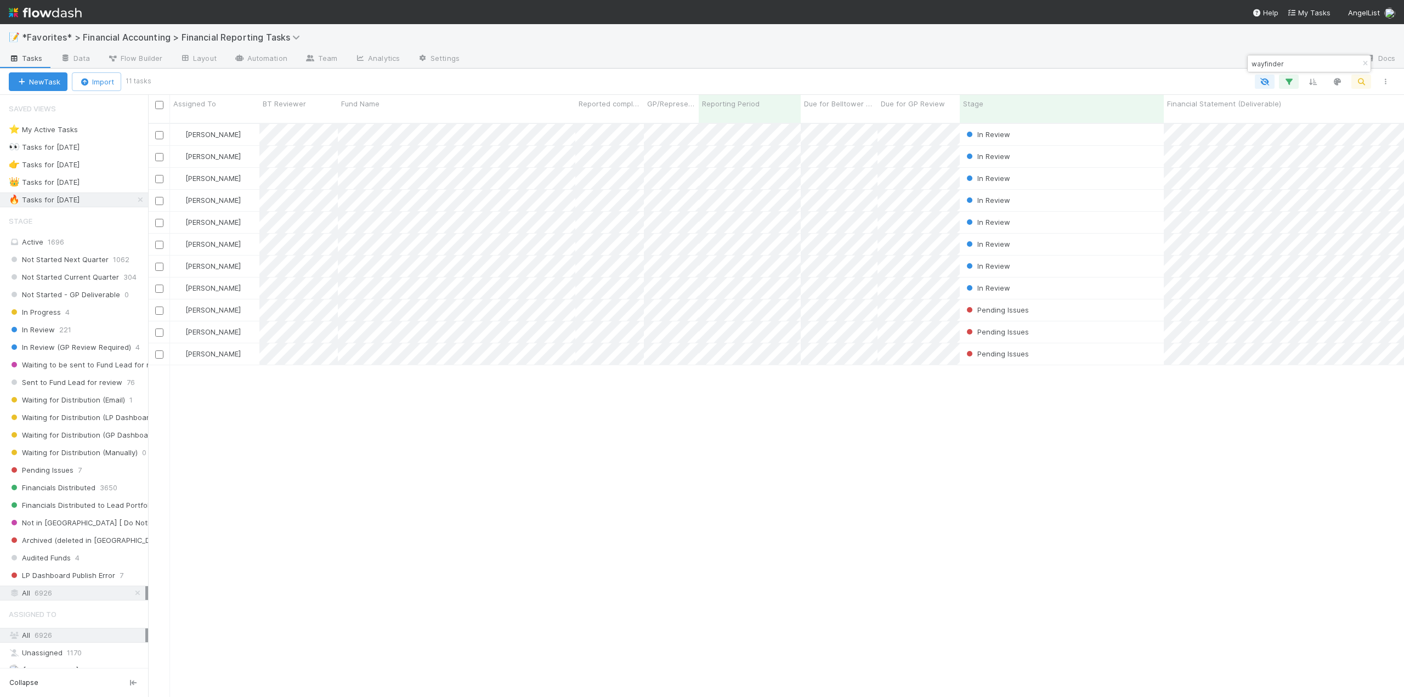
scroll to position [575, 1247]
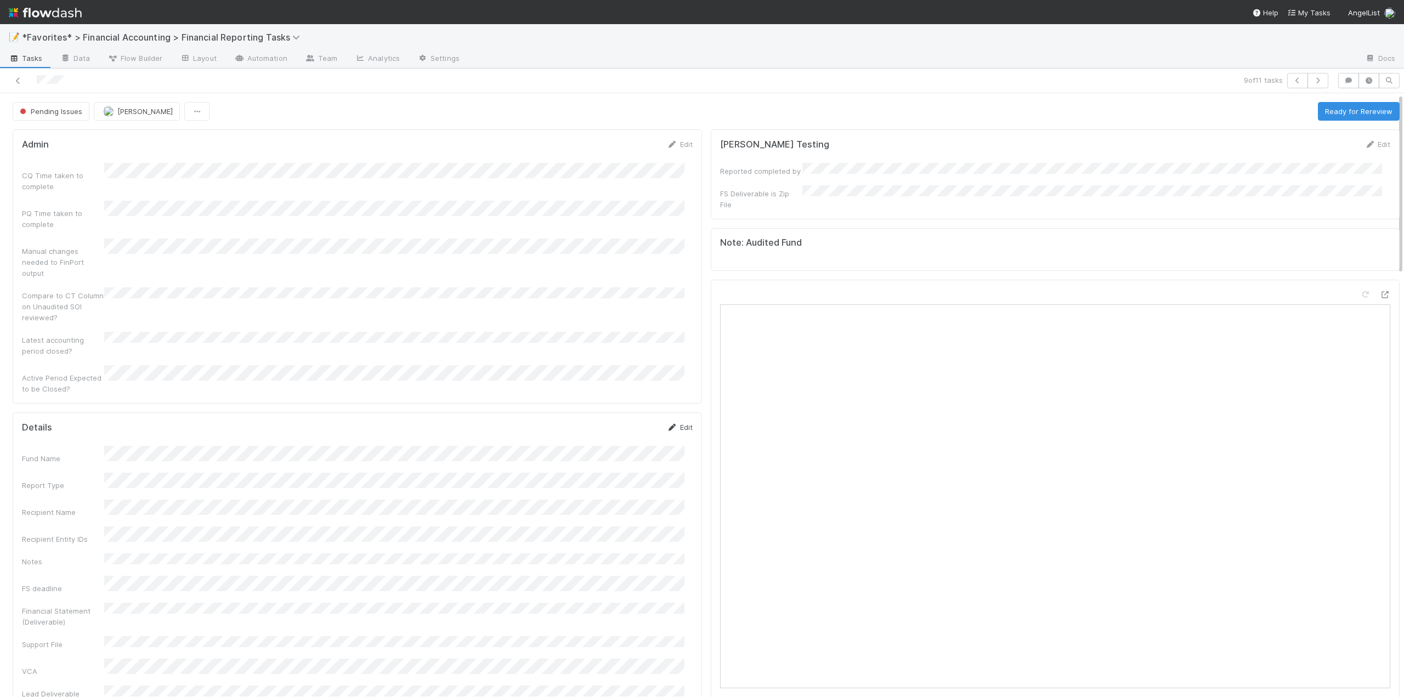
click at [677, 423] on link "Edit" at bounding box center [680, 427] width 26 height 9
click at [622, 422] on button "Save" at bounding box center [633, 431] width 31 height 19
click at [1344, 113] on button "Ready for Rereview" at bounding box center [1359, 111] width 82 height 19
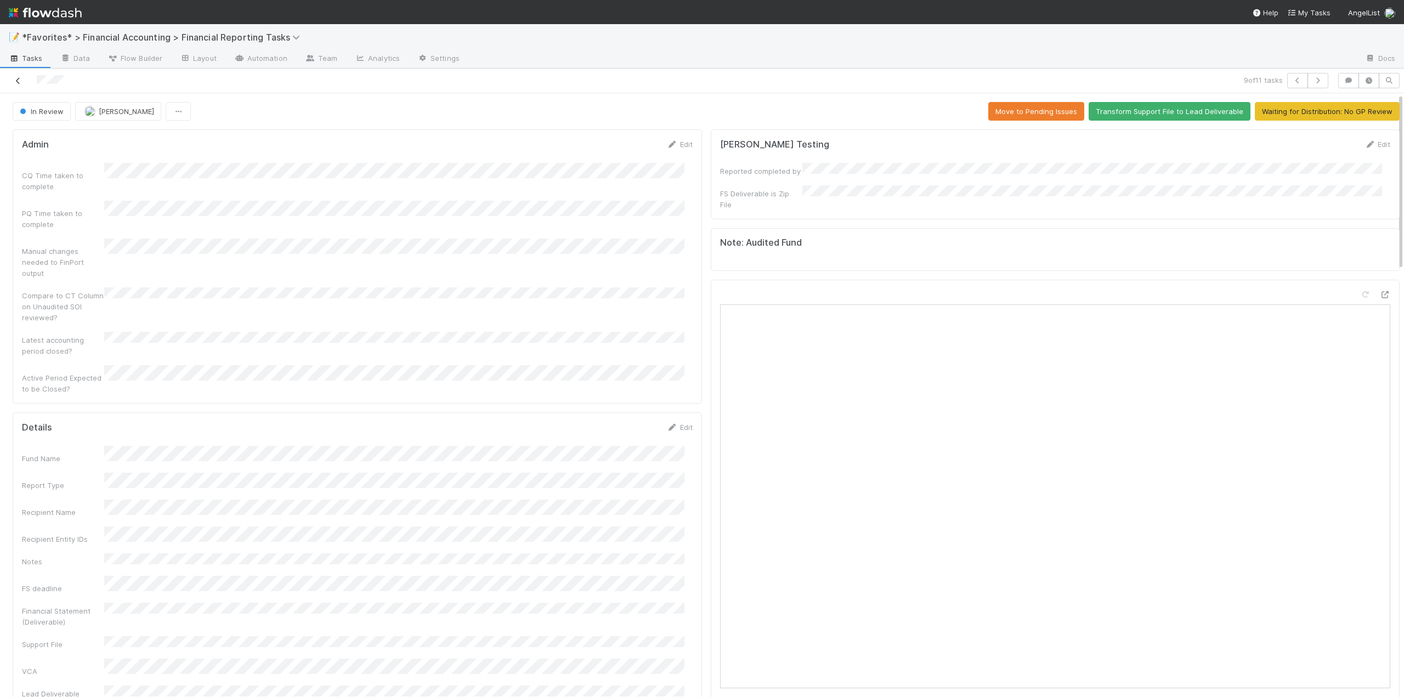
click at [19, 83] on icon at bounding box center [18, 80] width 11 height 7
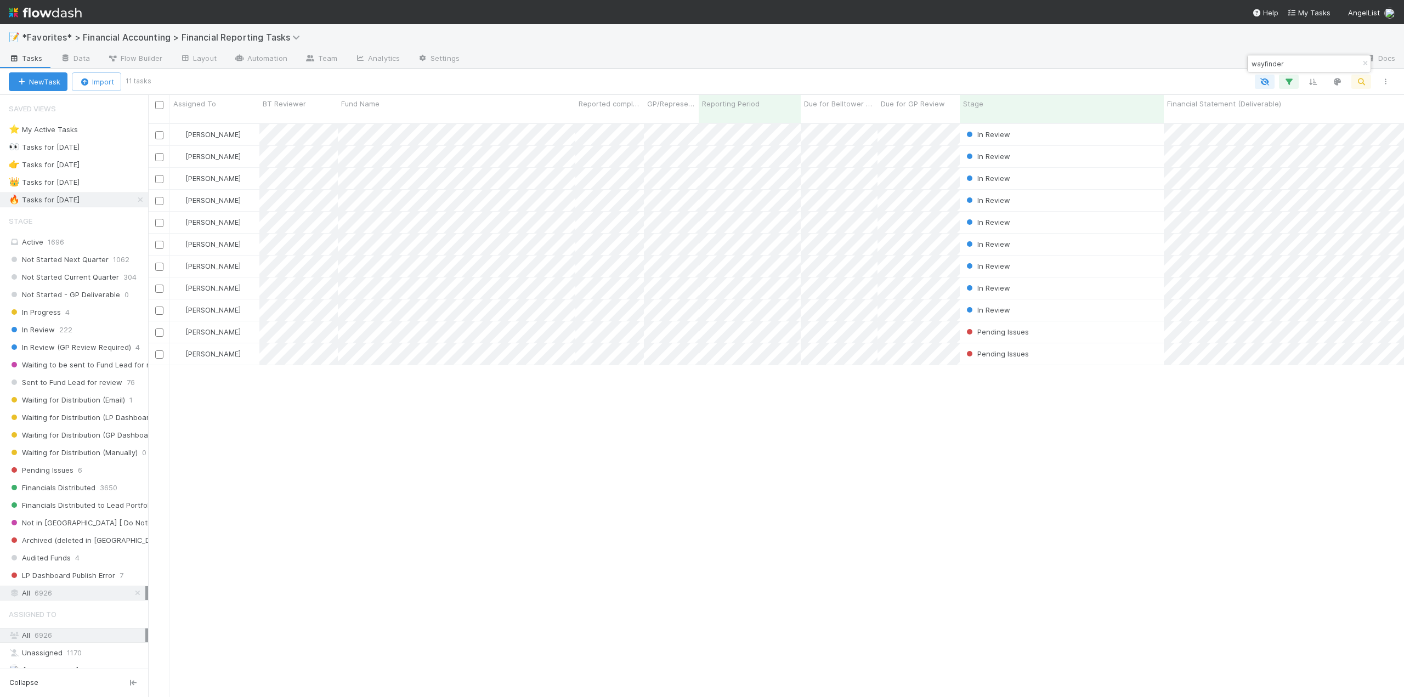
scroll to position [575, 1247]
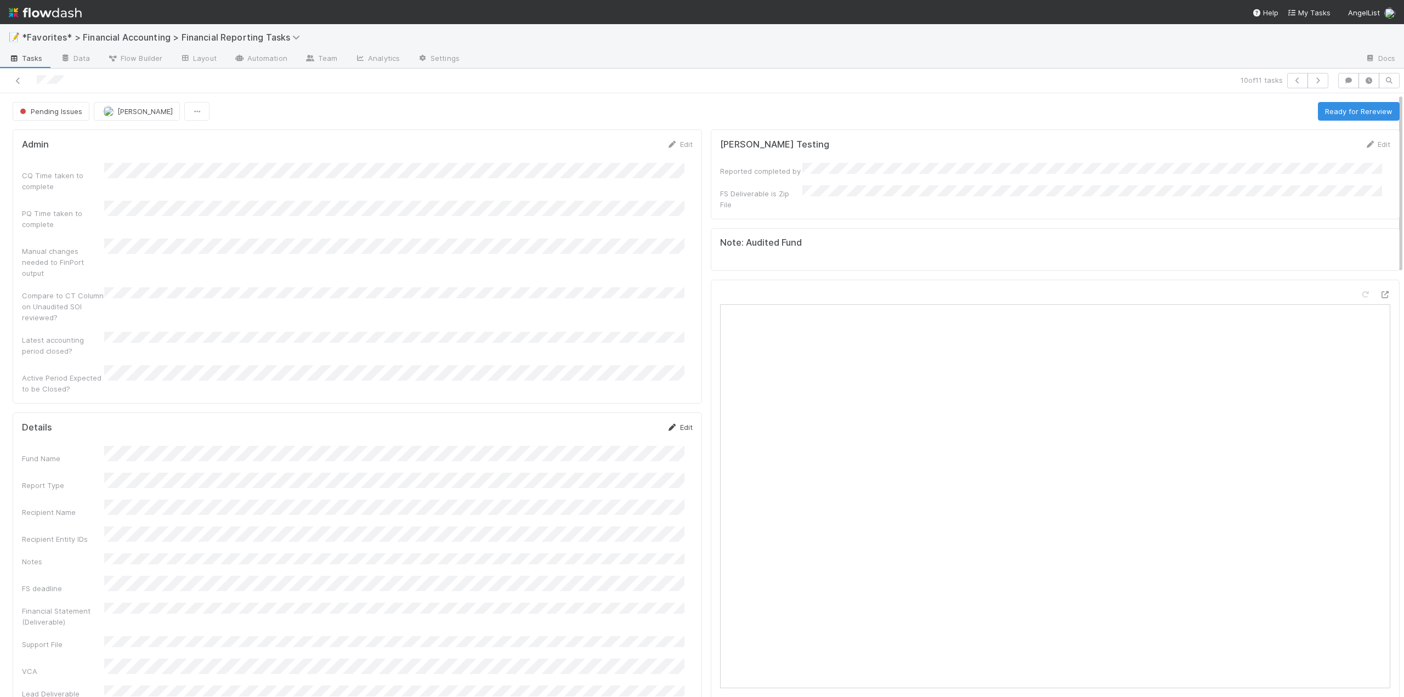
click at [678, 423] on link "Edit" at bounding box center [680, 427] width 26 height 9
click at [623, 422] on button "Save" at bounding box center [633, 431] width 31 height 19
click at [1338, 110] on button "Ready for Rereview" at bounding box center [1359, 111] width 82 height 19
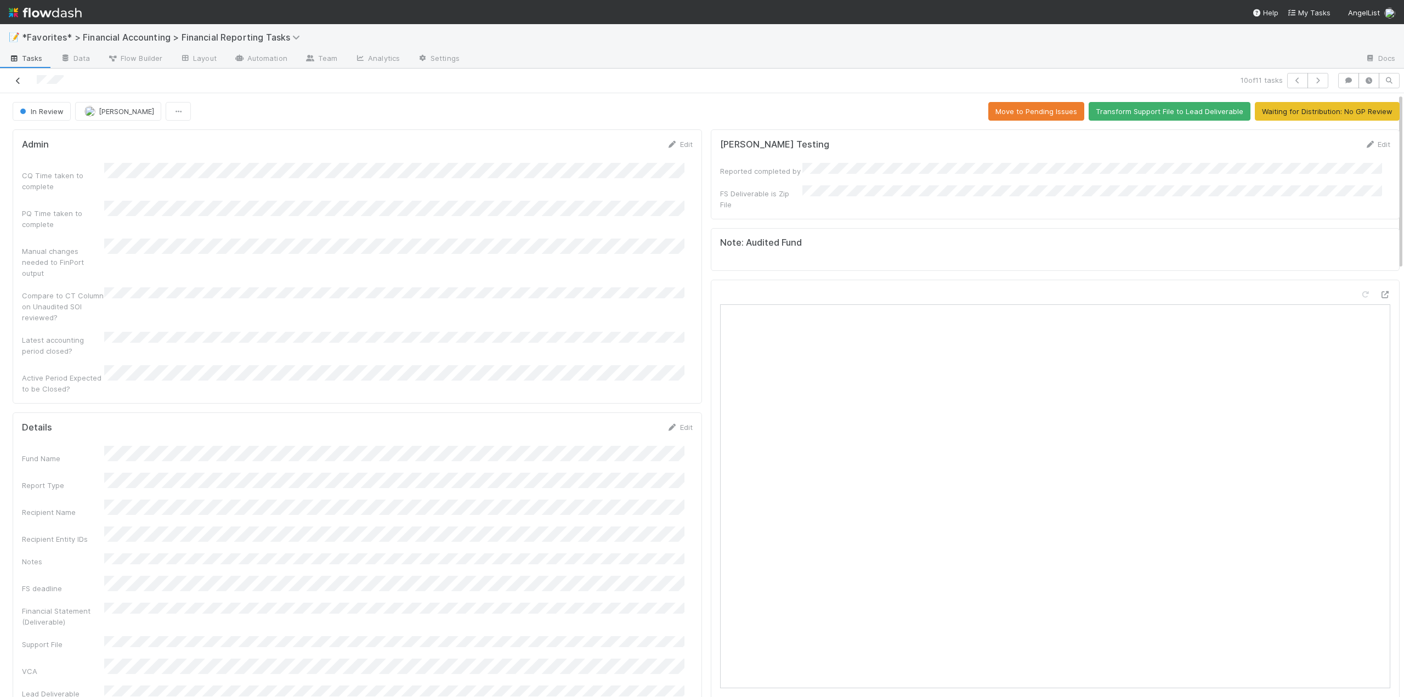
click at [20, 80] on icon at bounding box center [18, 80] width 11 height 7
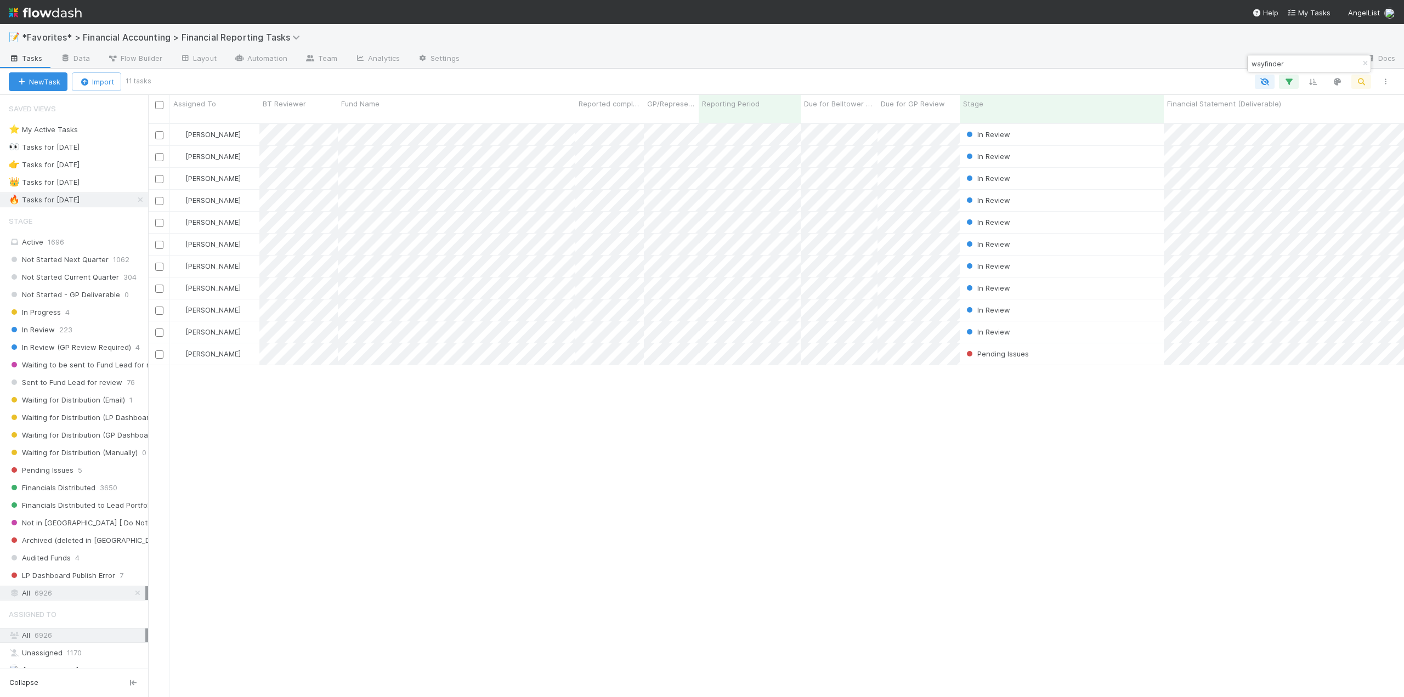
scroll to position [575, 1247]
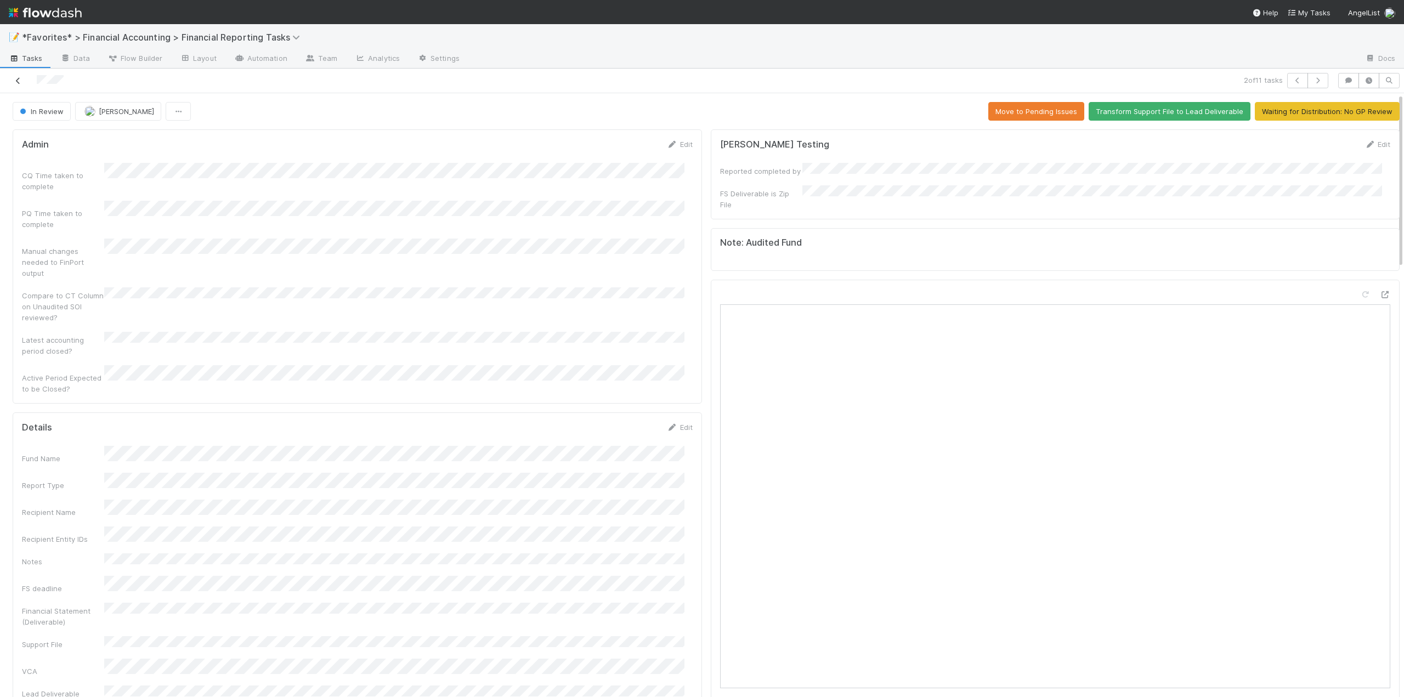
click at [21, 82] on icon at bounding box center [18, 80] width 11 height 7
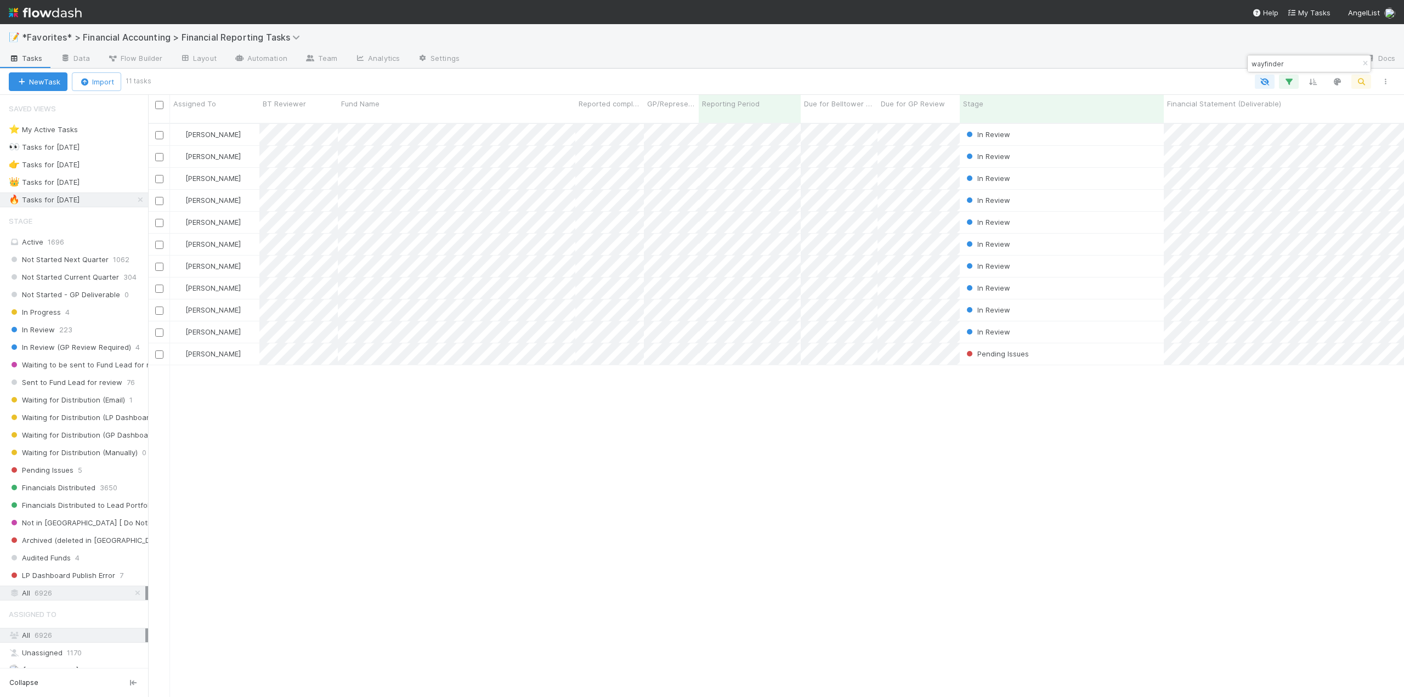
scroll to position [575, 1247]
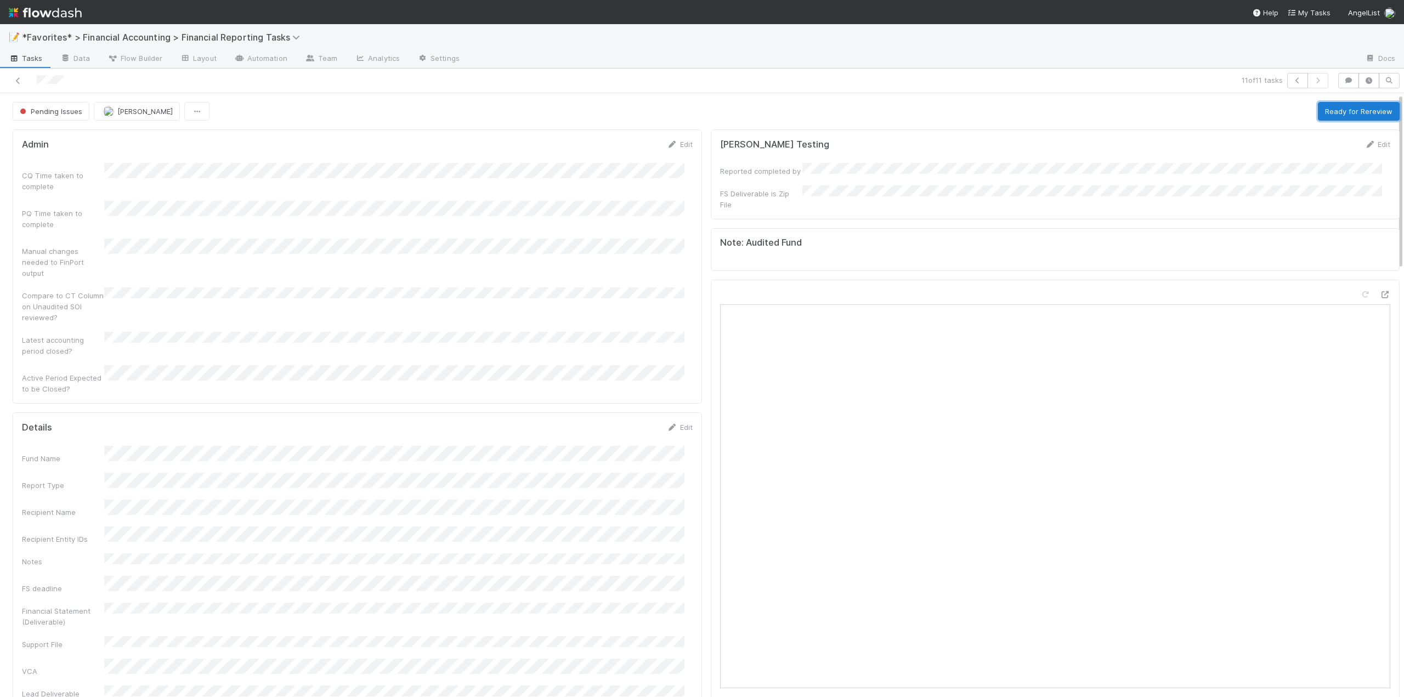
drag, startPoint x: 1325, startPoint y: 111, endPoint x: 1315, endPoint y: 112, distance: 9.9
click at [1325, 111] on button "Ready for Rereview" at bounding box center [1359, 111] width 82 height 19
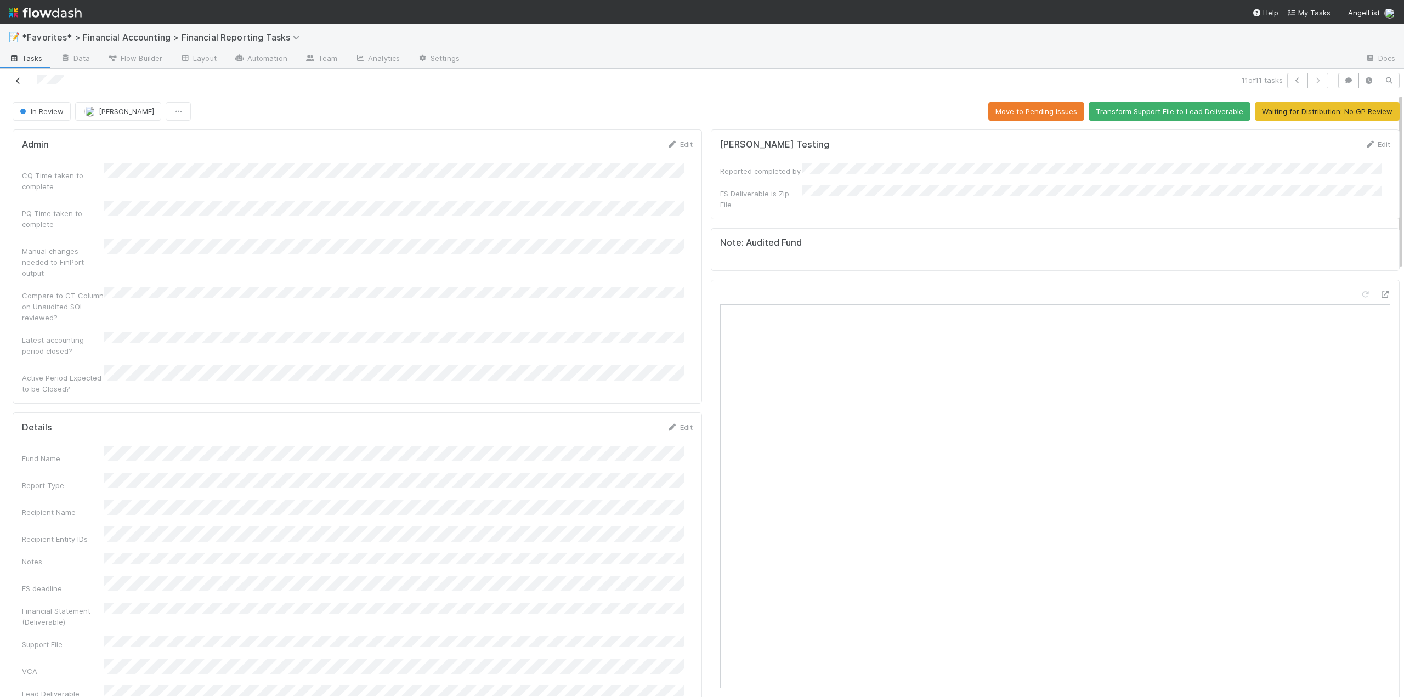
click at [20, 81] on icon at bounding box center [18, 80] width 11 height 7
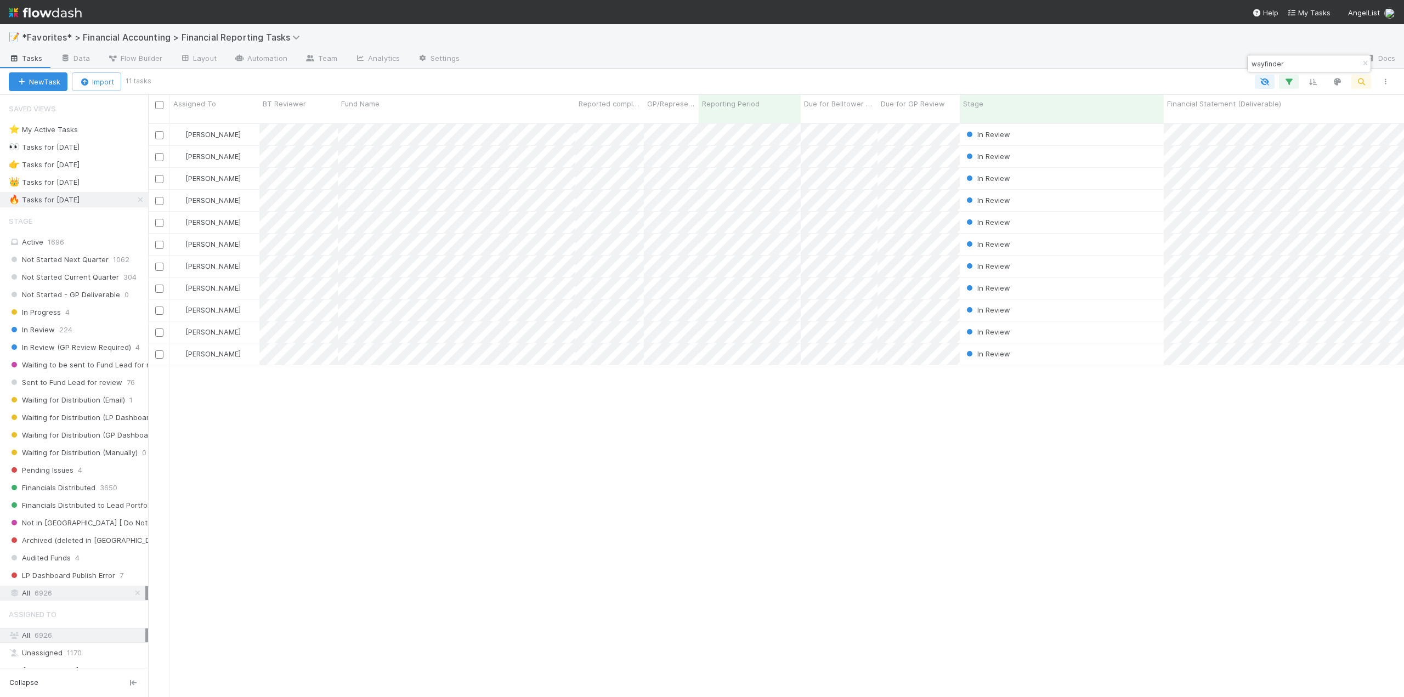
scroll to position [575, 1247]
click at [158, 105] on input "checkbox" at bounding box center [159, 105] width 8 height 8
checkbox input "true"
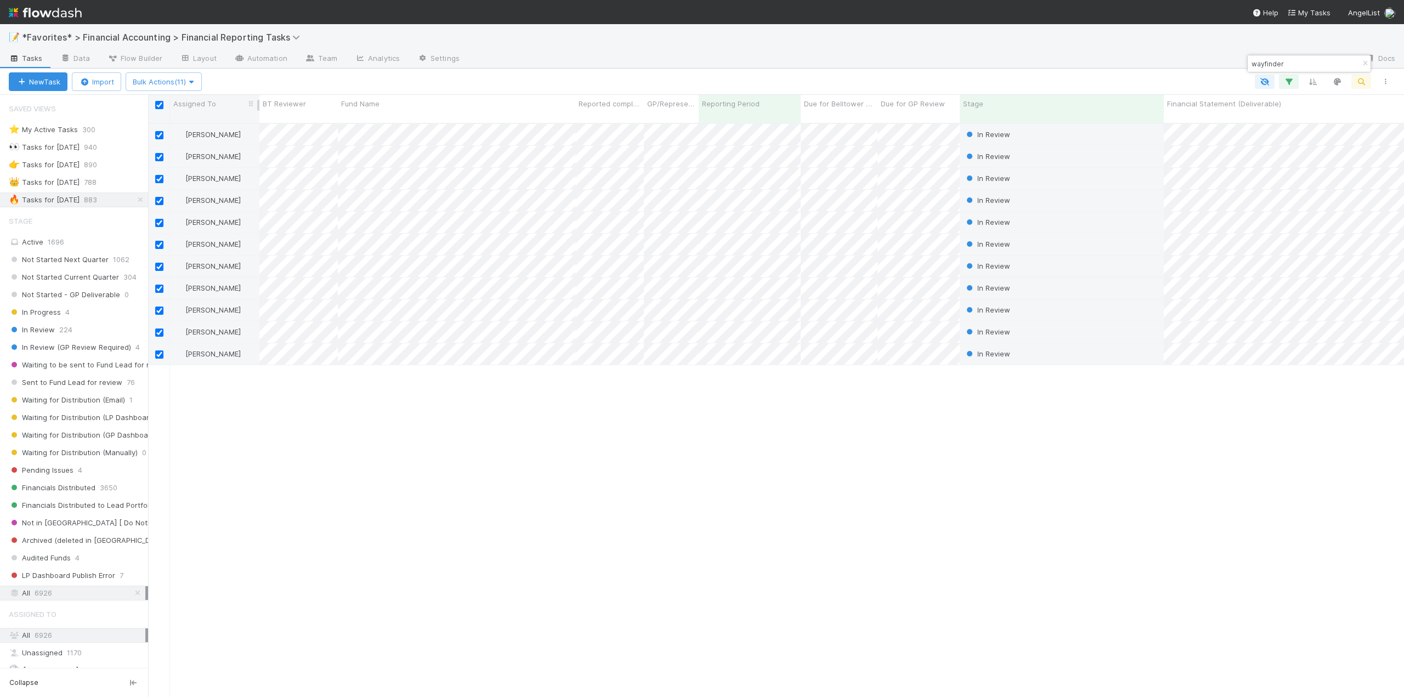
click at [201, 105] on span "Assigned To" at bounding box center [194, 103] width 43 height 11
click at [201, 105] on div "Sort A → Z Sort Z → A Hide" at bounding box center [702, 348] width 1404 height 697
click at [197, 85] on icon "button" at bounding box center [191, 81] width 11 height 7
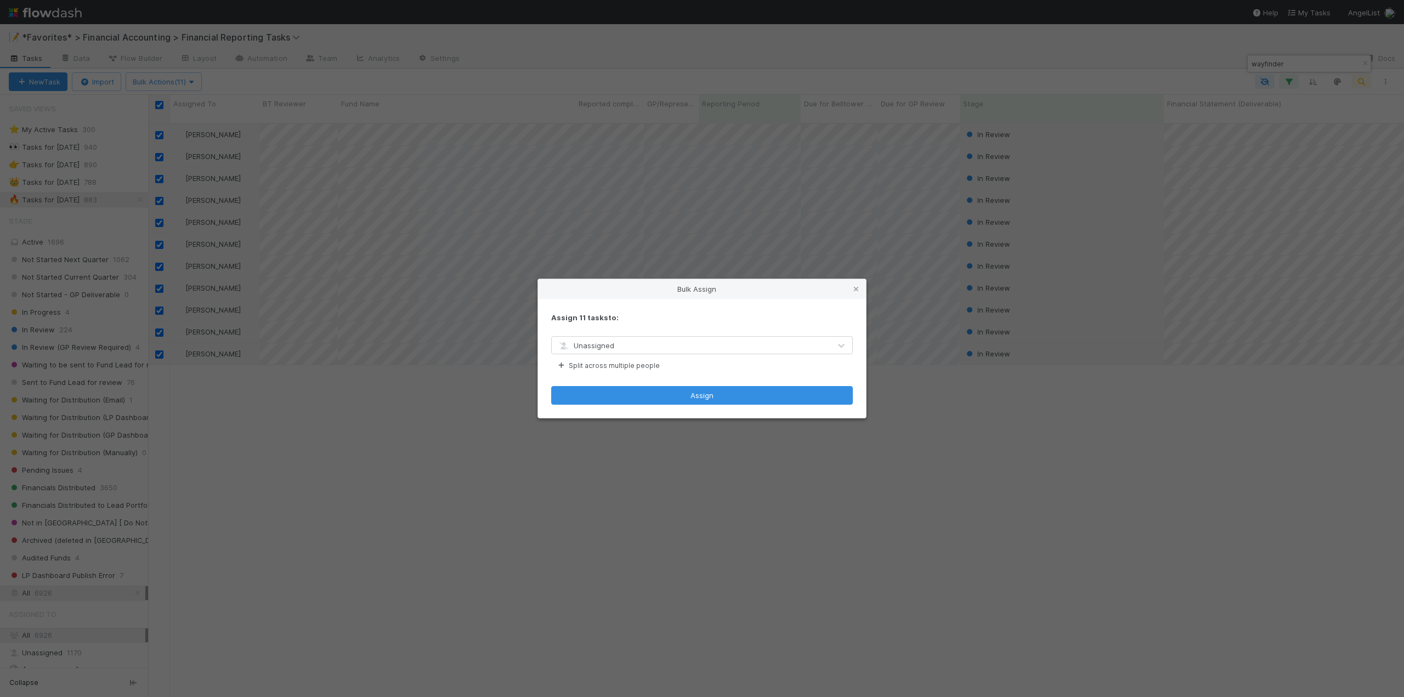
click at [656, 347] on div "Unassigned" at bounding box center [691, 346] width 279 height 18
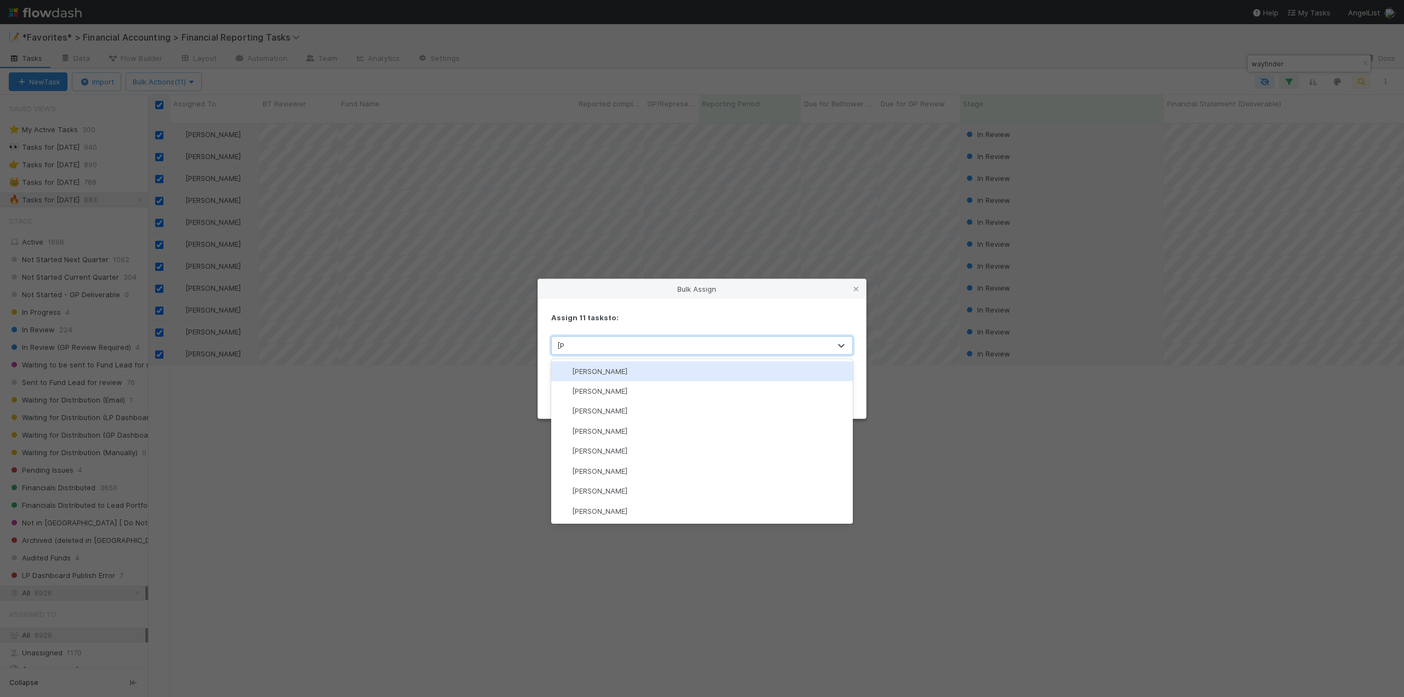
type input "[PERSON_NAME]"
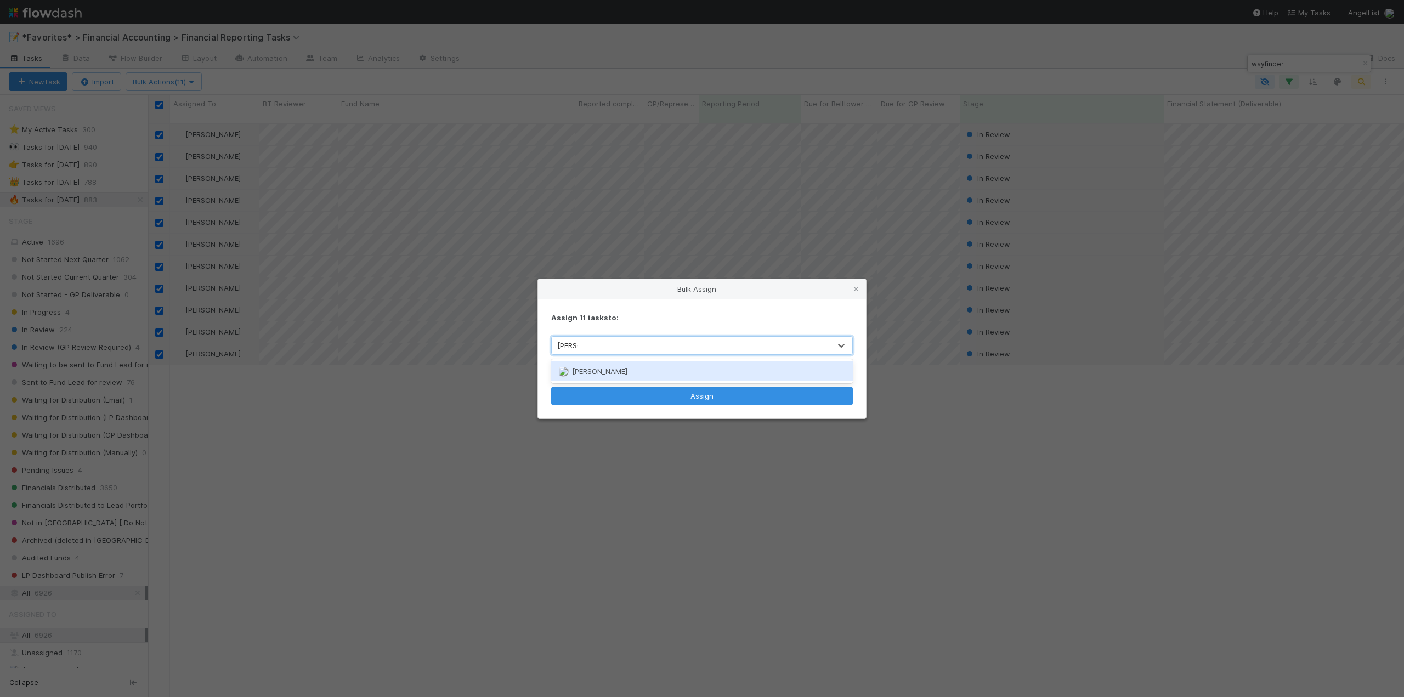
click at [598, 373] on span "[PERSON_NAME]" at bounding box center [599, 371] width 55 height 9
click at [637, 398] on button "Assign" at bounding box center [702, 396] width 302 height 19
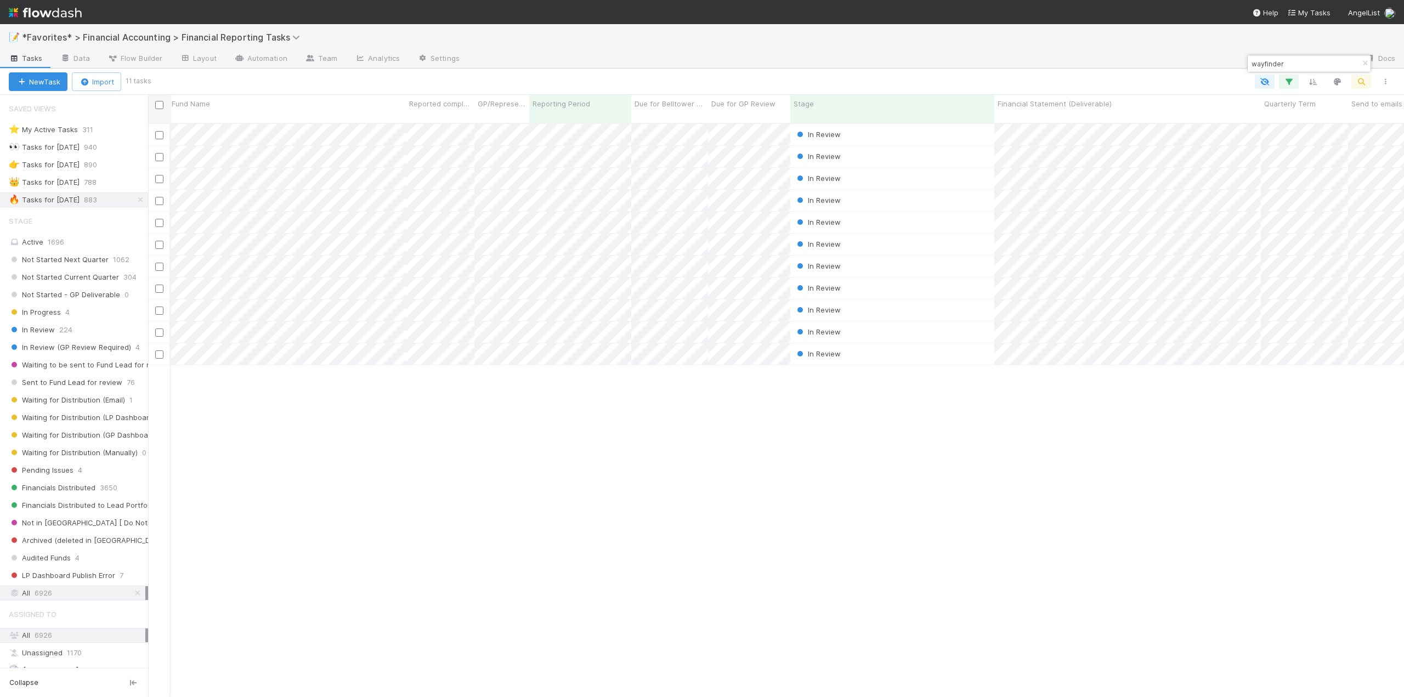
scroll to position [0, 0]
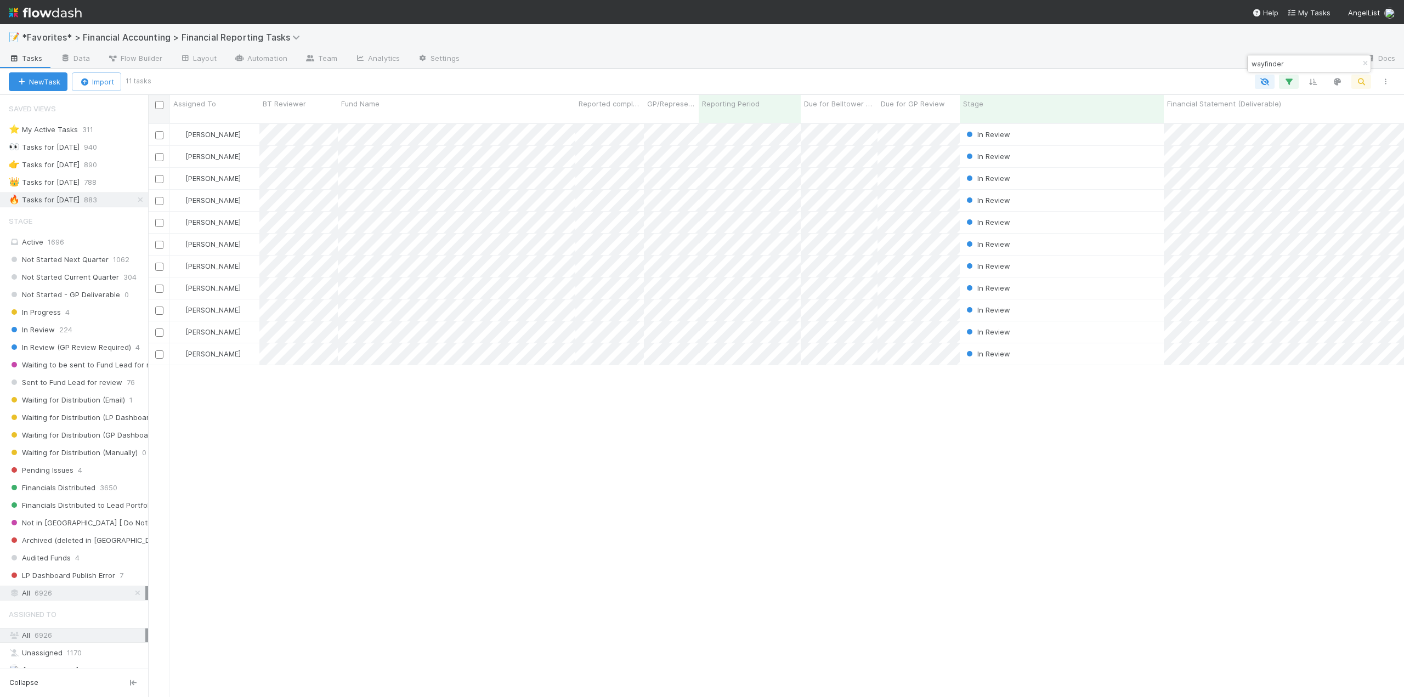
click at [557, 480] on div "[PERSON_NAME] In Review [DATE] 2:11:06 AM [DATE] 8:38:25 AM 0 0 0 0 [PERSON_NAM…" at bounding box center [776, 415] width 1256 height 582
click at [506, 400] on div "[PERSON_NAME] In Review [DATE] 2:11:06 AM [DATE] 8:38:25 AM 0 0 0 0 [PERSON_NAM…" at bounding box center [776, 415] width 1256 height 582
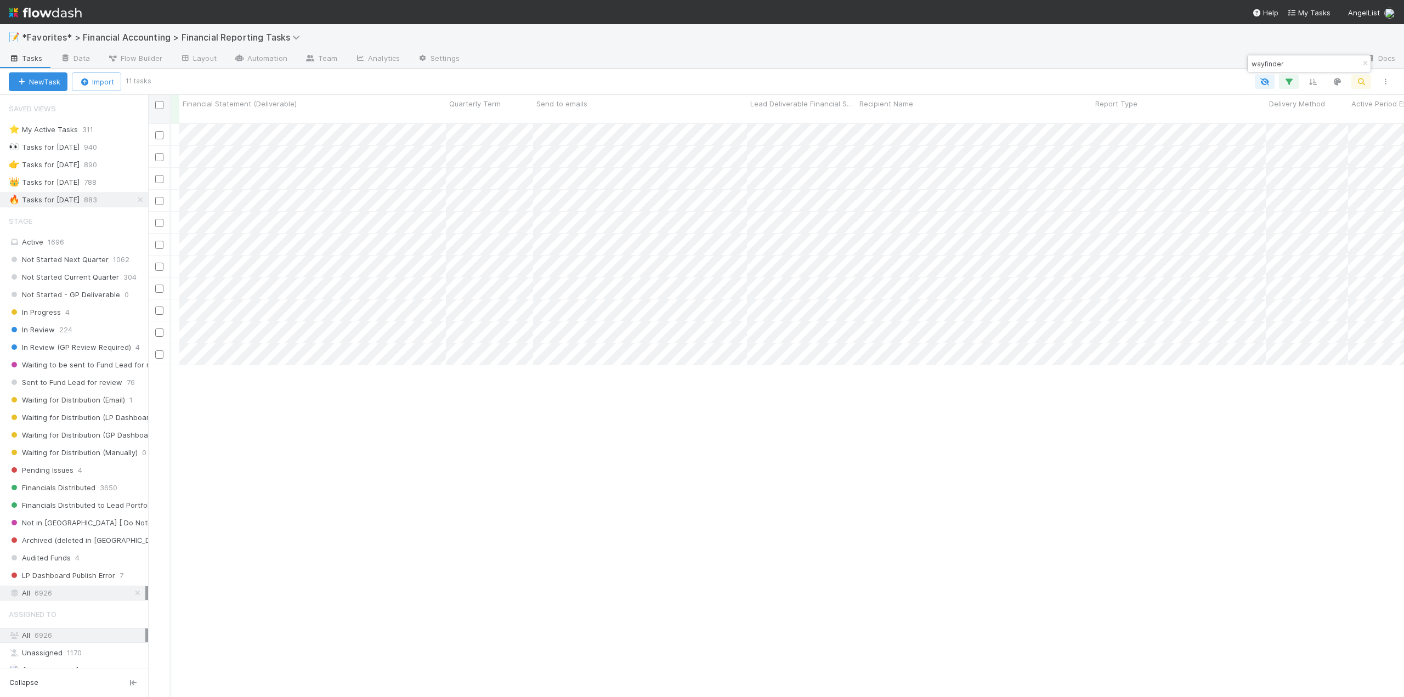
scroll to position [0, 1053]
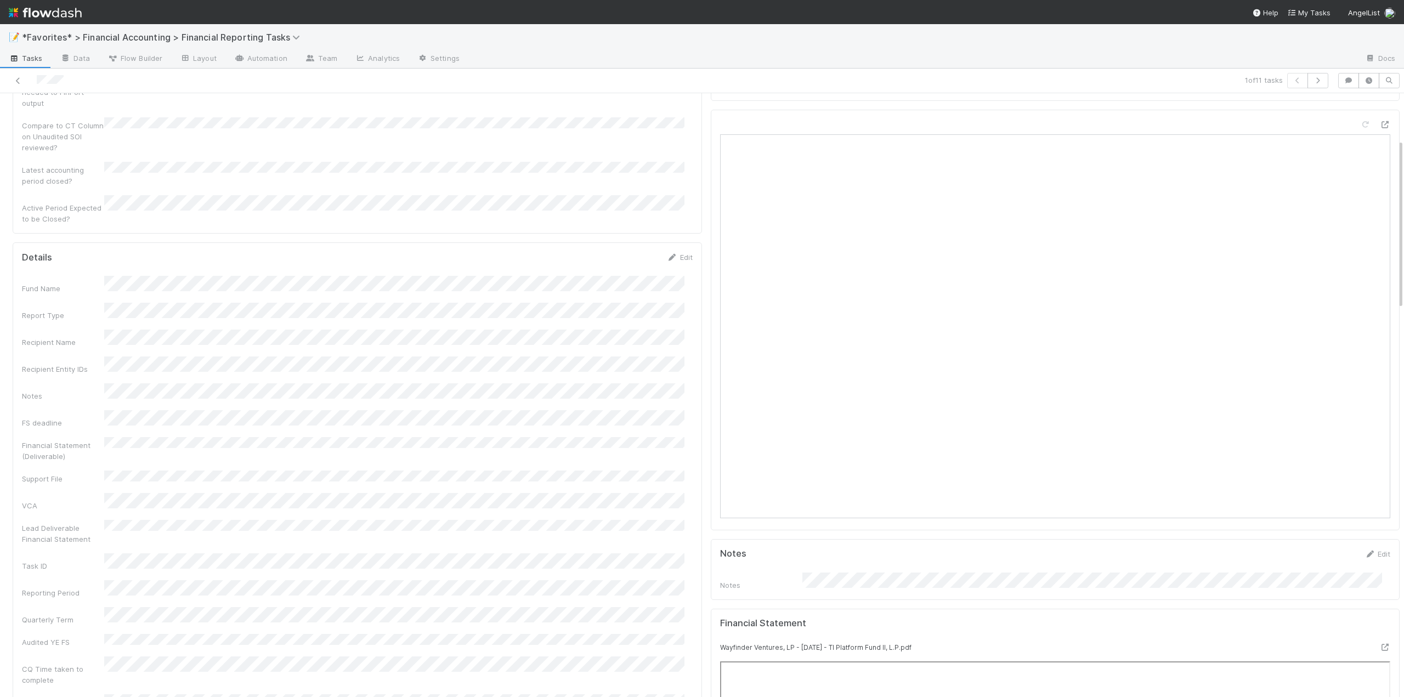
scroll to position [164, 0]
click at [683, 258] on link "Edit" at bounding box center [680, 262] width 26 height 9
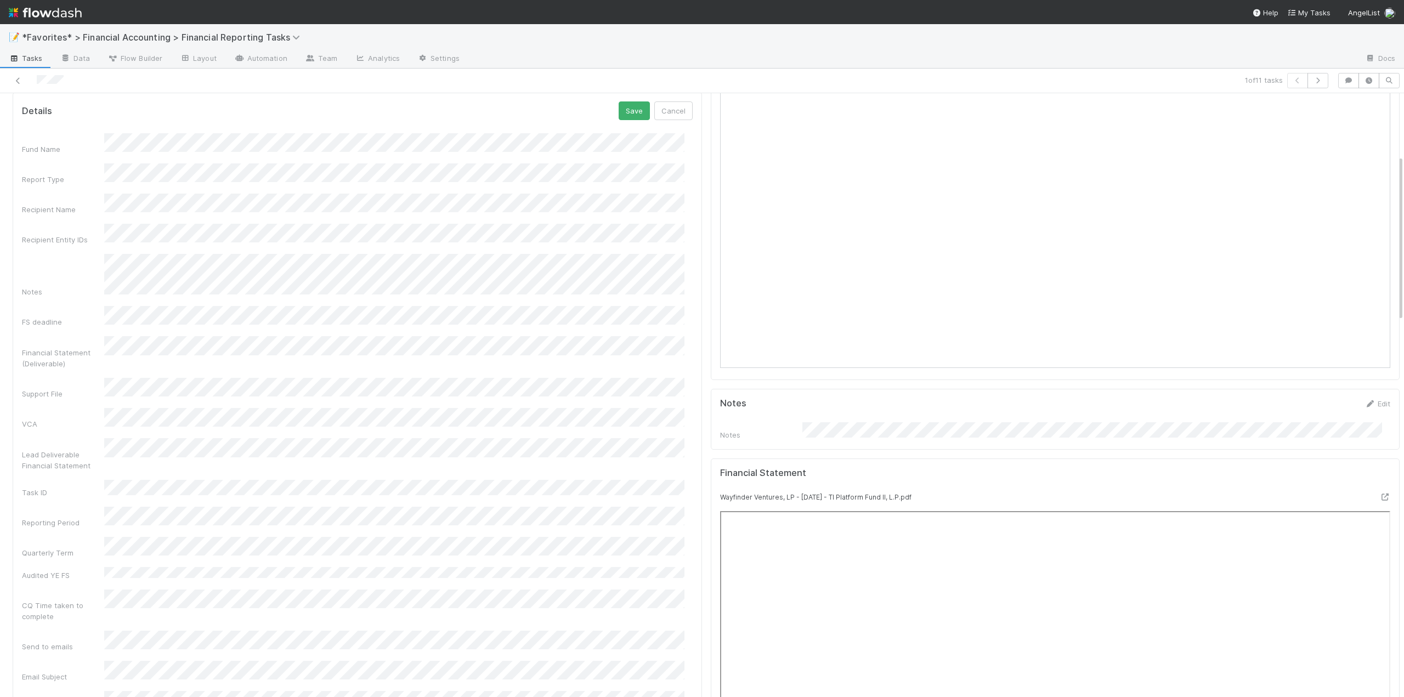
scroll to position [219, 0]
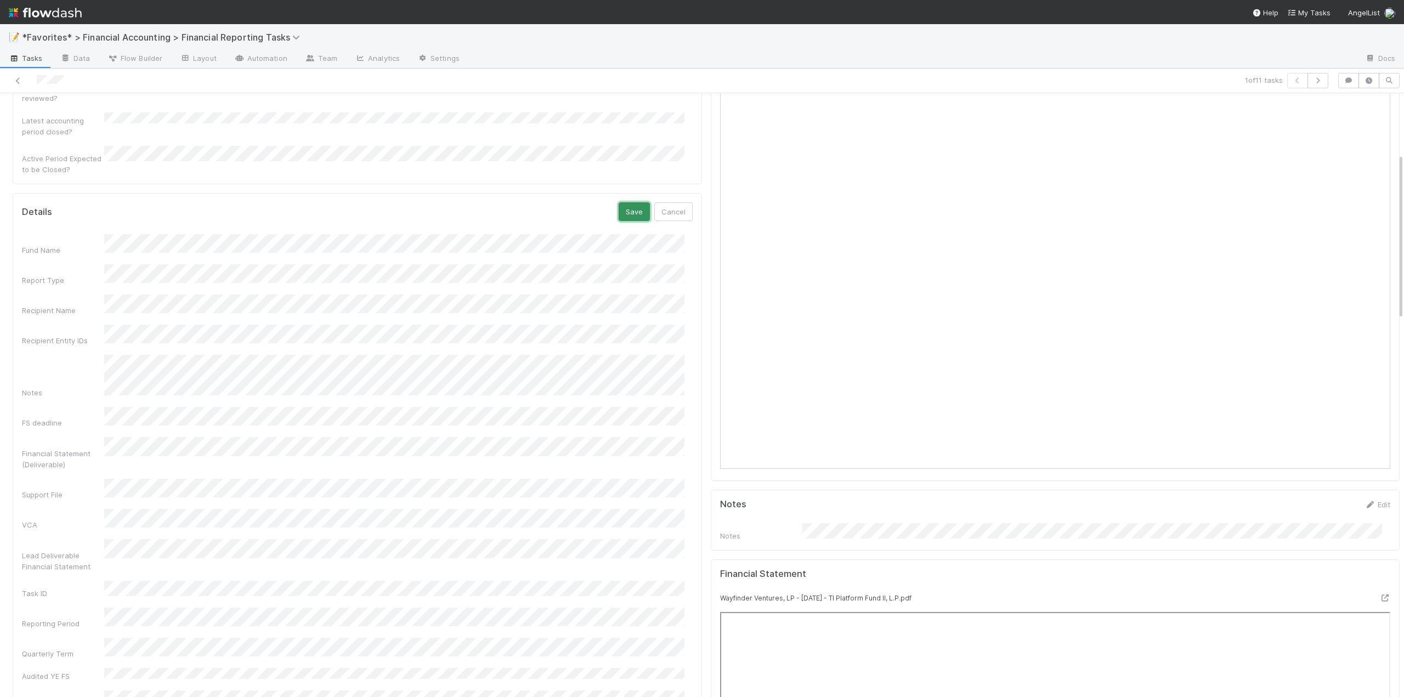
click at [621, 202] on button "Save" at bounding box center [633, 211] width 31 height 19
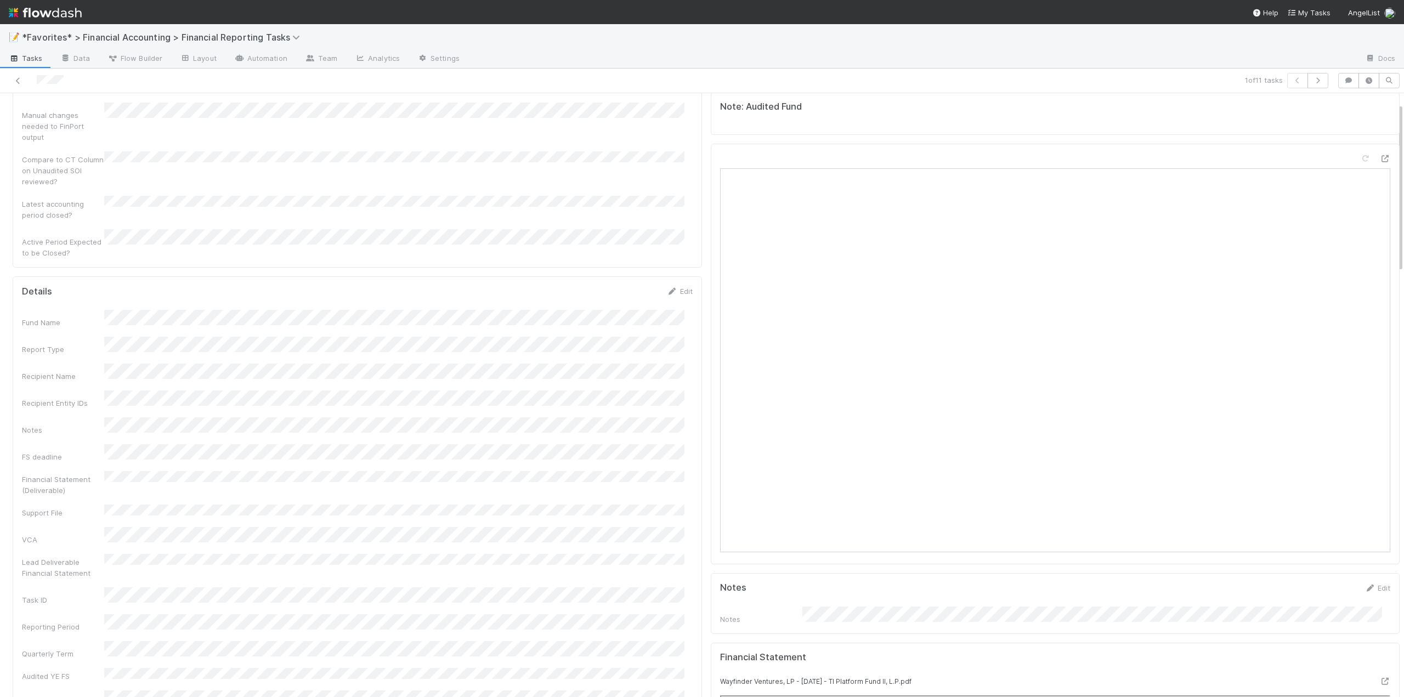
scroll to position [0, 0]
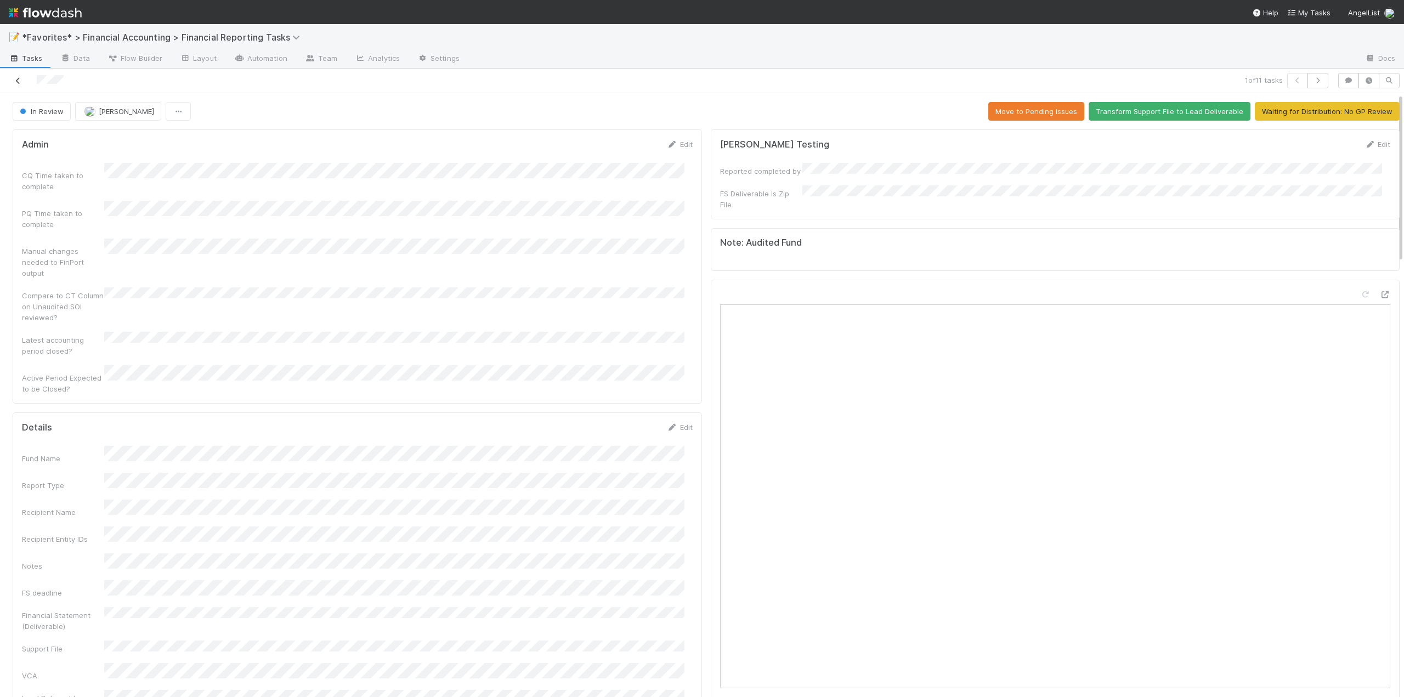
click at [14, 78] on icon at bounding box center [18, 80] width 11 height 7
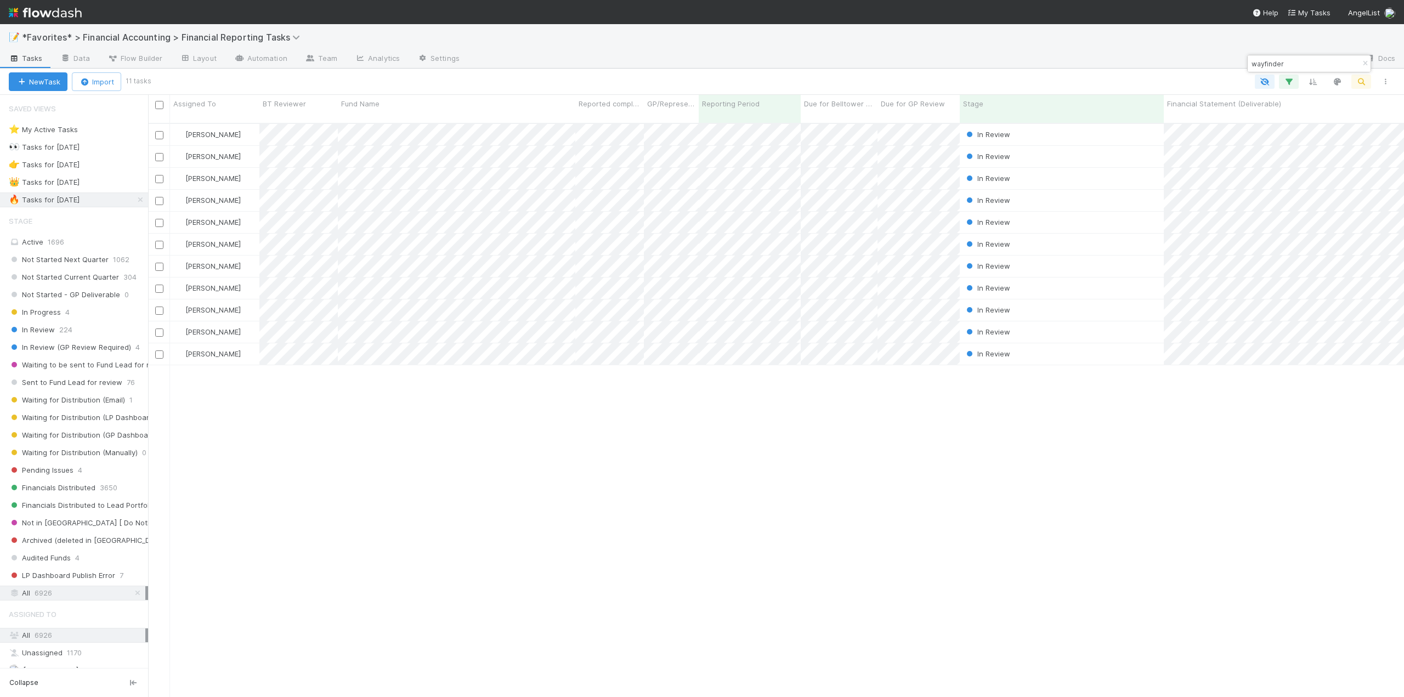
scroll to position [575, 1247]
click at [522, 149] on div at bounding box center [702, 348] width 1404 height 697
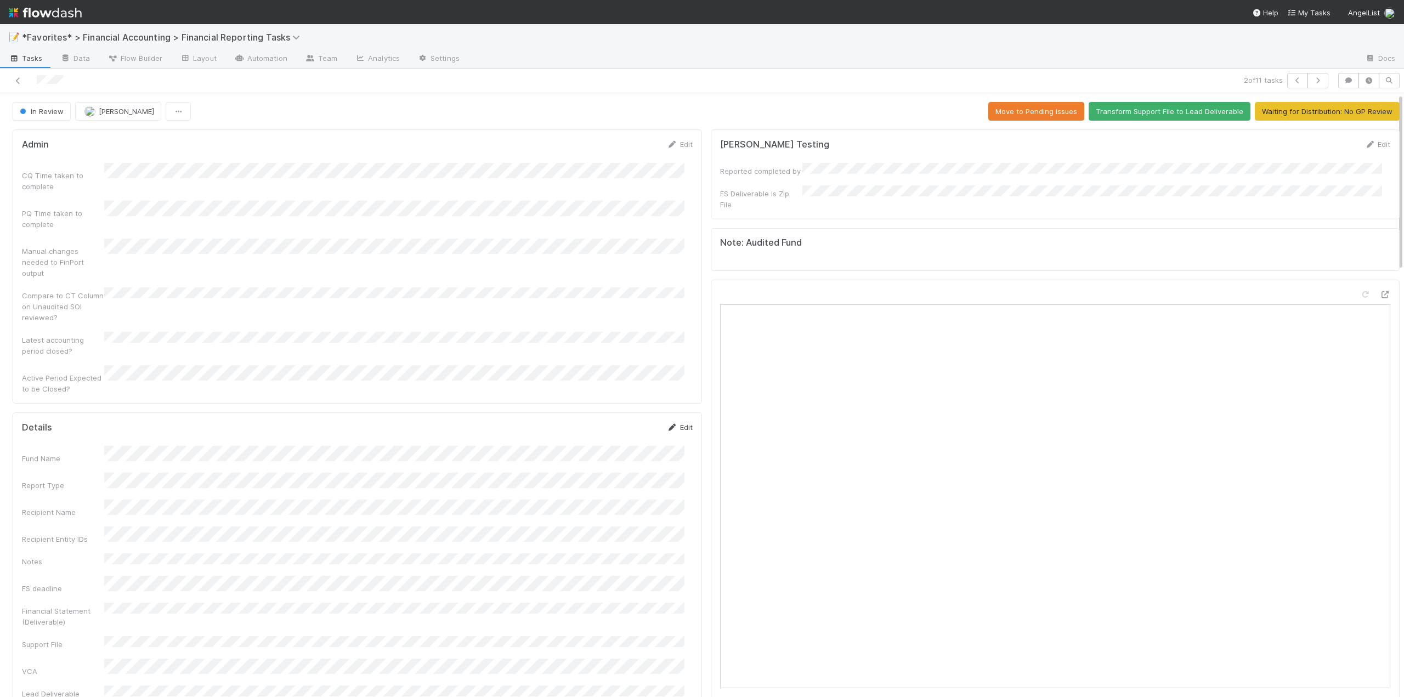
click at [677, 423] on link "Edit" at bounding box center [680, 427] width 26 height 9
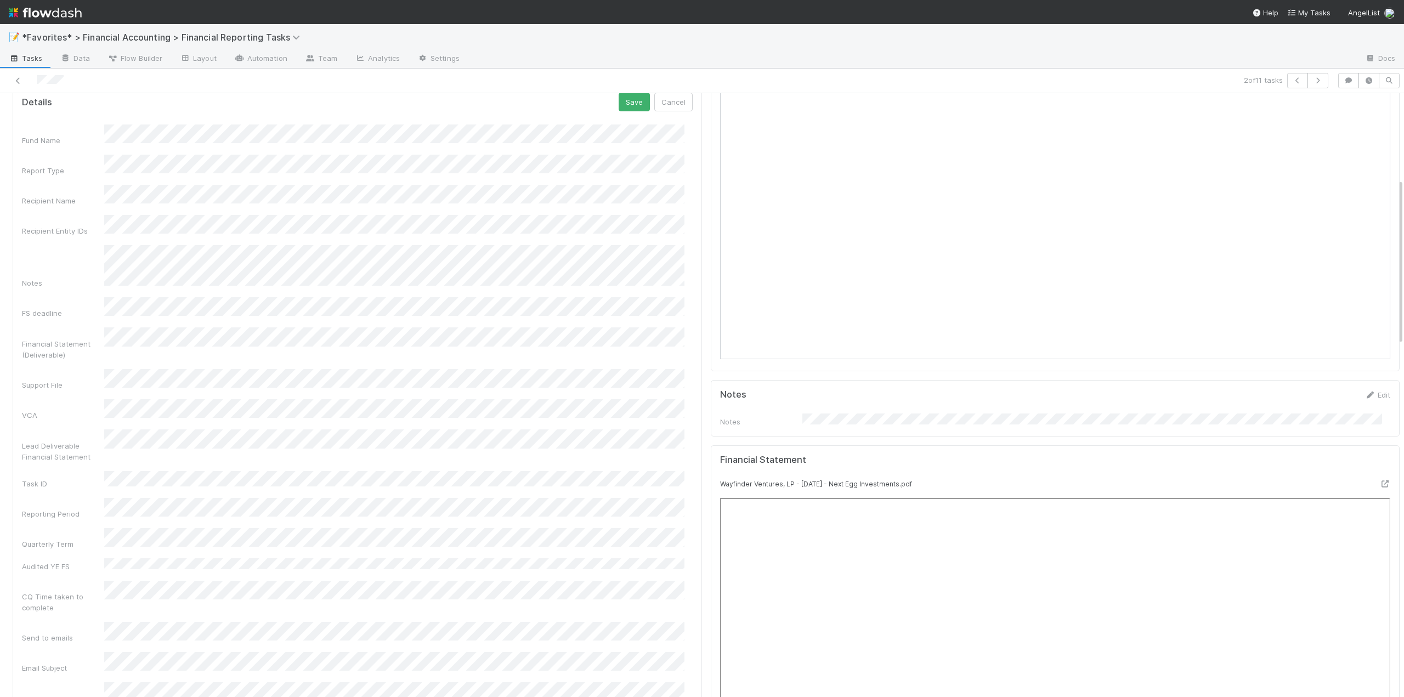
scroll to position [164, 0]
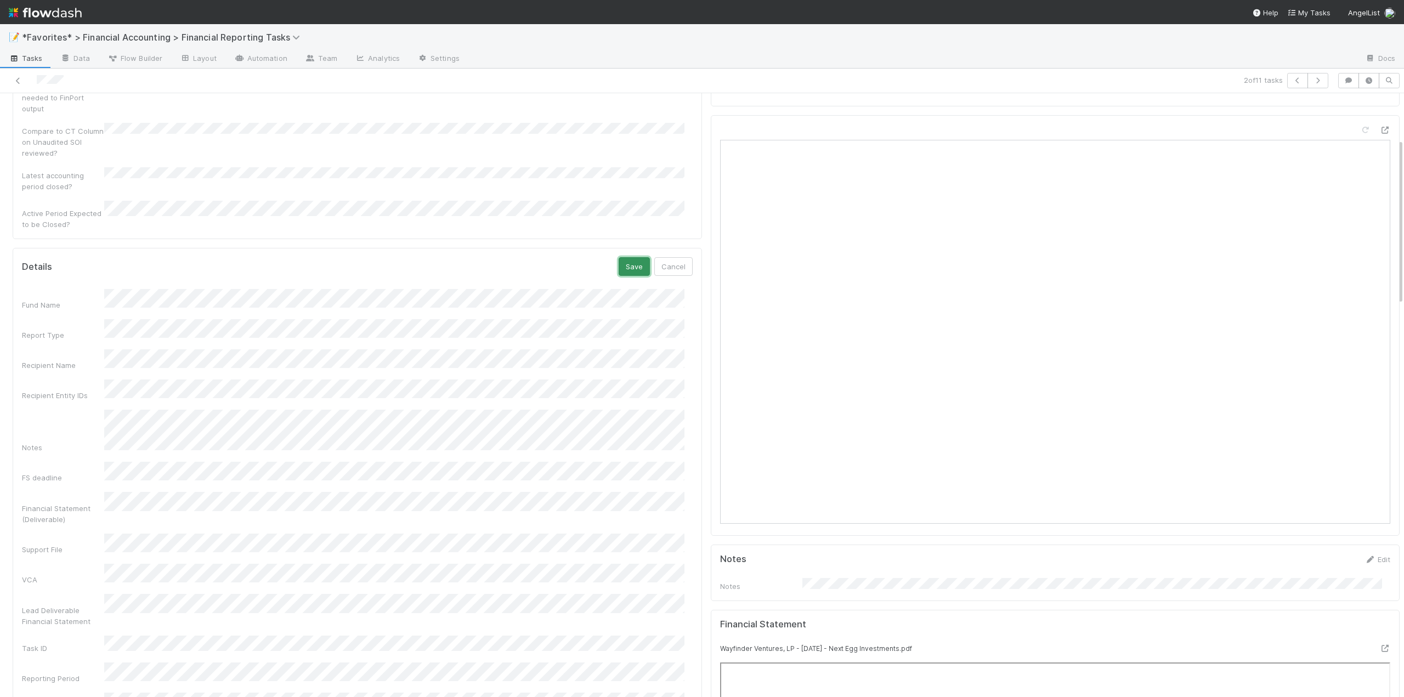
click at [629, 257] on button "Save" at bounding box center [633, 266] width 31 height 19
click at [17, 82] on icon at bounding box center [18, 80] width 11 height 7
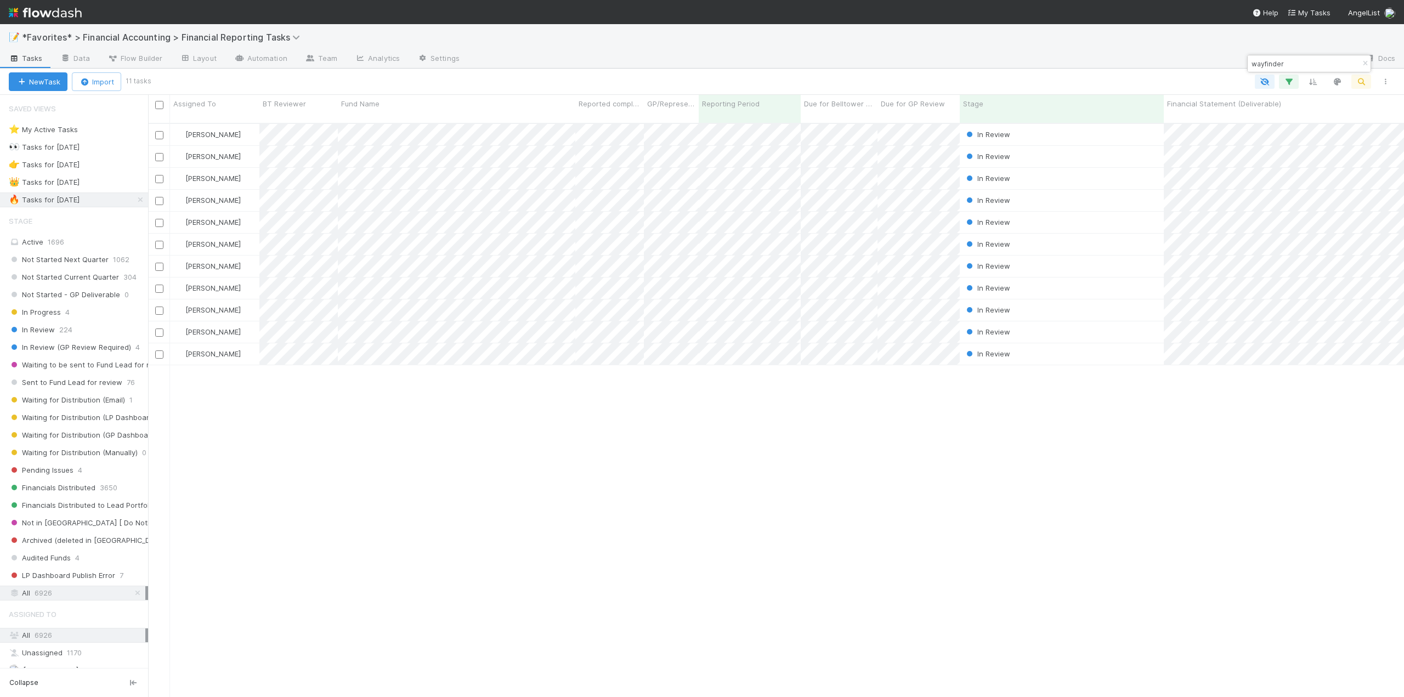
scroll to position [575, 1247]
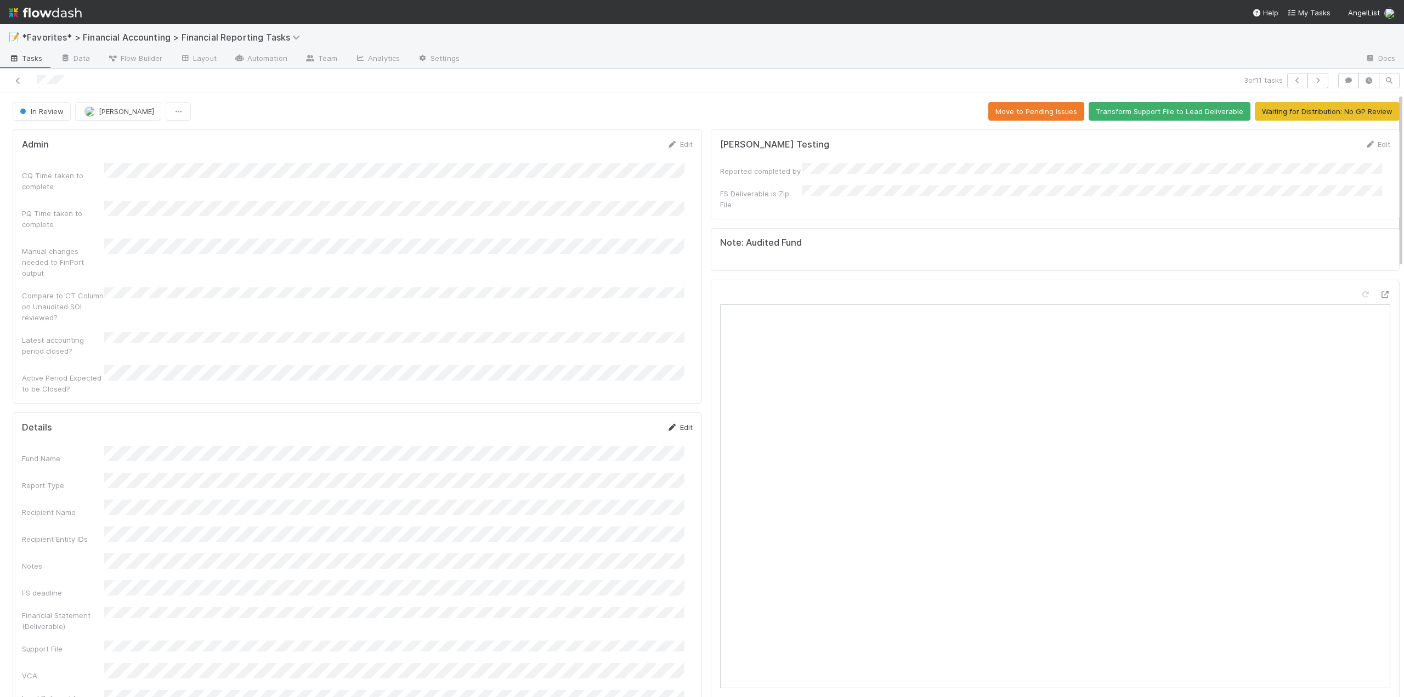
click at [678, 423] on link "Edit" at bounding box center [680, 427] width 26 height 9
click at [619, 422] on button "Save" at bounding box center [633, 431] width 31 height 19
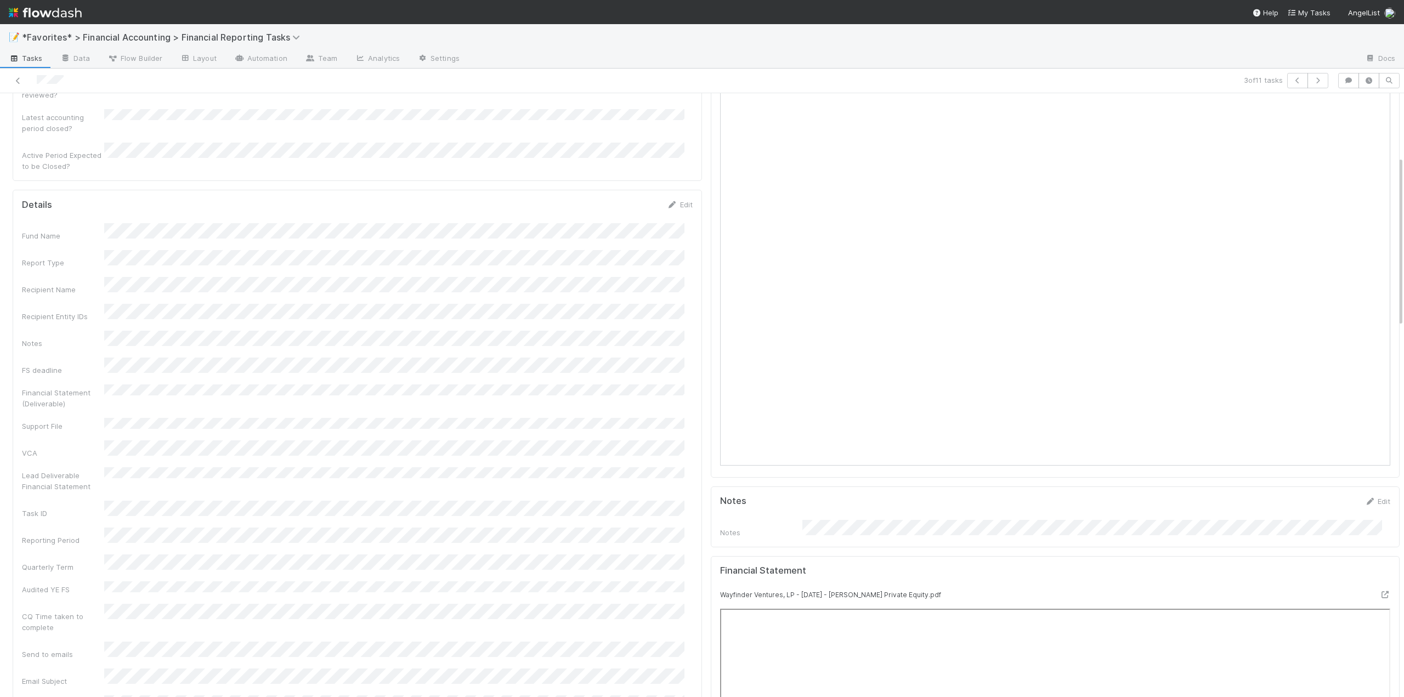
scroll to position [274, 0]
click at [15, 82] on icon at bounding box center [18, 80] width 11 height 7
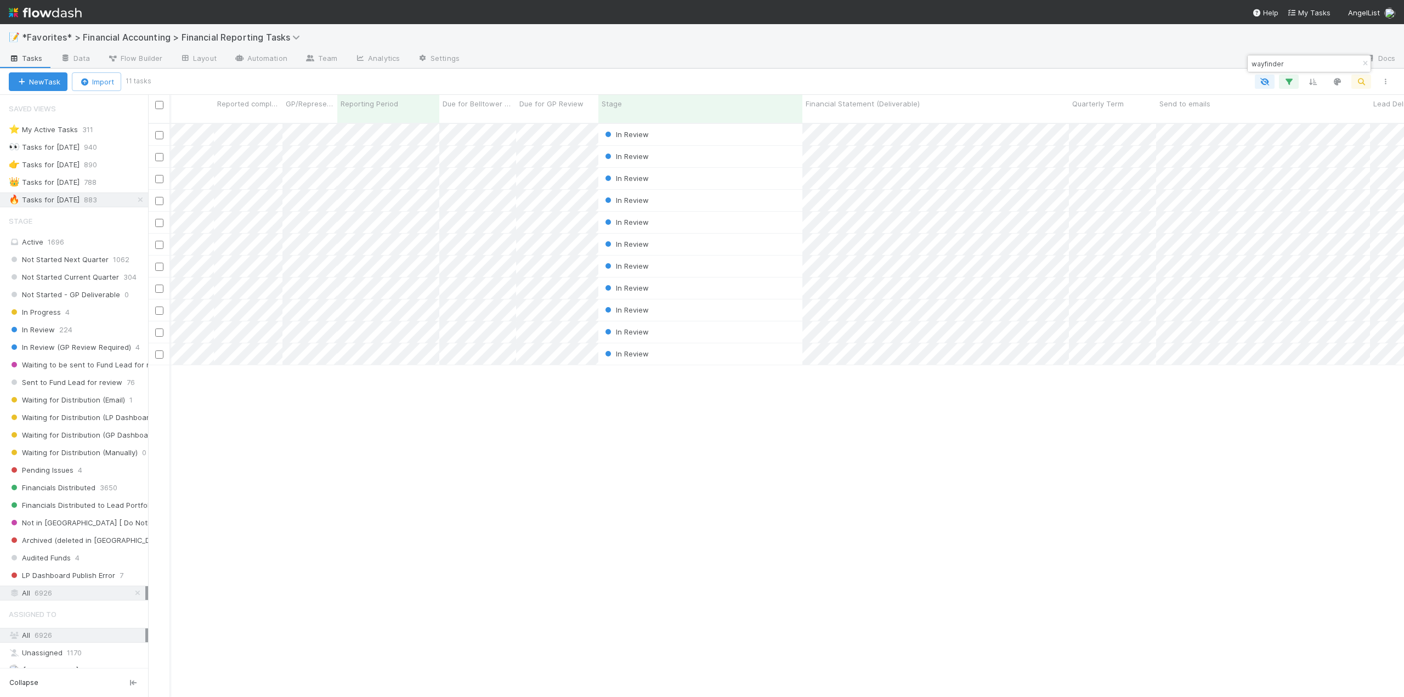
scroll to position [0, 431]
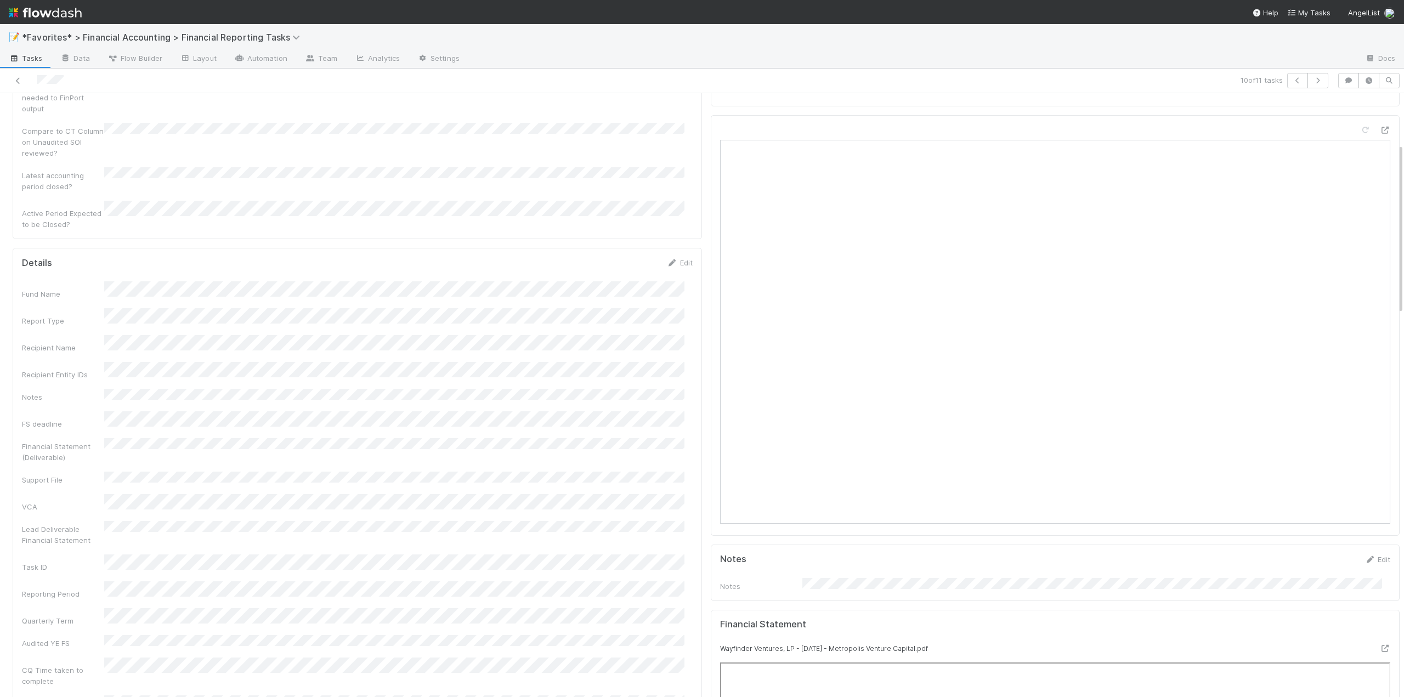
scroll to position [274, 0]
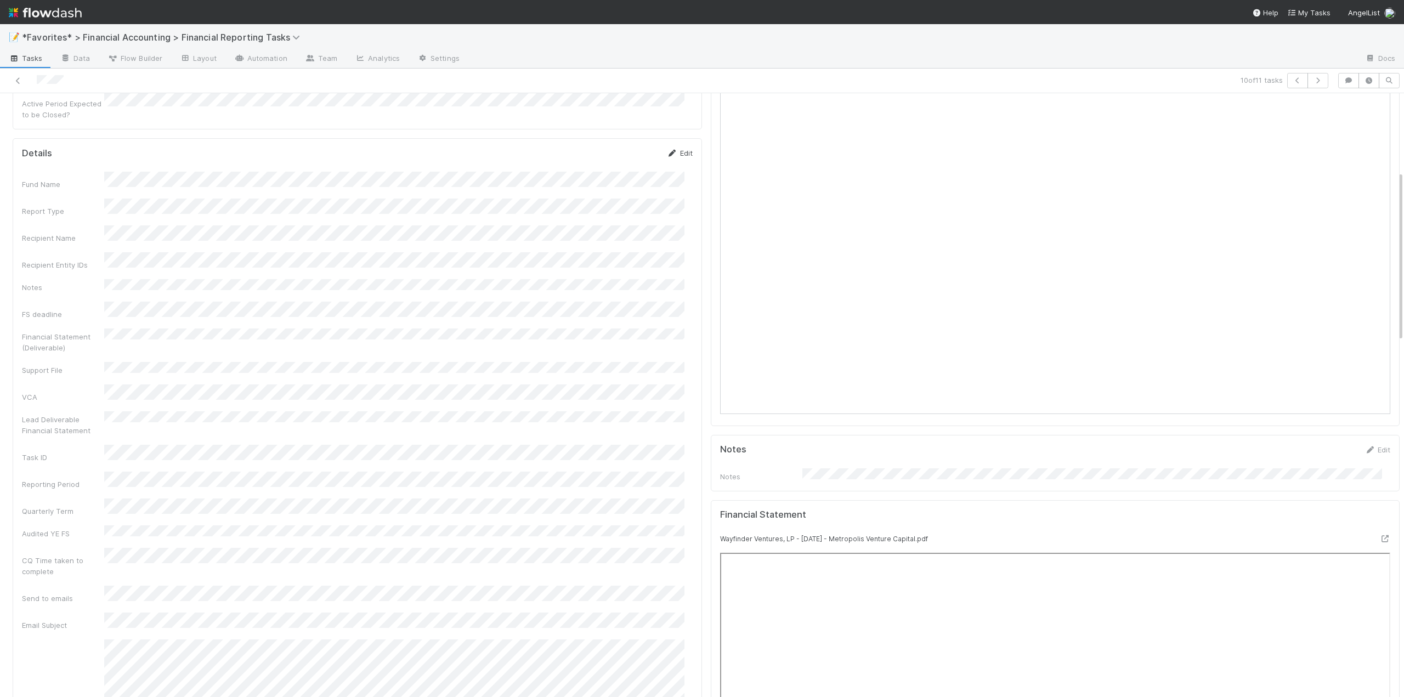
click at [679, 149] on link "Edit" at bounding box center [680, 153] width 26 height 9
click at [623, 147] on button "Save" at bounding box center [633, 156] width 31 height 19
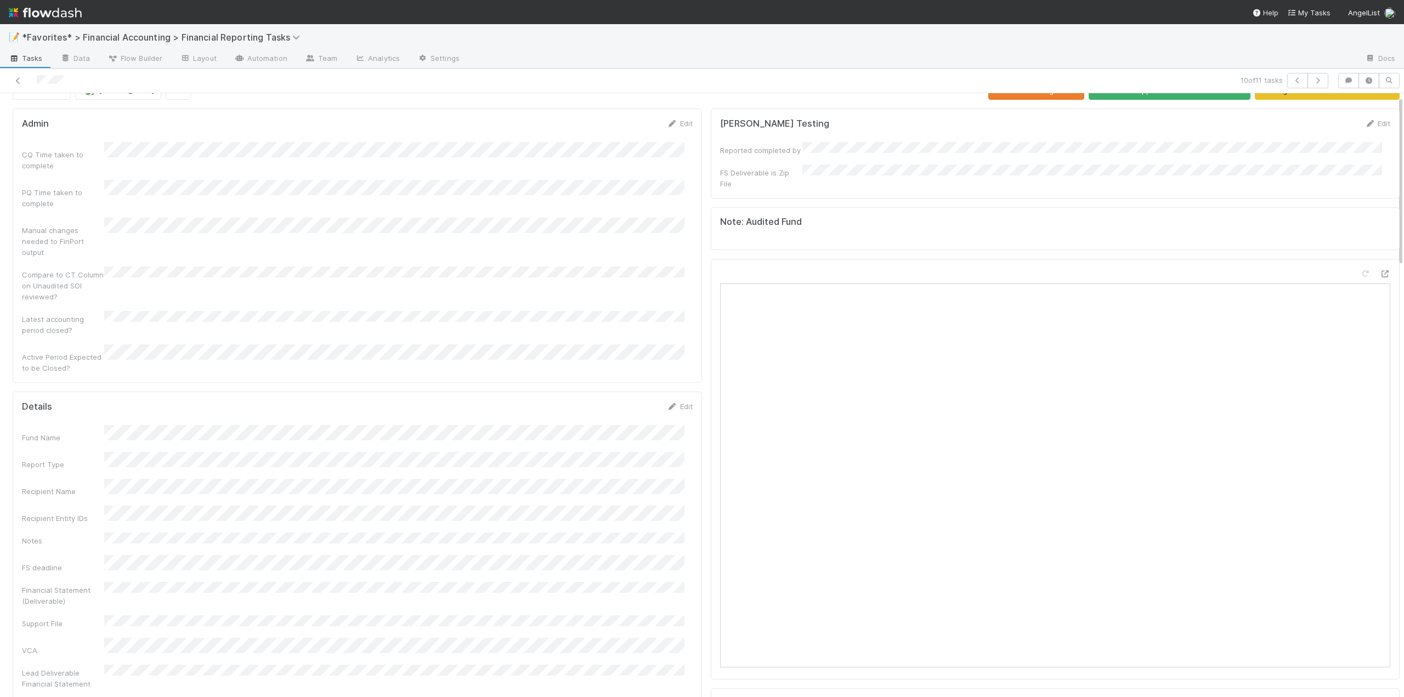
scroll to position [0, 0]
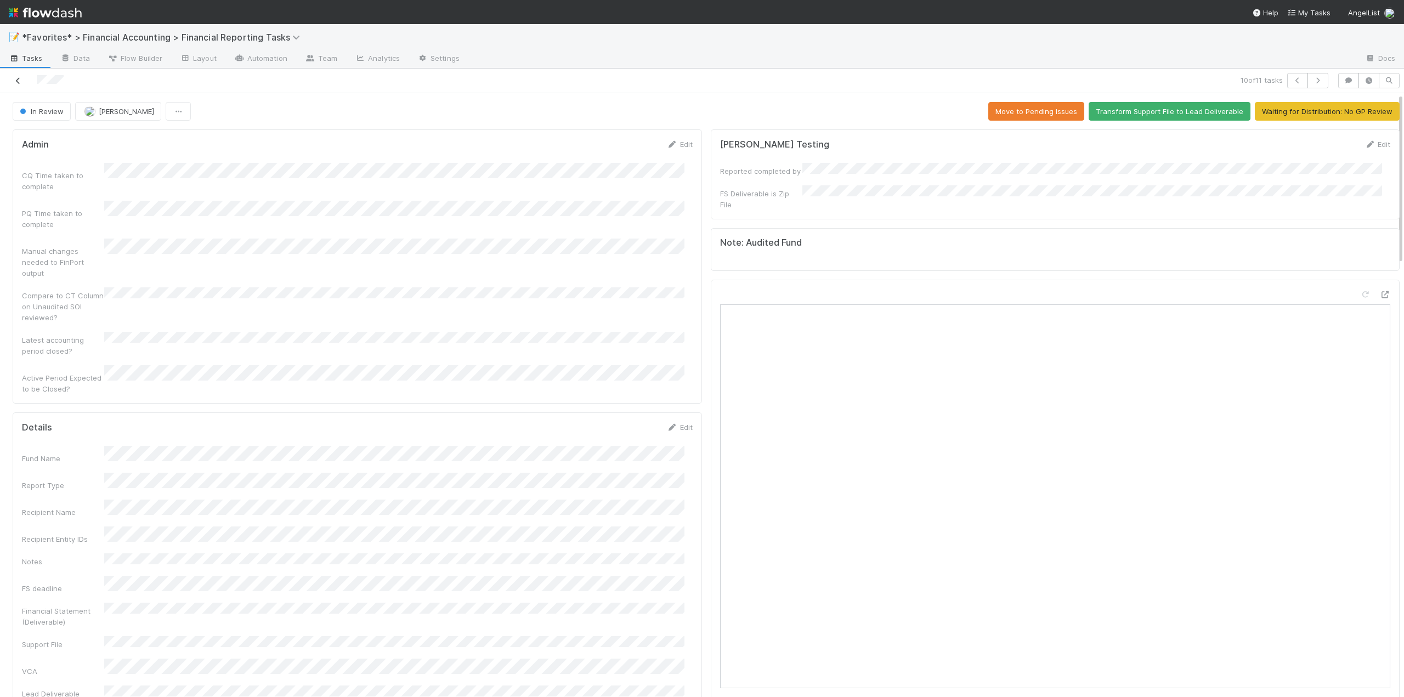
click at [19, 81] on icon at bounding box center [18, 80] width 11 height 7
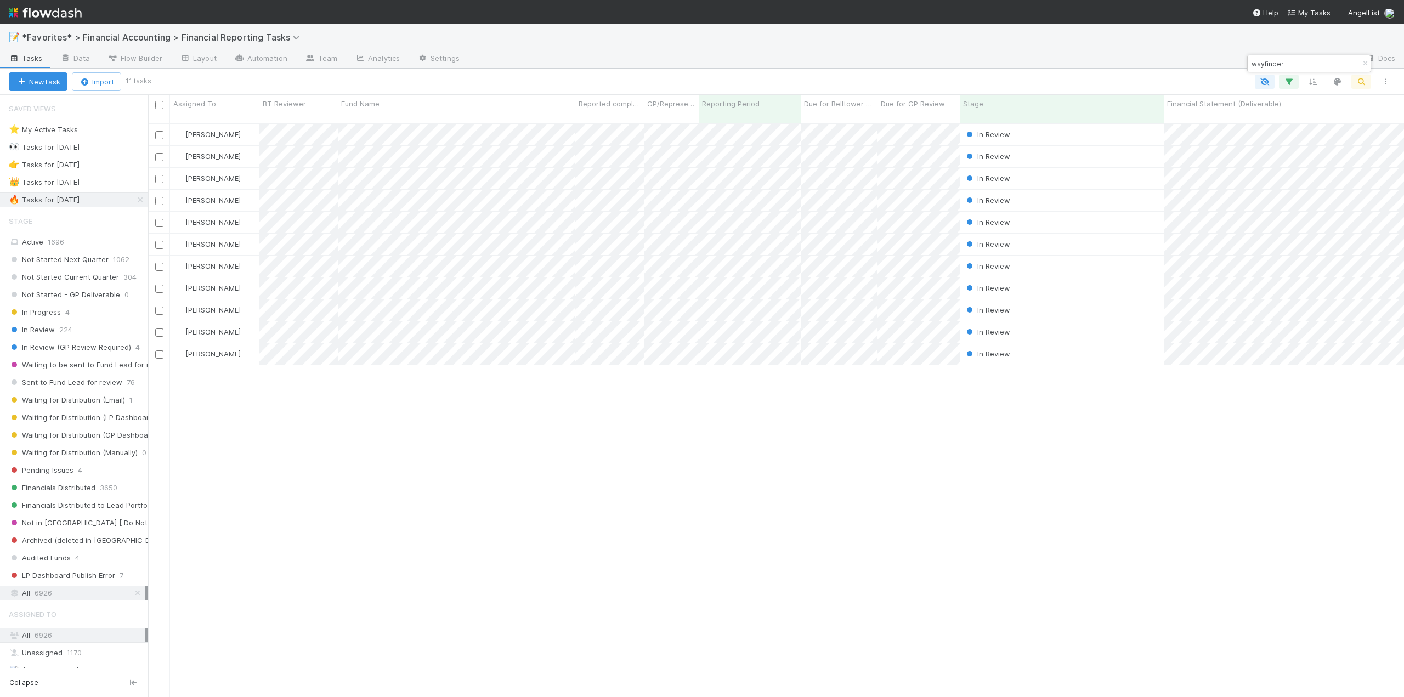
scroll to position [575, 1247]
click at [628, 464] on div "[PERSON_NAME] In Review [DATE] 2:11:06 AM [DATE] 8:45:35 AM 0 0 0 0 [PERSON_NAM…" at bounding box center [776, 415] width 1256 height 582
click at [622, 402] on div "[PERSON_NAME] In Review [DATE] 2:11:06 AM [DATE] 8:45:35 AM 0 0 0 0 [PERSON_NAM…" at bounding box center [776, 415] width 1256 height 582
click at [609, 374] on div "[PERSON_NAME] In Review [DATE] 2:11:06 AM [DATE] 8:45:35 AM 0 0 0 0 [PERSON_NAM…" at bounding box center [776, 415] width 1256 height 582
click at [61, 277] on span "Not Started Current Quarter" at bounding box center [64, 277] width 110 height 14
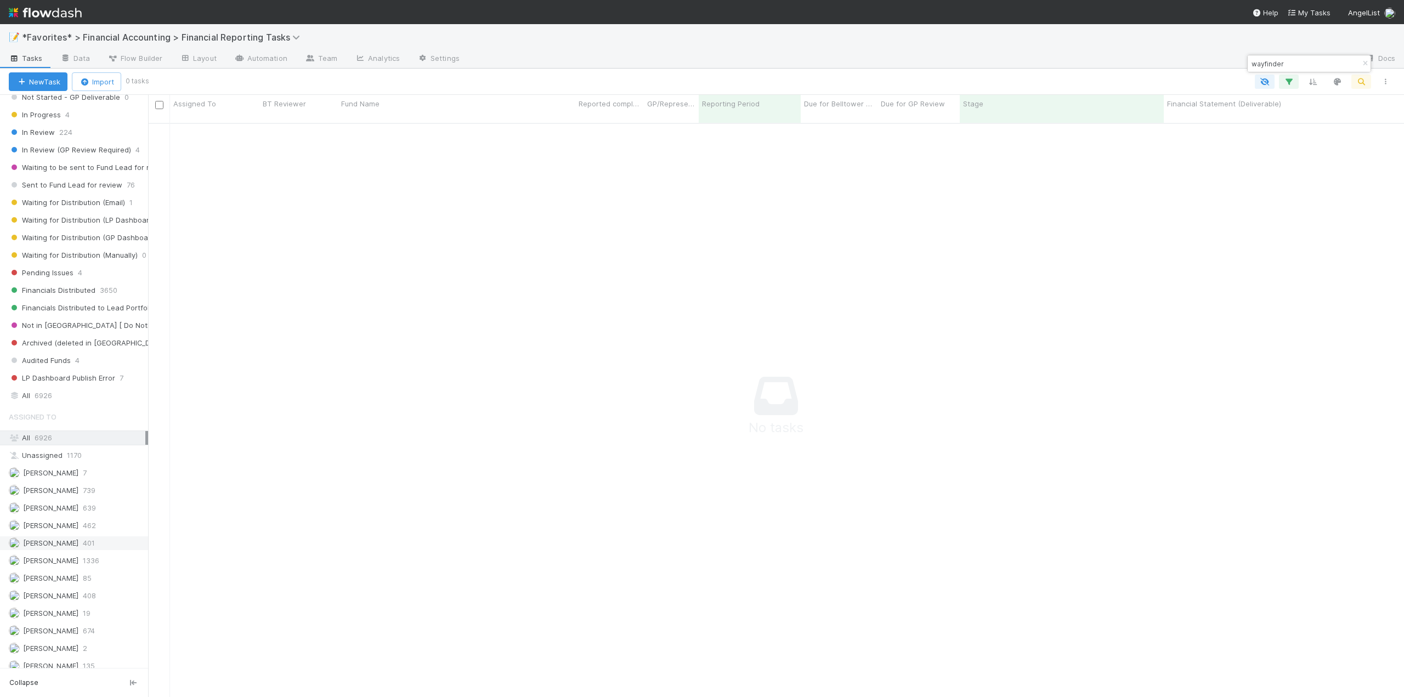
scroll to position [219, 0]
click at [64, 543] on span "[PERSON_NAME]" at bounding box center [44, 539] width 70 height 14
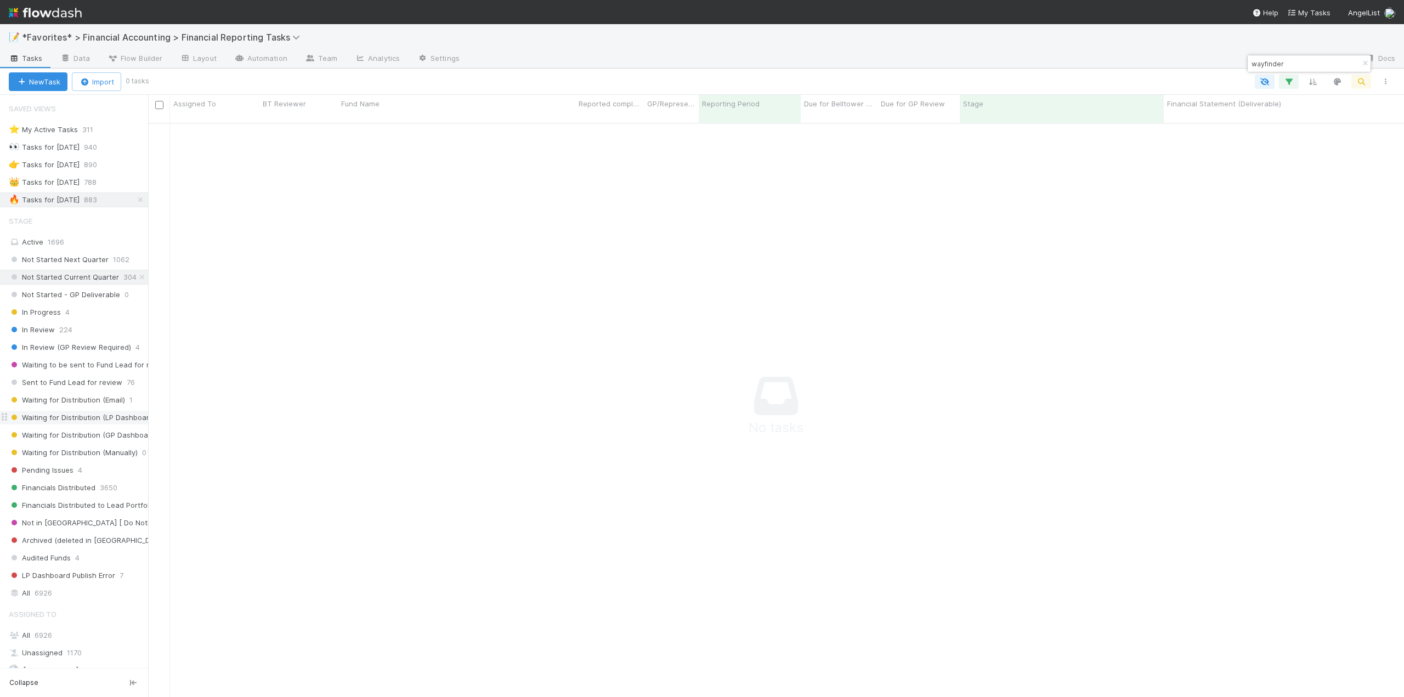
scroll to position [566, 1247]
click at [1366, 59] on button "button" at bounding box center [1365, 63] width 12 height 13
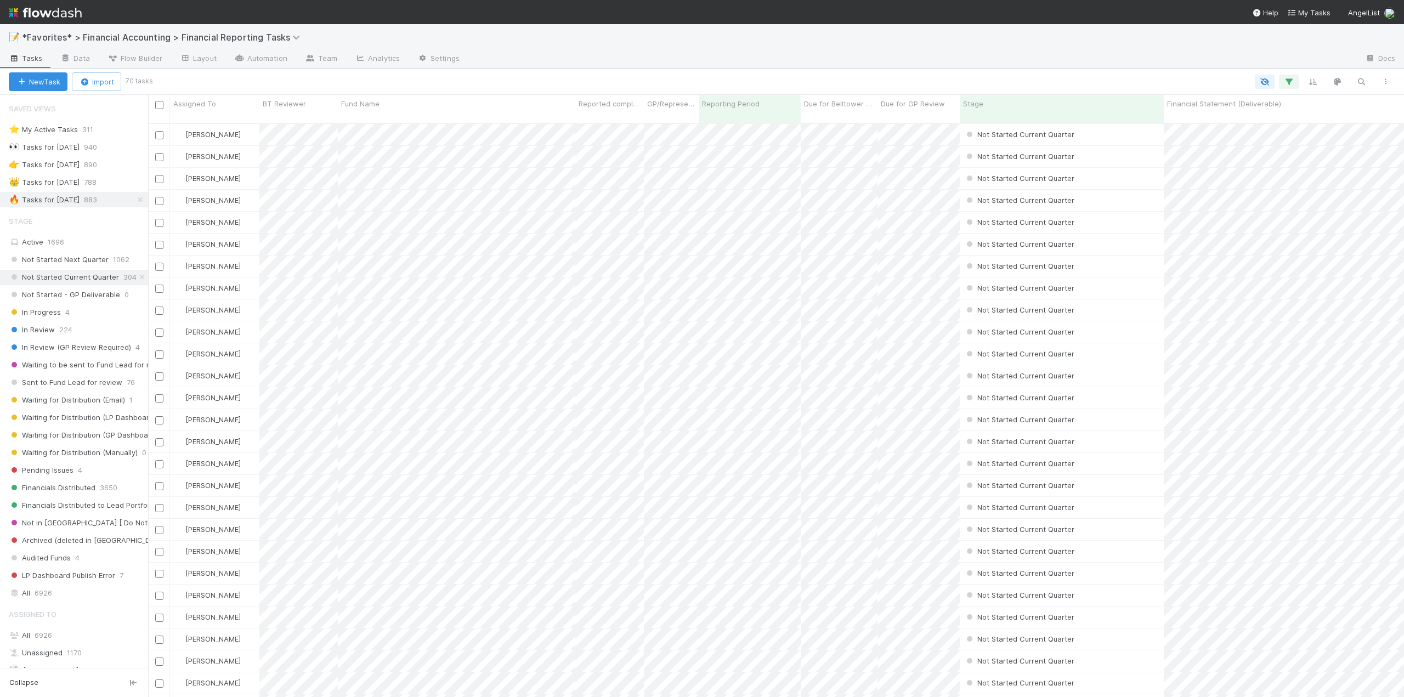
scroll to position [575, 1247]
click at [841, 107] on span "Due for Belltower Review" at bounding box center [834, 103] width 60 height 11
click at [841, 123] on div "Sort Oldest → Newest" at bounding box center [866, 124] width 125 height 16
click at [423, 100] on div "Fund Name" at bounding box center [456, 103] width 231 height 11
click at [410, 126] on div "Sort A → Z" at bounding box center [404, 124] width 125 height 16
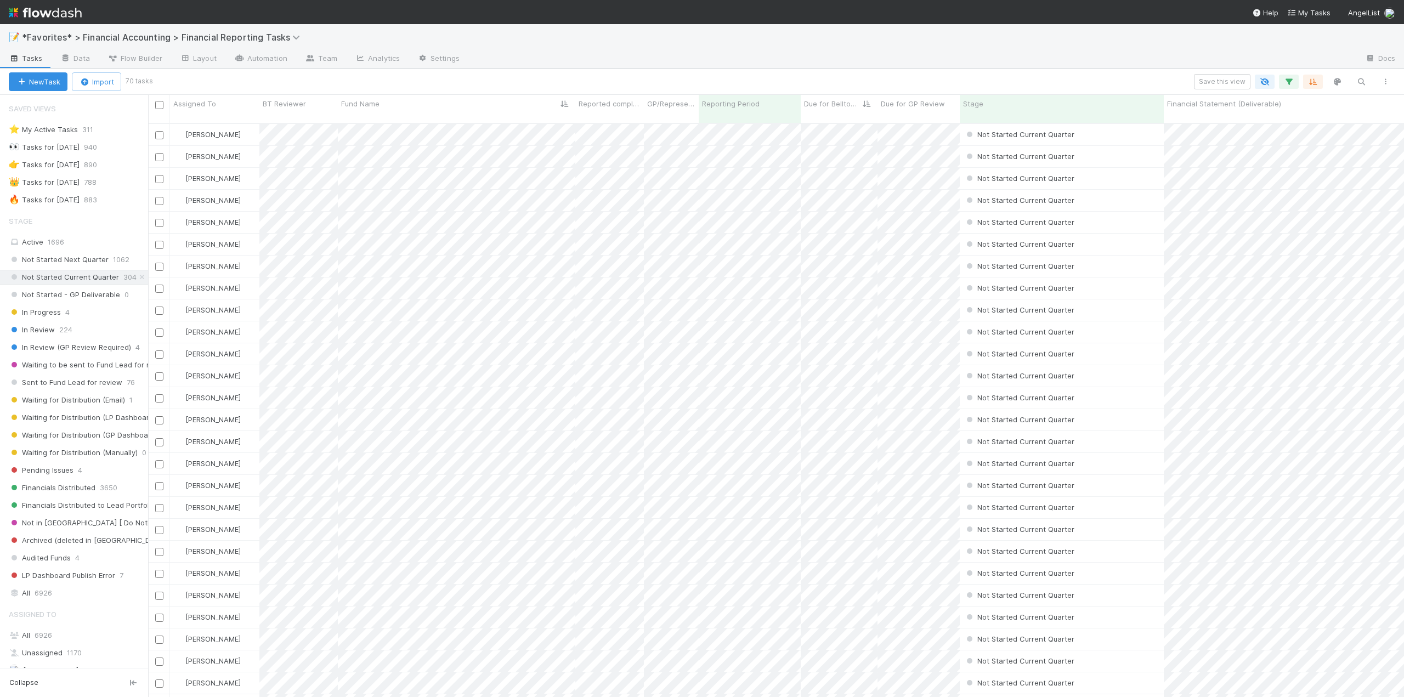
scroll to position [575, 1247]
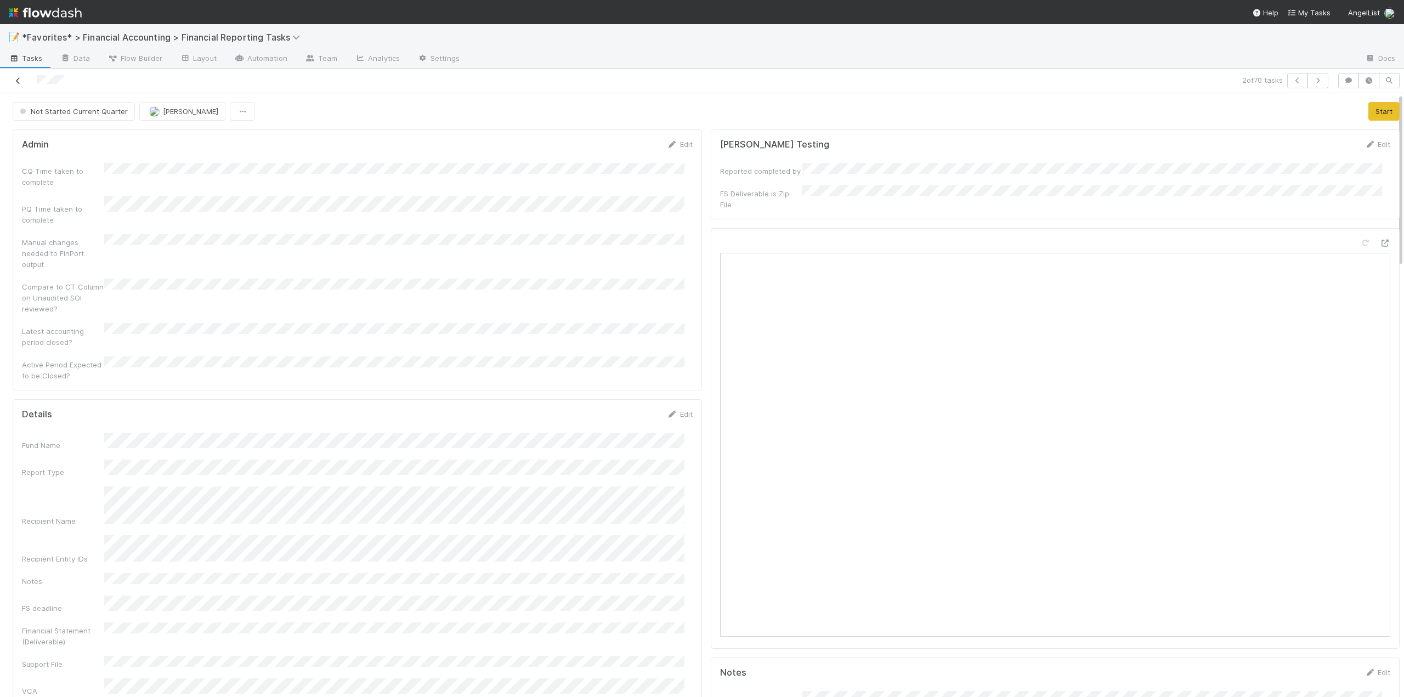
click at [19, 83] on icon at bounding box center [18, 80] width 11 height 7
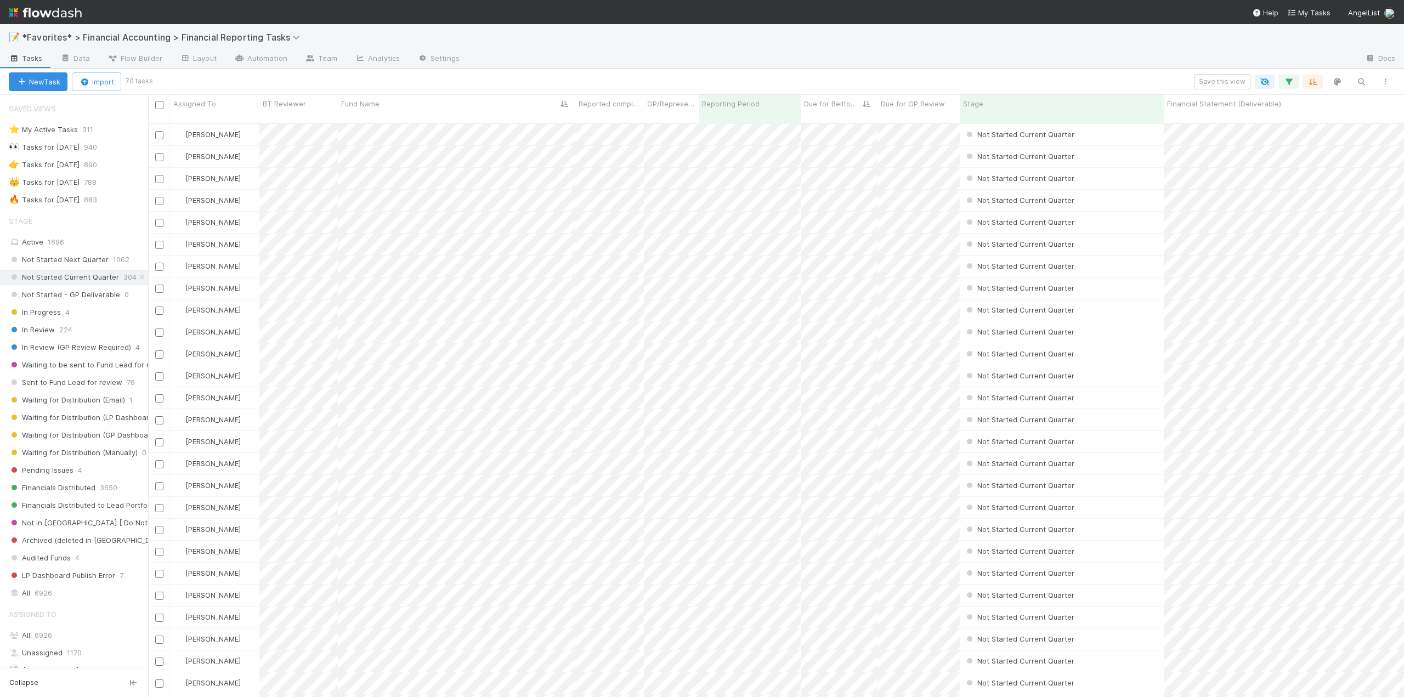
scroll to position [575, 1247]
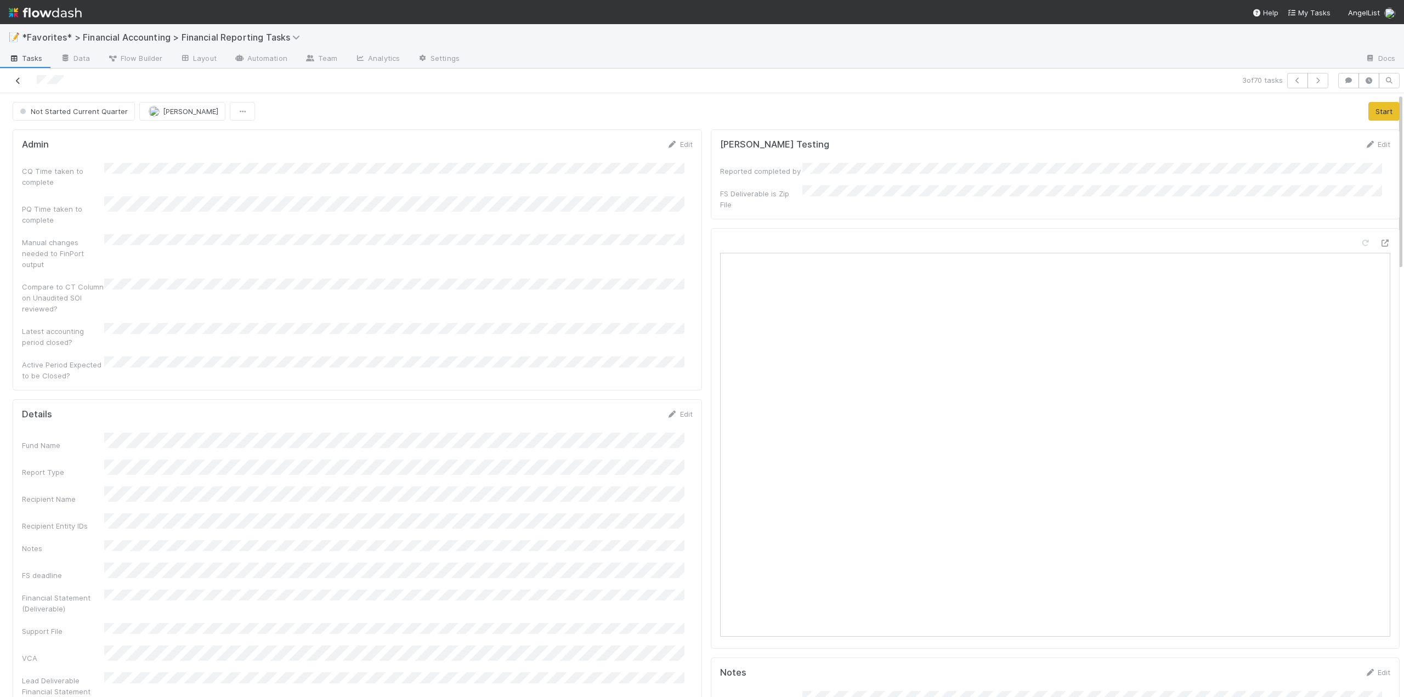
click at [19, 83] on icon at bounding box center [18, 80] width 11 height 7
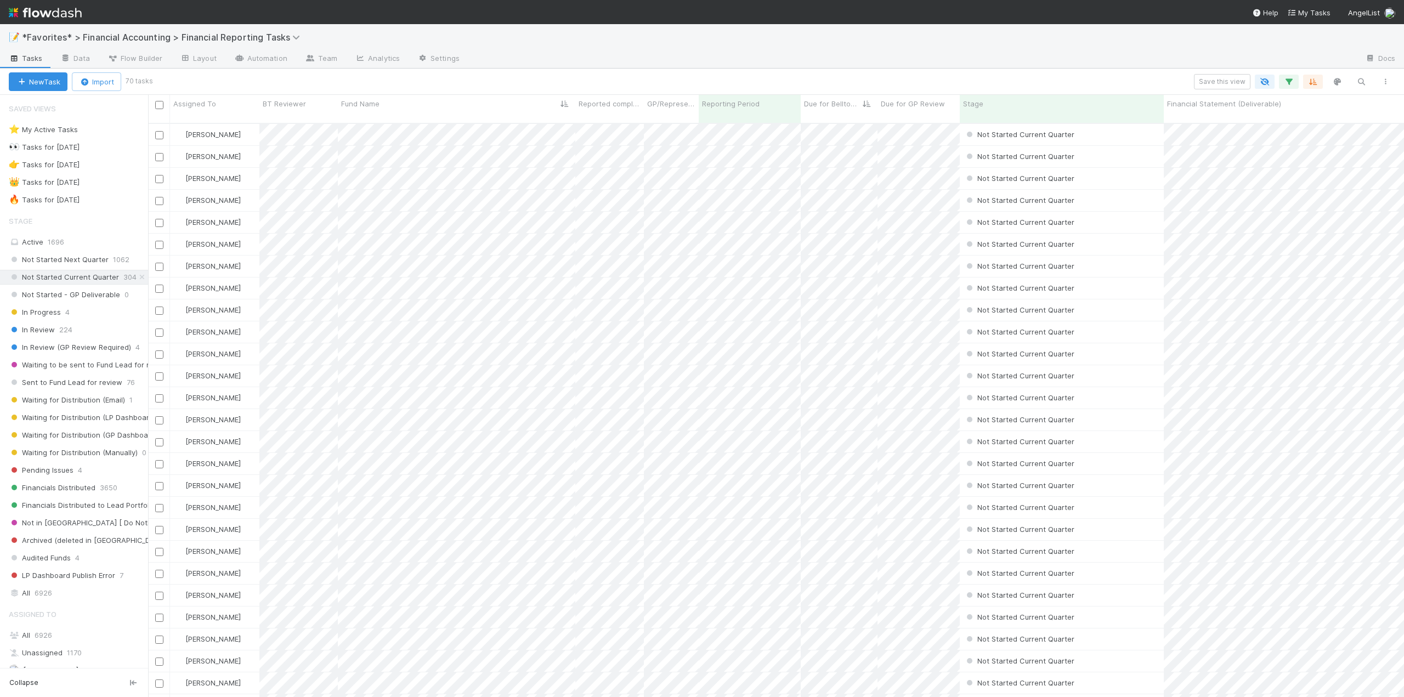
scroll to position [575, 1247]
click at [27, 592] on div "All 6926" at bounding box center [77, 593] width 137 height 14
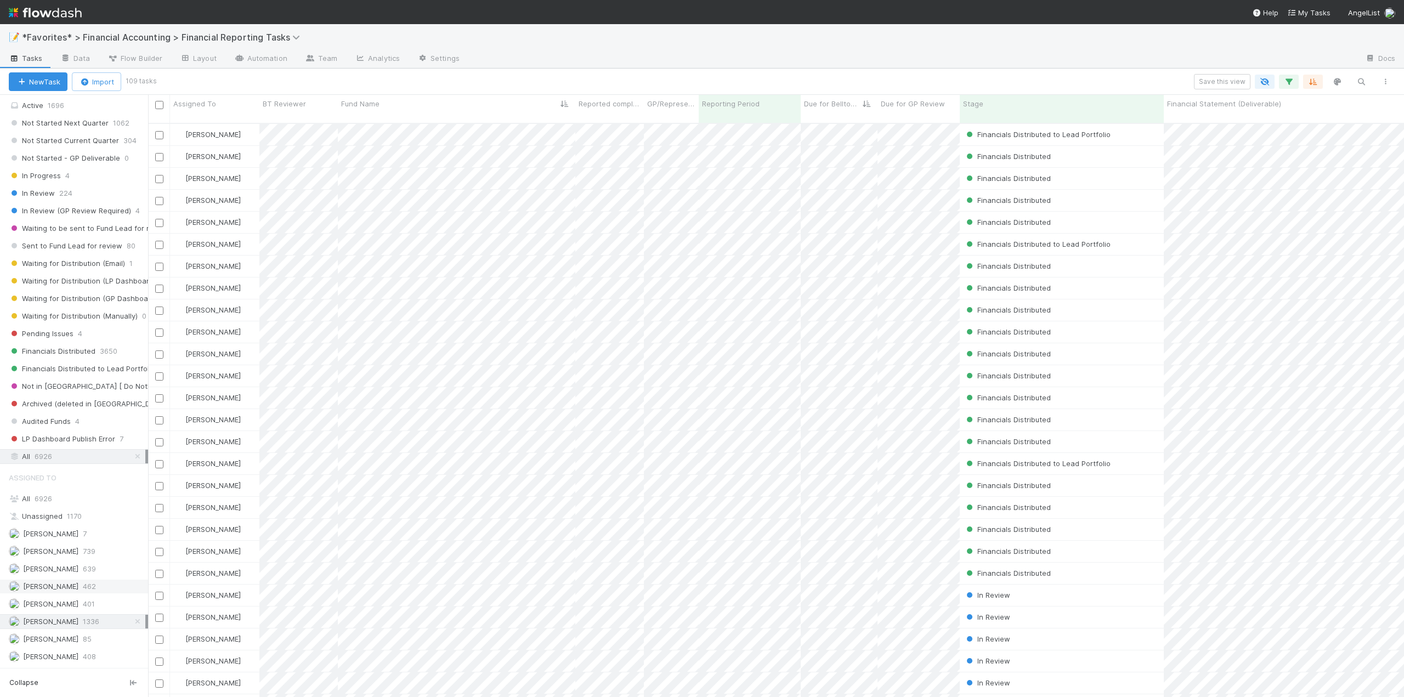
scroll to position [164, 0]
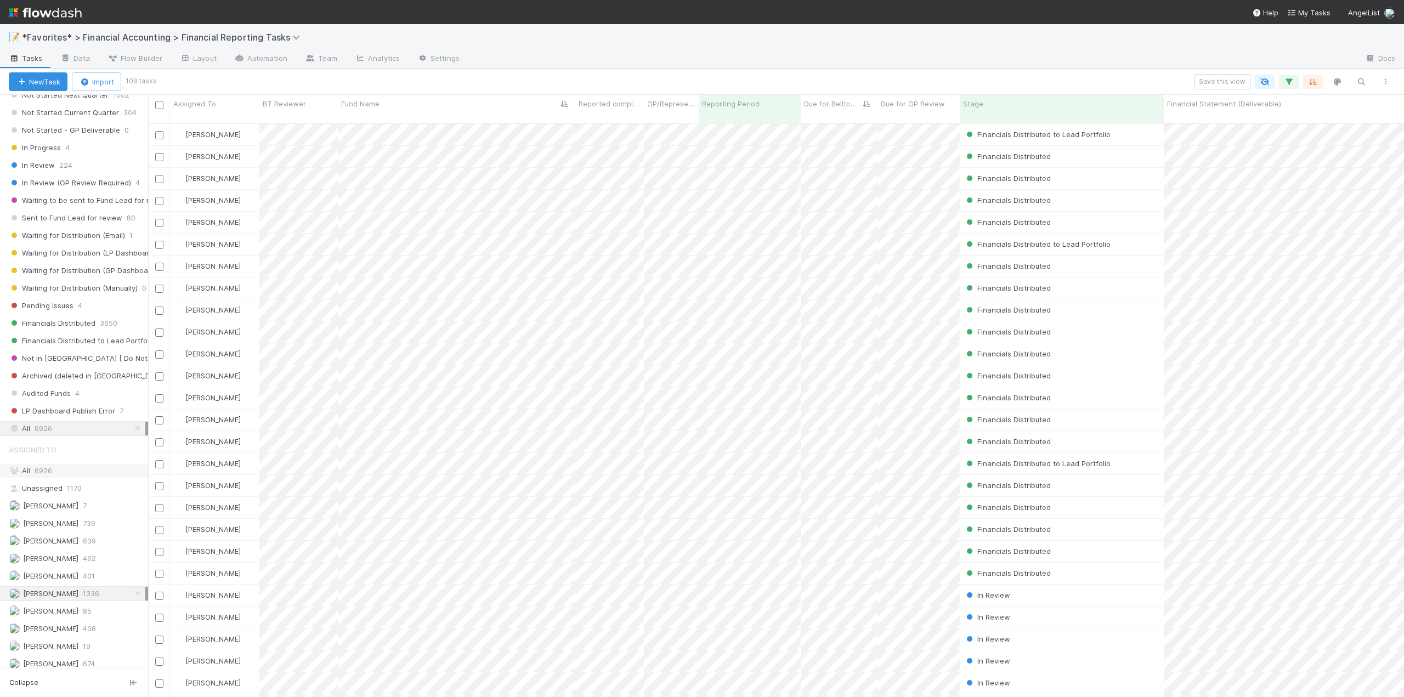
click at [41, 471] on span "6926" at bounding box center [44, 470] width 18 height 9
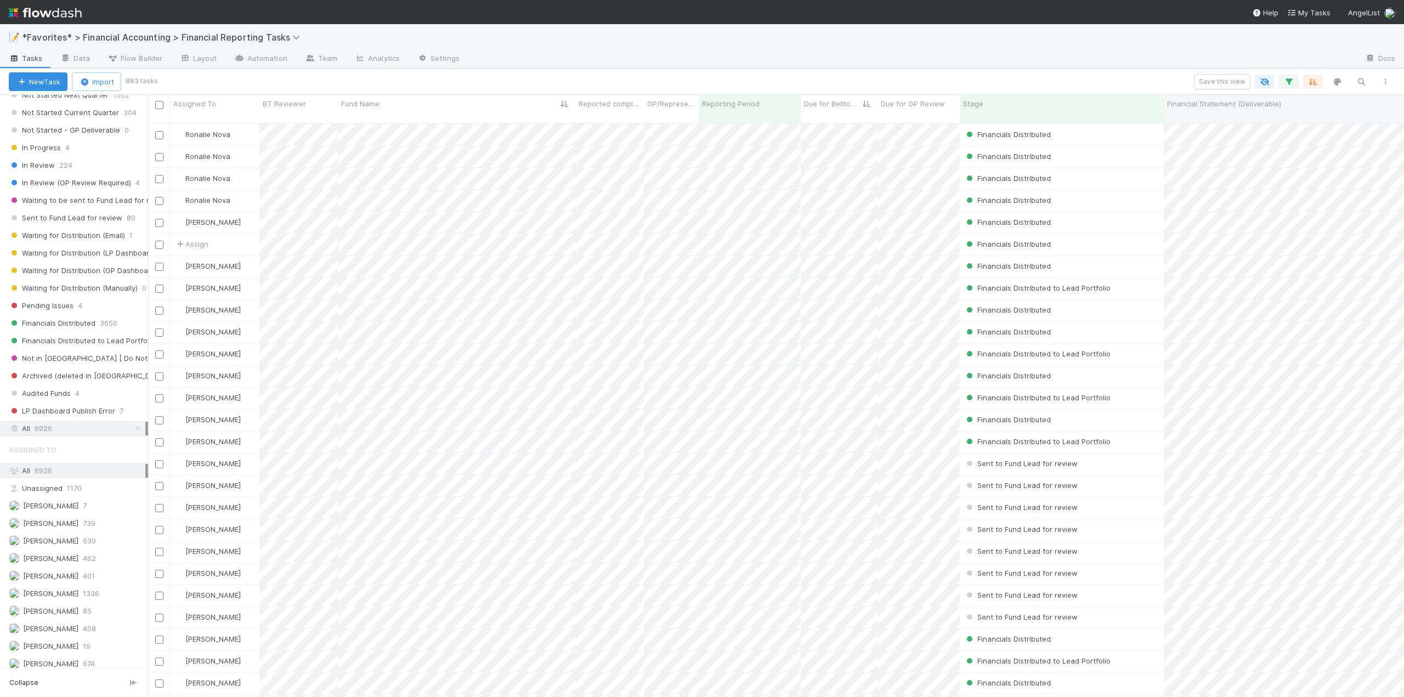
scroll to position [575, 1247]
click at [1356, 80] on icon "button" at bounding box center [1360, 82] width 11 height 10
type input "[PERSON_NAME]"
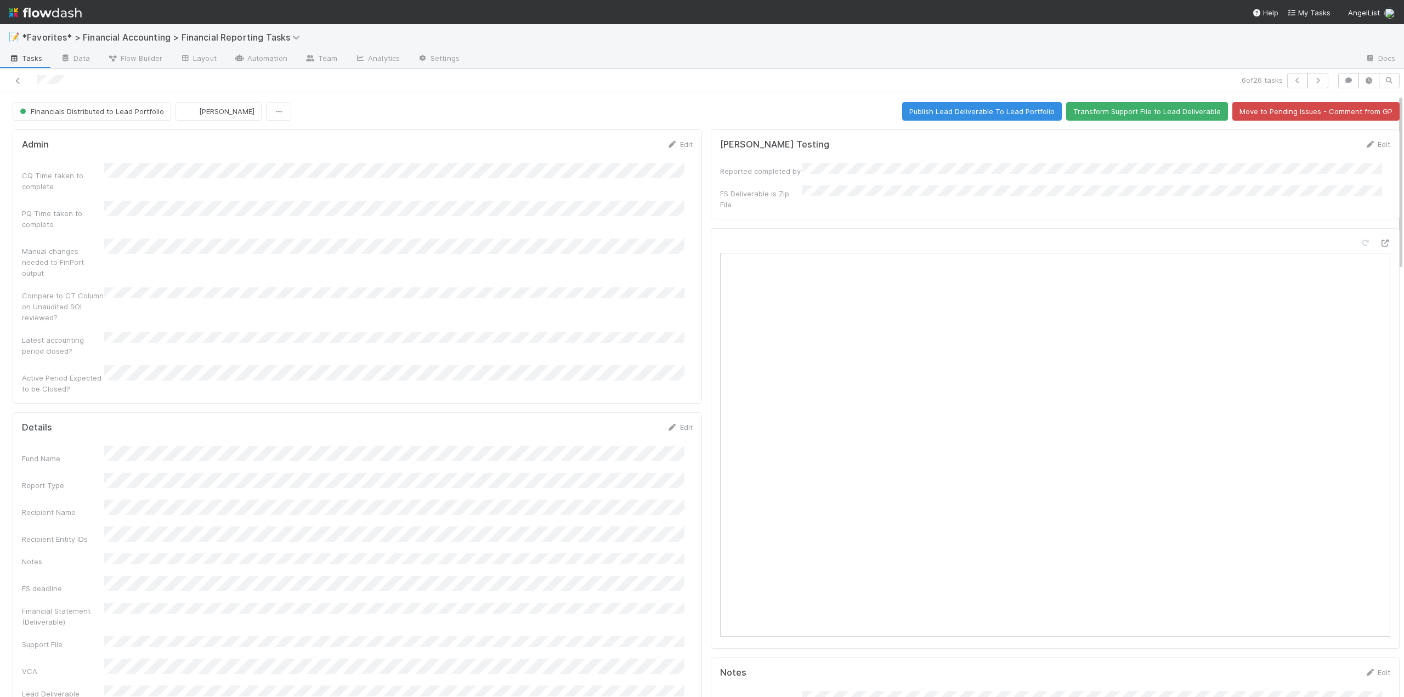
scroll to position [110, 0]
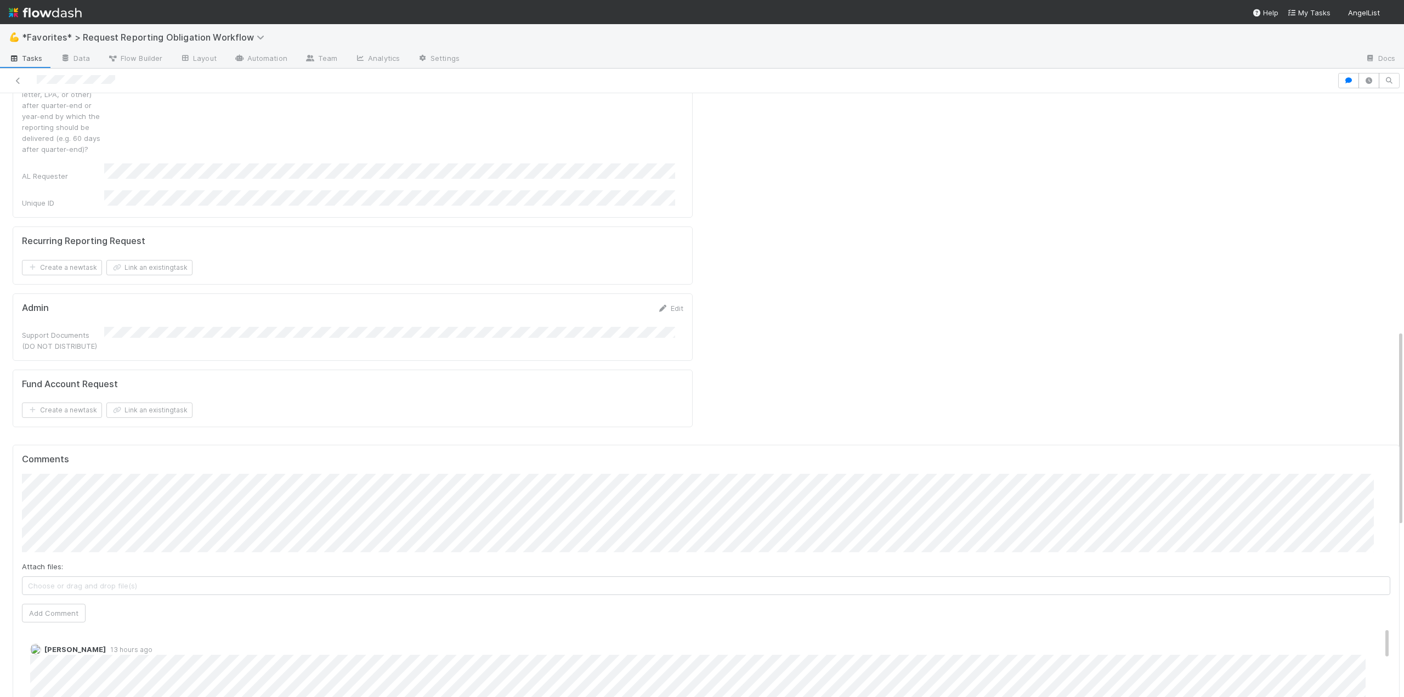
scroll to position [1151, 0]
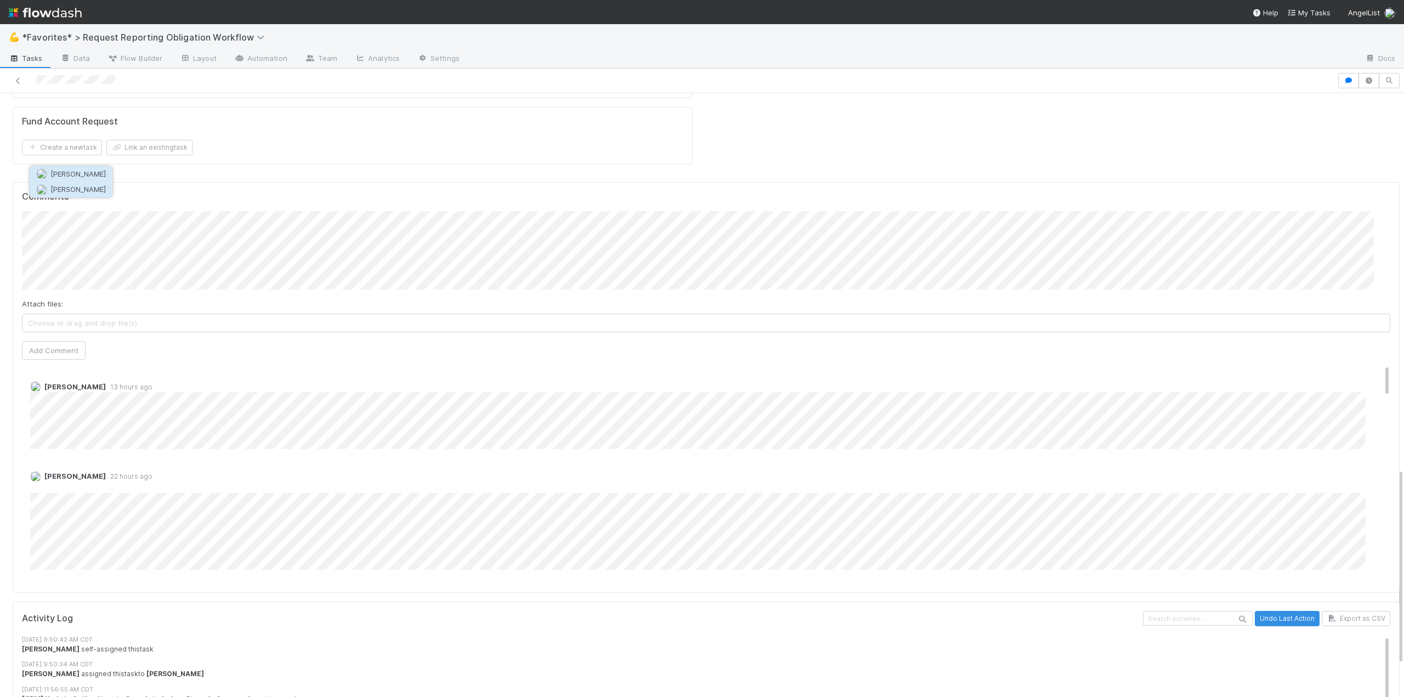
click at [62, 186] on span "[PERSON_NAME]" at bounding box center [77, 189] width 55 height 9
click at [53, 341] on button "Add Comment" at bounding box center [54, 350] width 64 height 19
click at [20, 73] on div at bounding box center [668, 80] width 1328 height 15
click at [20, 78] on icon at bounding box center [18, 80] width 11 height 7
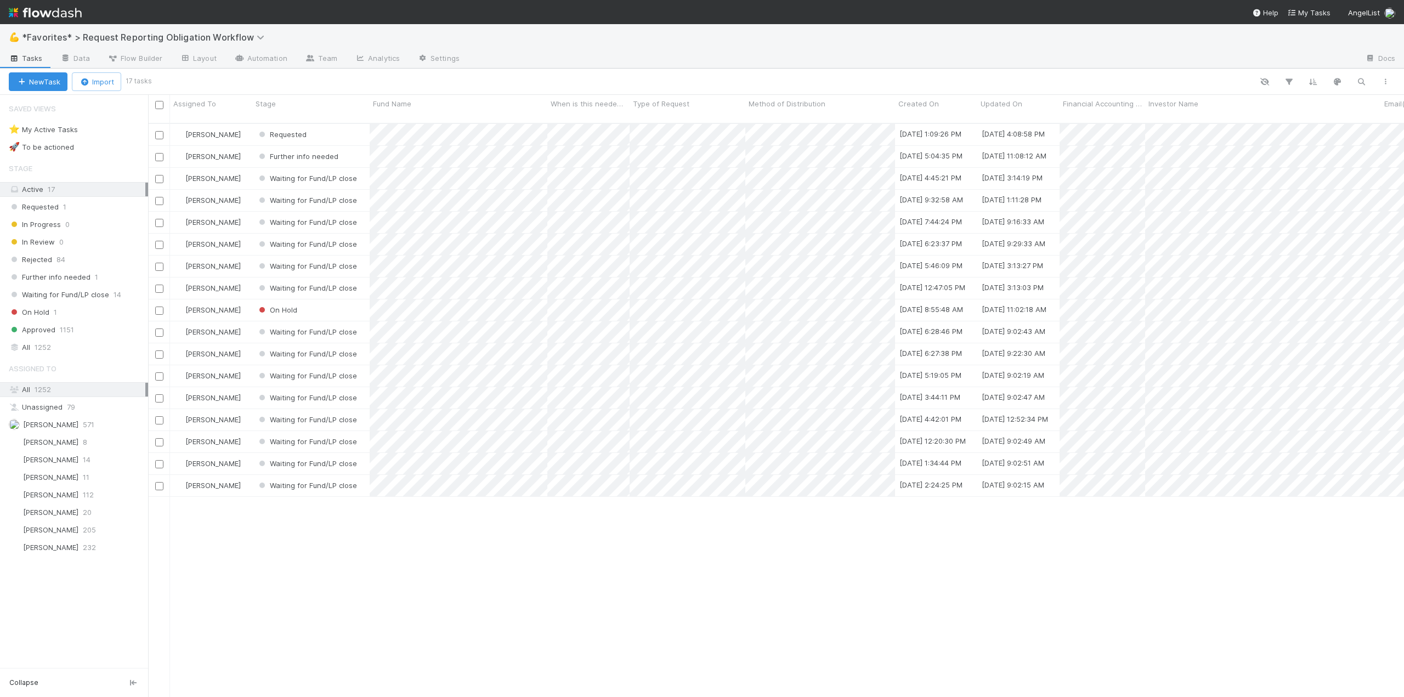
scroll to position [575, 1247]
